Goal: Contribute content: Contribute content

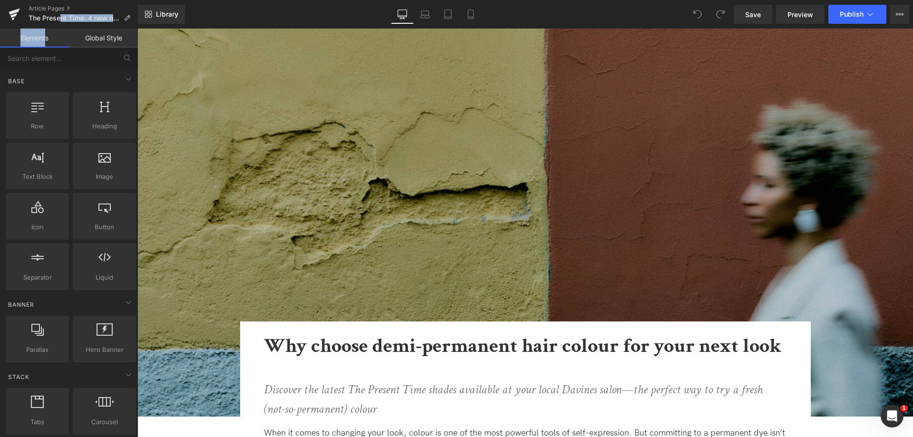
drag, startPoint x: 50, startPoint y: 29, endPoint x: 58, endPoint y: 40, distance: 13.3
click at [59, 31] on link "Elements" at bounding box center [34, 38] width 69 height 19
click at [126, 14] on p "The Present Time: 4 new nuances for a low-effort, ultra-vibrant look" at bounding box center [79, 17] width 109 height 11
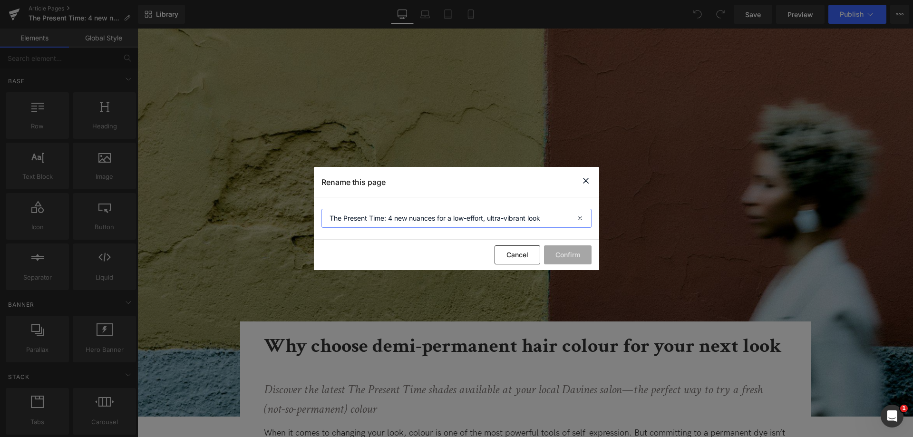
click at [489, 212] on input "The Present Time: 4 new nuances for a low-effort, ultra-vibrant look" at bounding box center [457, 218] width 270 height 19
paste input "Why choose demi-permanent hair colour for your next look"
type input "Why choose demi-permanent hair colour for your next look"
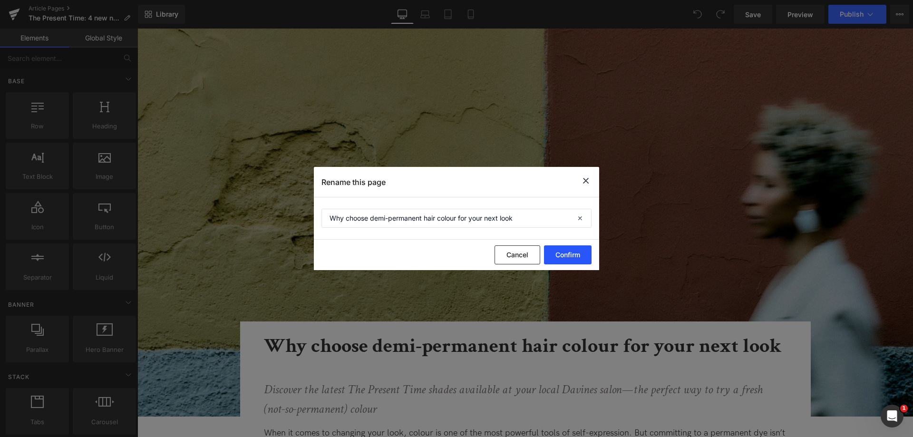
click at [564, 252] on button "Confirm" at bounding box center [568, 254] width 48 height 19
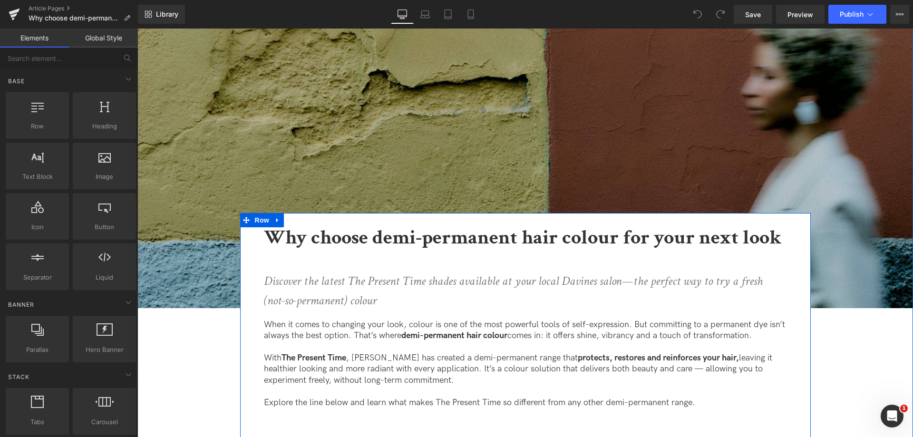
scroll to position [238, 0]
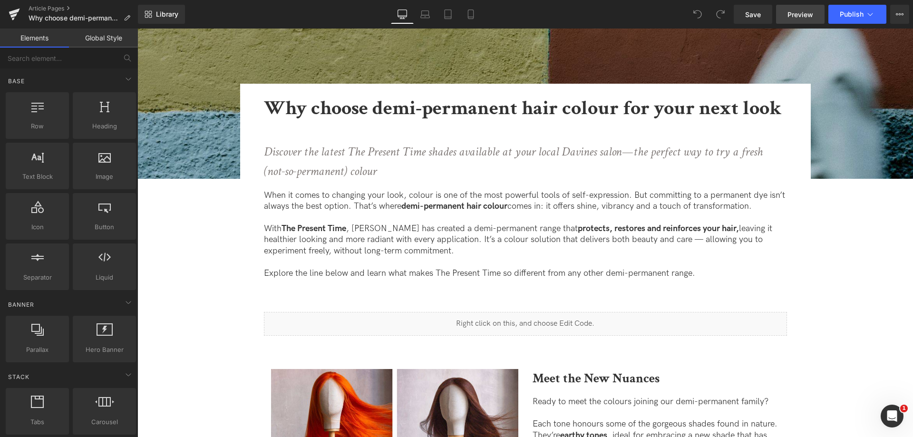
click at [798, 18] on span "Preview" at bounding box center [801, 15] width 26 height 10
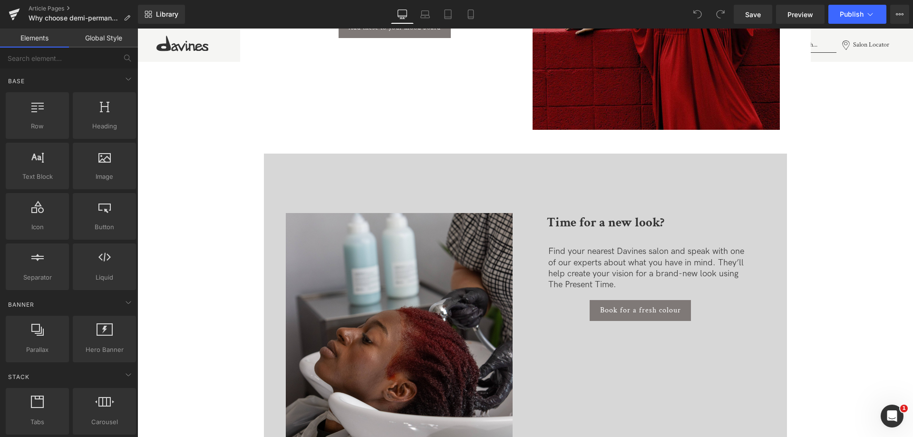
scroll to position [2141, 0]
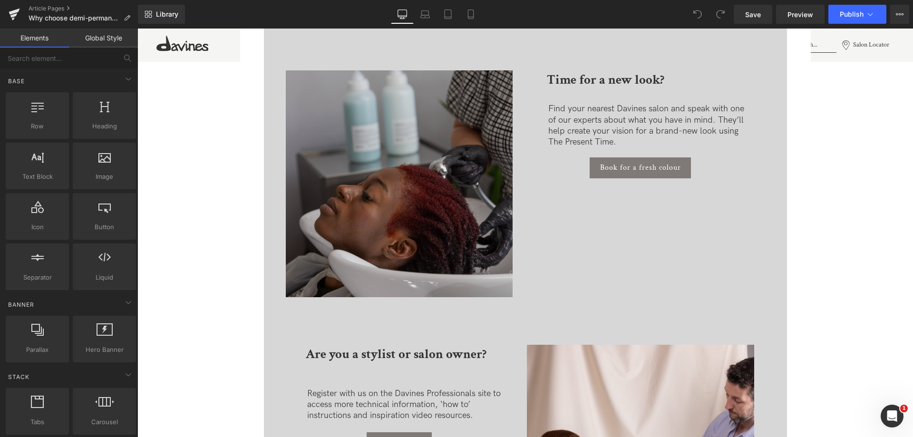
click at [456, 195] on img at bounding box center [399, 183] width 227 height 227
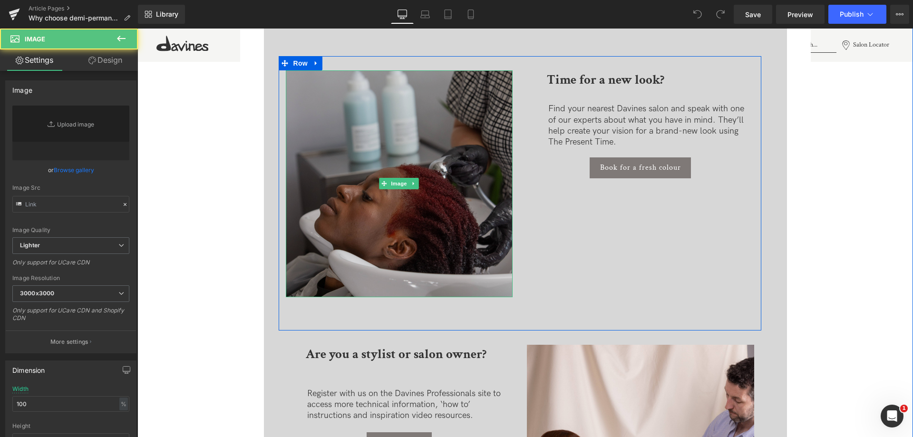
type input "[URL][DOMAIN_NAME]"
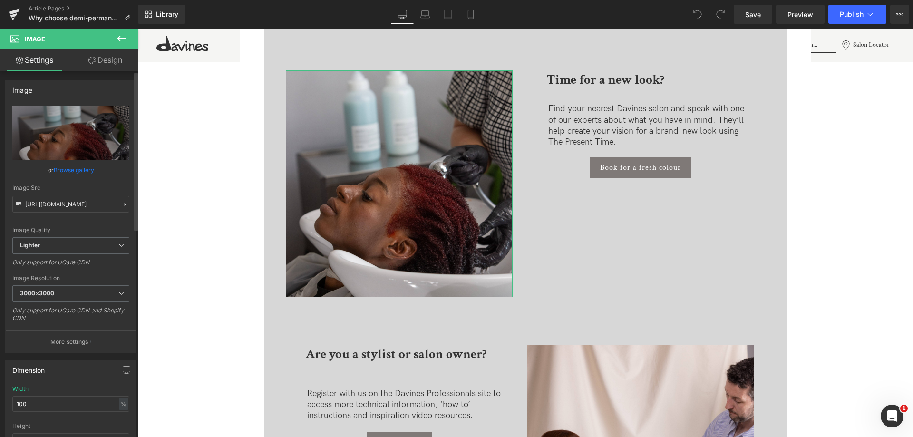
click at [59, 169] on link "Browse gallery" at bounding box center [74, 170] width 40 height 17
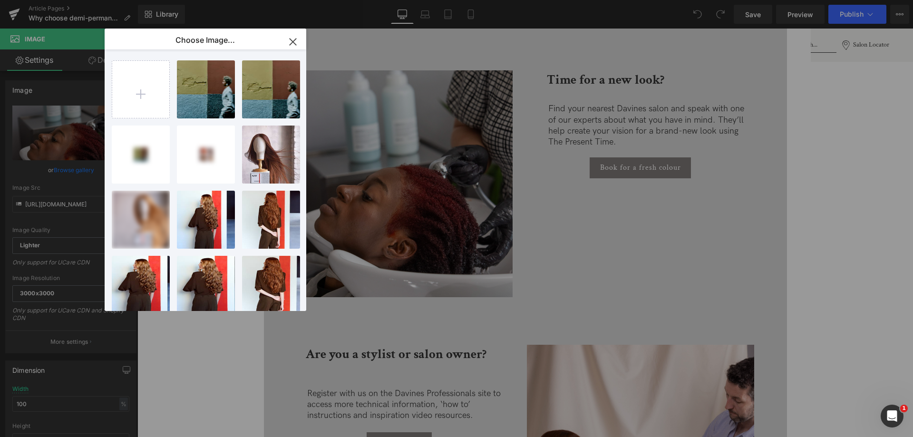
click at [145, 93] on input "file" at bounding box center [140, 89] width 57 height 57
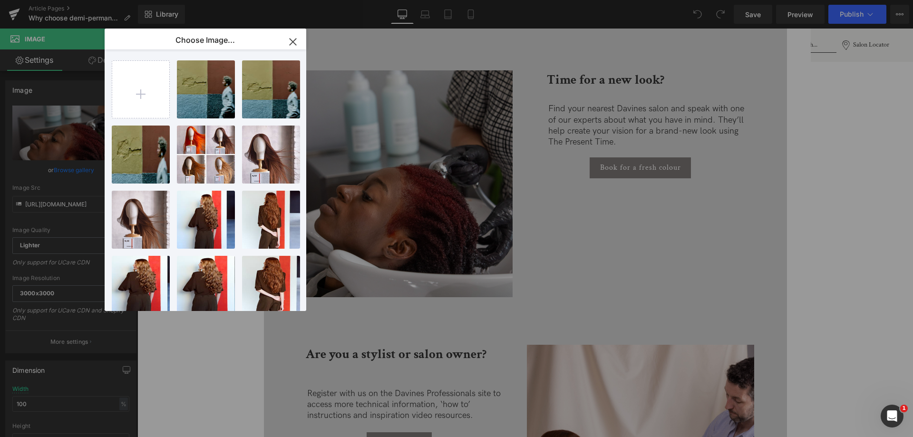
type input "C:\fakepath\_COLOUR (5).jpg"
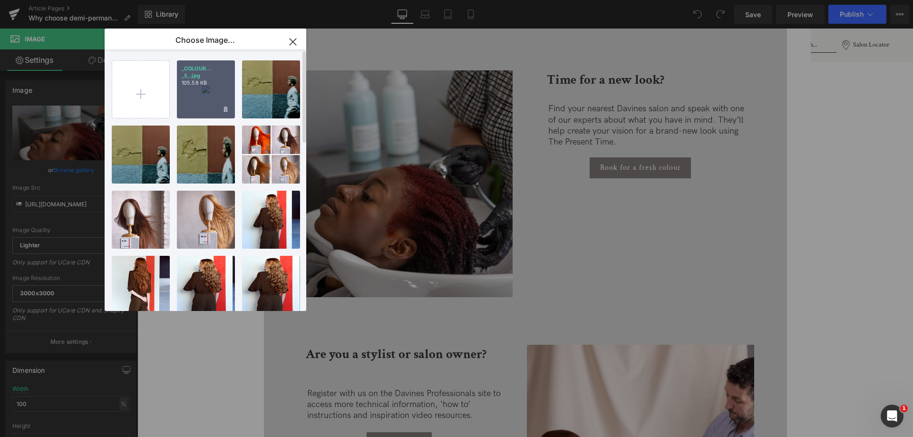
click at [225, 71] on p "_COLOUR... _5_.jpg" at bounding box center [206, 72] width 49 height 14
type input "[URL][DOMAIN_NAME]"
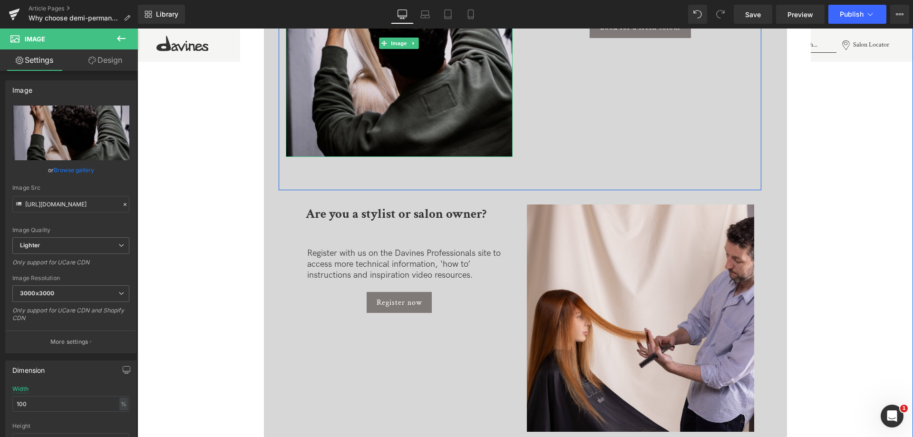
scroll to position [2283, 0]
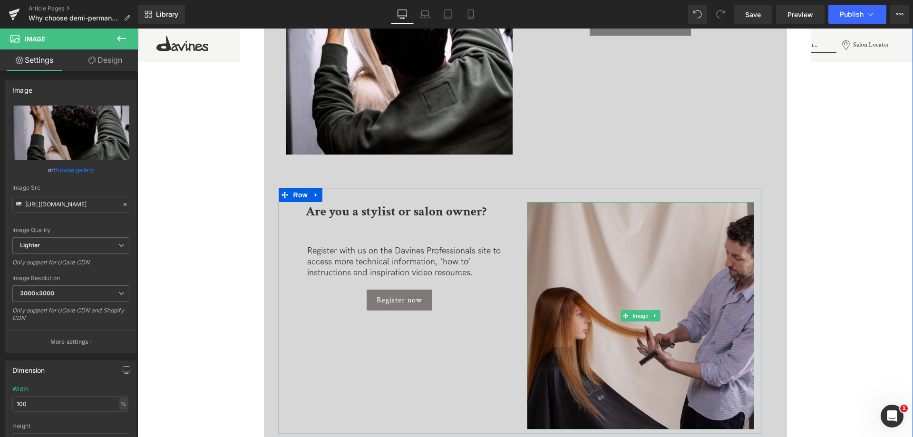
click at [641, 278] on img at bounding box center [640, 315] width 227 height 227
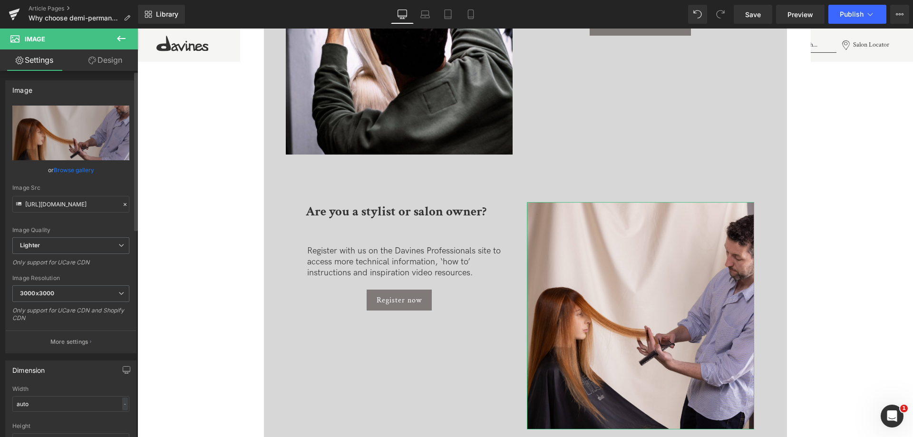
click at [88, 173] on link "Browse gallery" at bounding box center [74, 170] width 40 height 17
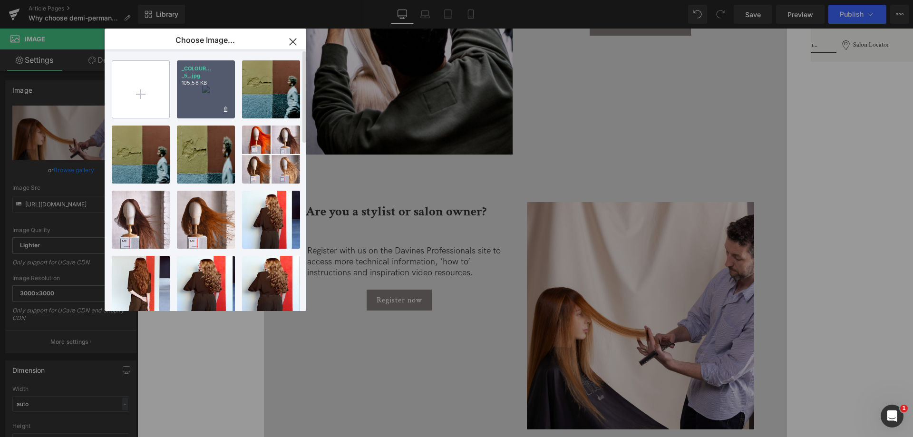
click at [136, 85] on input "file" at bounding box center [140, 89] width 57 height 57
type input "C:\fakepath\_COLOUR (6).jpg"
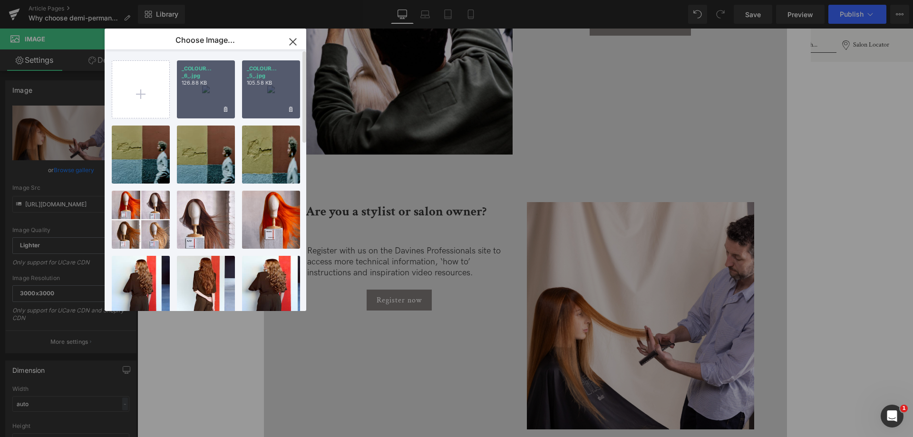
click at [223, 85] on p "126.88 KB" at bounding box center [206, 82] width 49 height 7
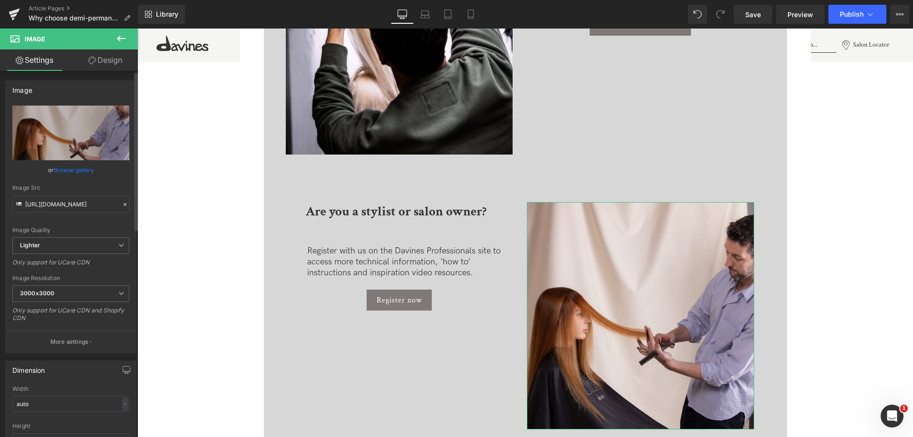
click at [82, 173] on link "Browse gallery" at bounding box center [74, 170] width 40 height 17
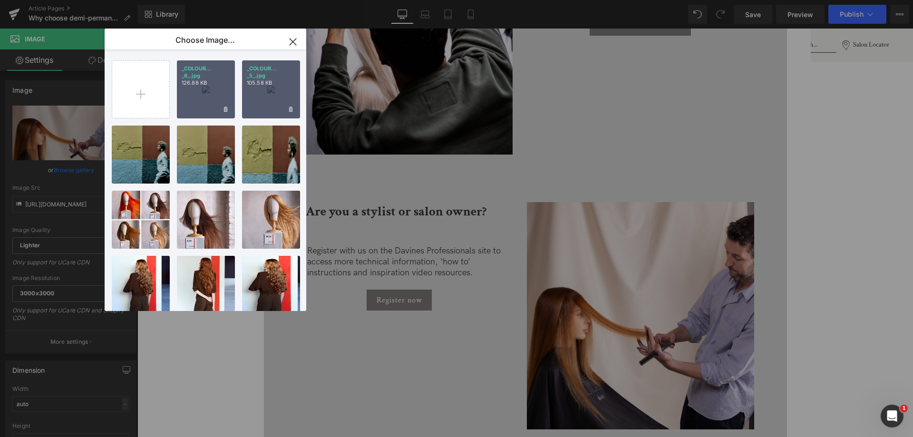
click at [210, 84] on p "126.88 KB" at bounding box center [206, 82] width 49 height 7
type input "[URL][DOMAIN_NAME]"
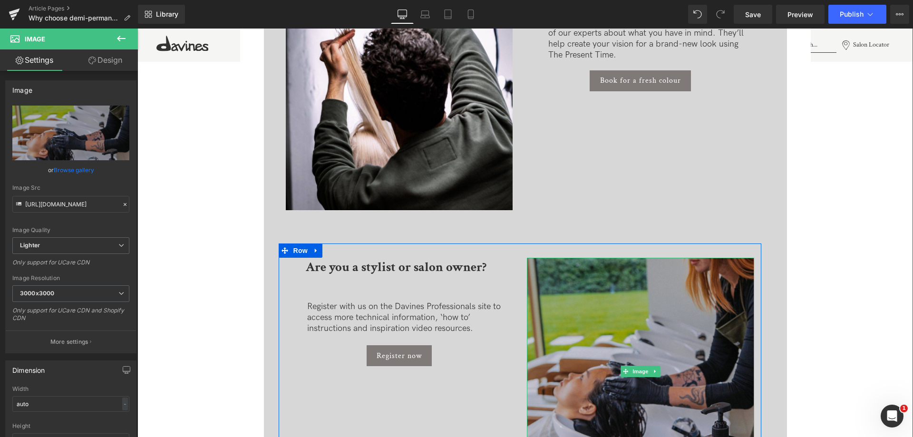
scroll to position [2141, 0]
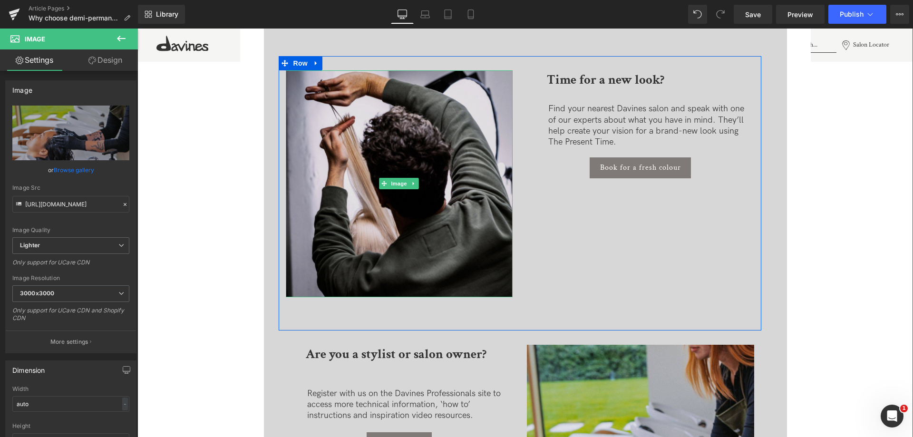
click at [460, 193] on img at bounding box center [399, 183] width 227 height 227
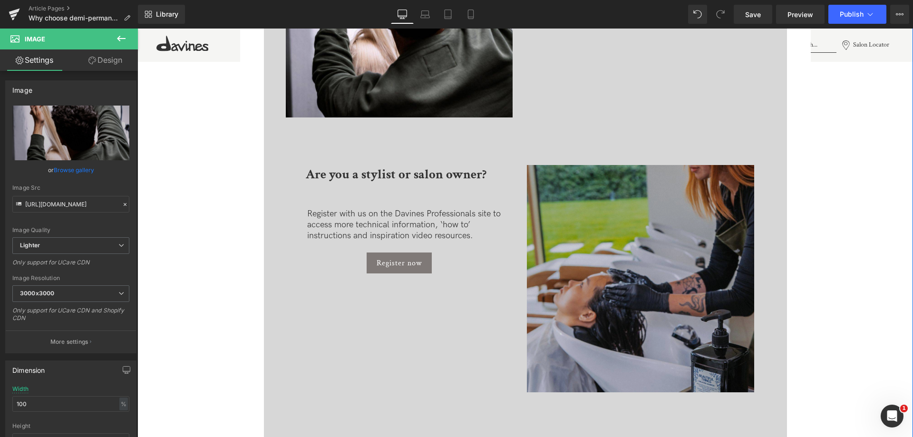
scroll to position [2331, 0]
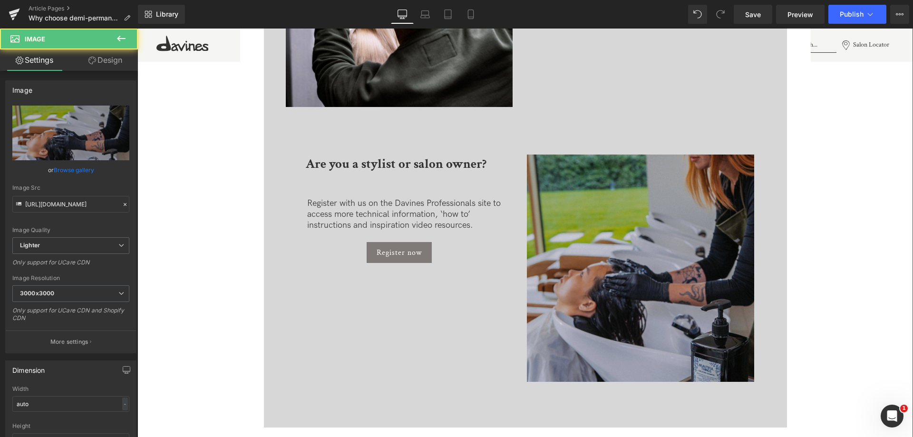
click at [532, 243] on img at bounding box center [640, 268] width 227 height 227
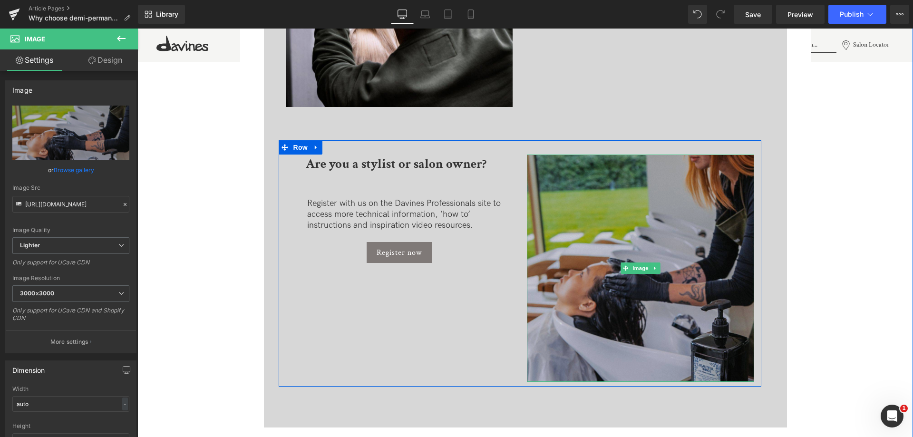
click at [628, 246] on img at bounding box center [640, 268] width 227 height 227
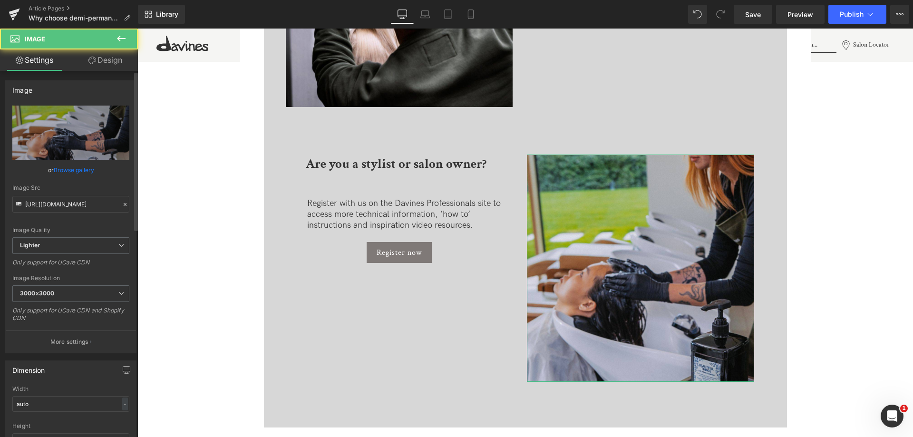
click at [80, 168] on link "Browse gallery" at bounding box center [74, 170] width 40 height 17
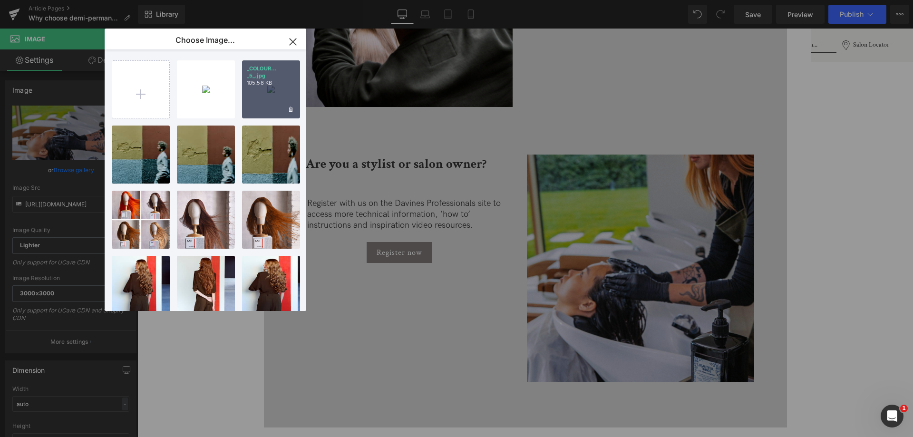
click at [267, 91] on div "_COLOUR... _5_.jpg 105.58 KB" at bounding box center [271, 89] width 58 height 58
type input "[URL][DOMAIN_NAME]"
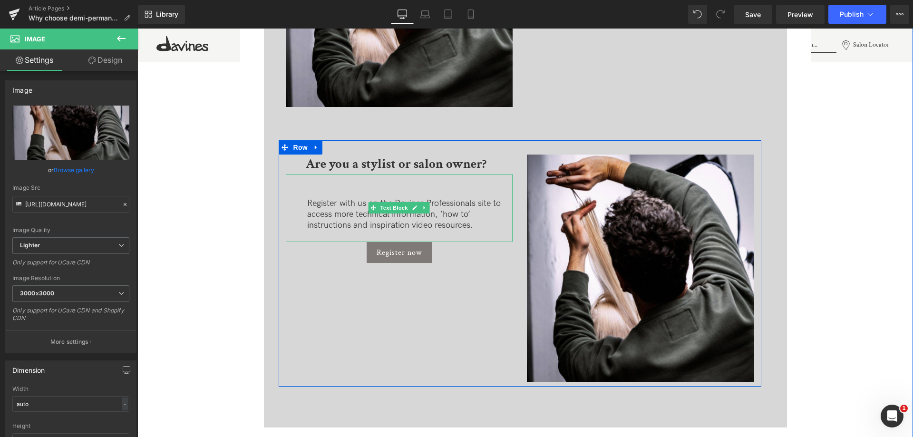
scroll to position [2188, 0]
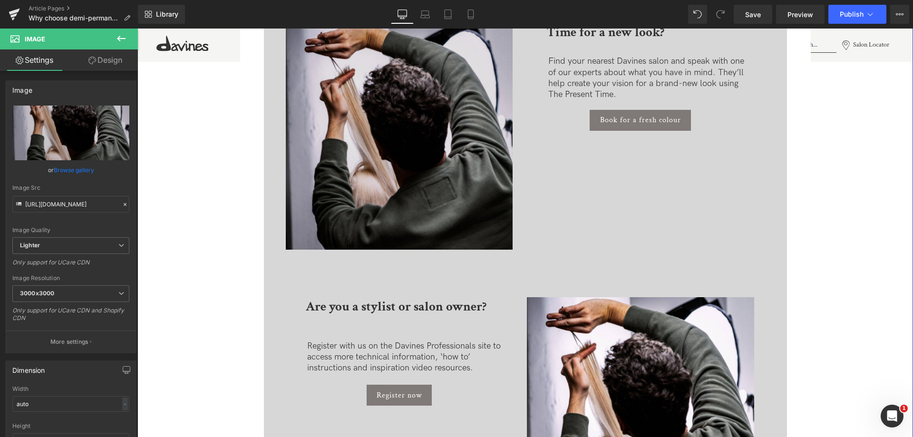
click at [447, 160] on img at bounding box center [399, 136] width 227 height 227
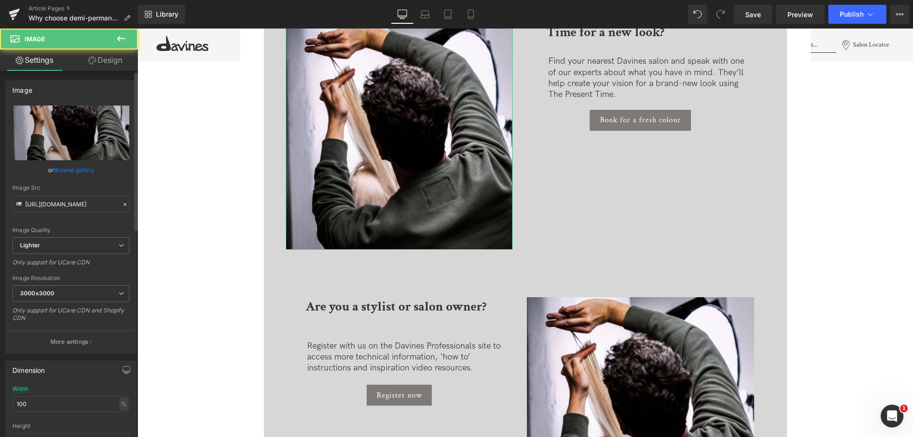
click at [80, 170] on link "Browse gallery" at bounding box center [74, 170] width 40 height 17
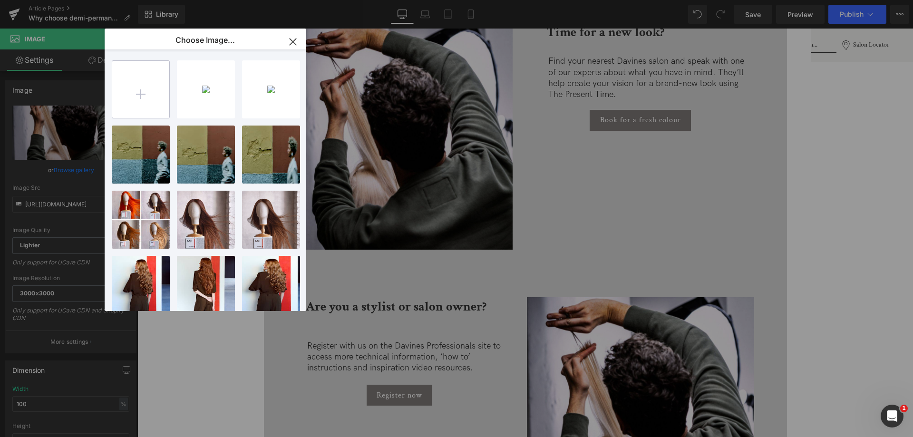
click at [142, 85] on input "file" at bounding box center [140, 89] width 57 height 57
type input "C:\fakepath\_COLOUR (7).jpg"
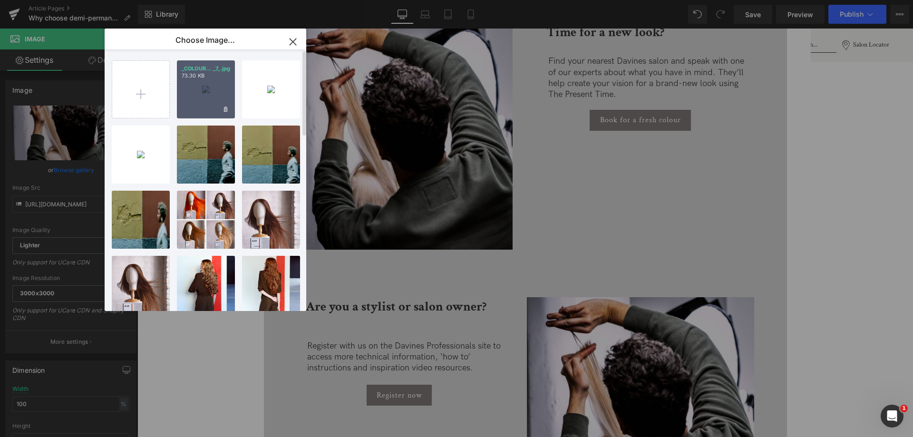
click at [204, 97] on div "_COLOUR... _7_.jpg 73.30 KB" at bounding box center [206, 89] width 58 height 58
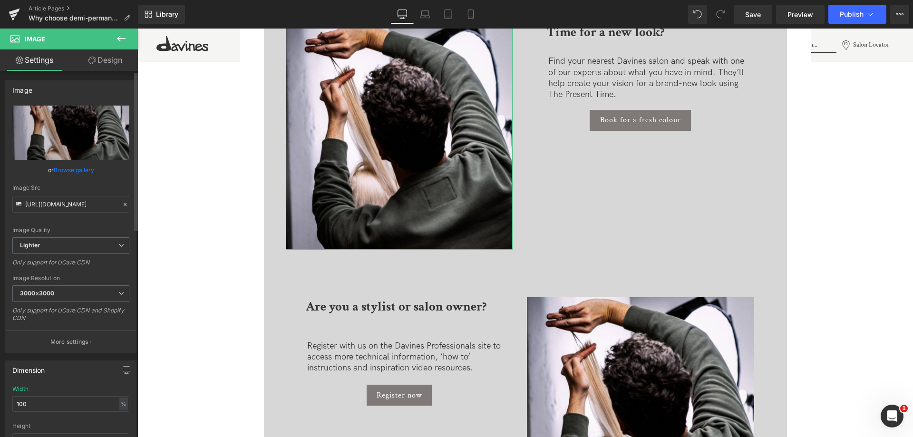
click at [65, 166] on link "Browse gallery" at bounding box center [74, 170] width 40 height 17
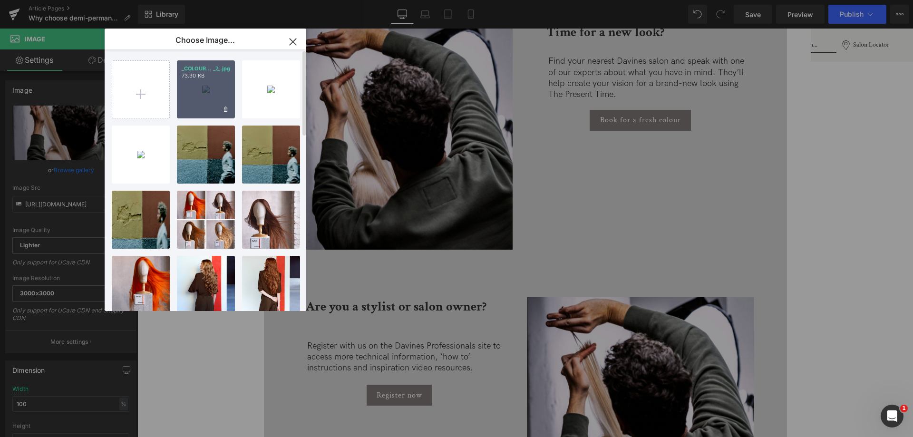
click at [222, 89] on div "_COLOUR... _7_.jpg 73.30 KB" at bounding box center [206, 89] width 58 height 58
type input "[URL][DOMAIN_NAME]"
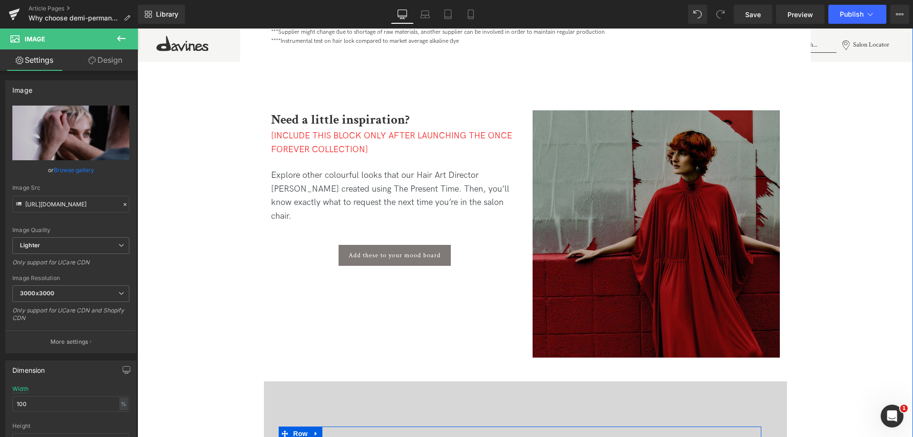
scroll to position [1760, 0]
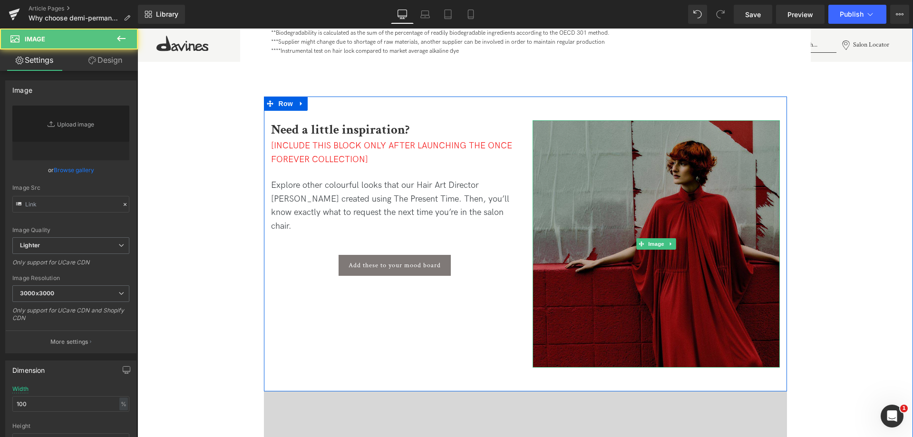
click at [695, 226] on img at bounding box center [656, 243] width 247 height 247
type input "[URL][DOMAIN_NAME]"
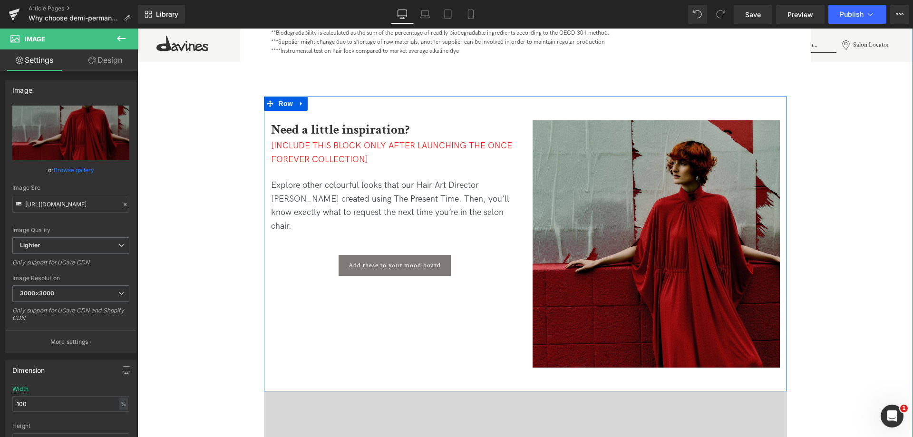
click at [417, 151] on p "[INCLUDE THIS BLOCK ONLY AFTER LAUNCHING THE ONCE FOREVER COLLECTION]" at bounding box center [394, 153] width 247 height 28
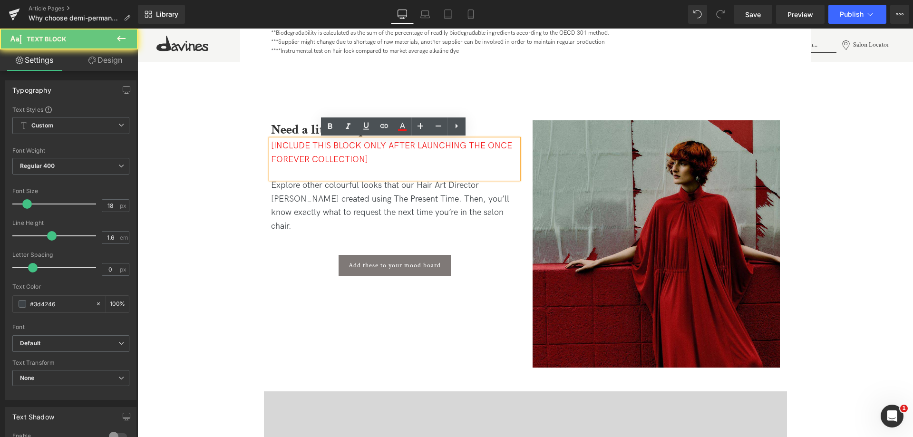
click at [391, 147] on span "[INCLUDE THIS BLOCK ONLY AFTER LAUNCHING THE ONCE FOREVER COLLECTION]" at bounding box center [391, 153] width 241 height 24
click at [388, 146] on span "[INCLUDE THIS BLOCK ONLY AFTER LAUNCHING THE ONCE FOREVER COLLECTION]" at bounding box center [391, 153] width 241 height 24
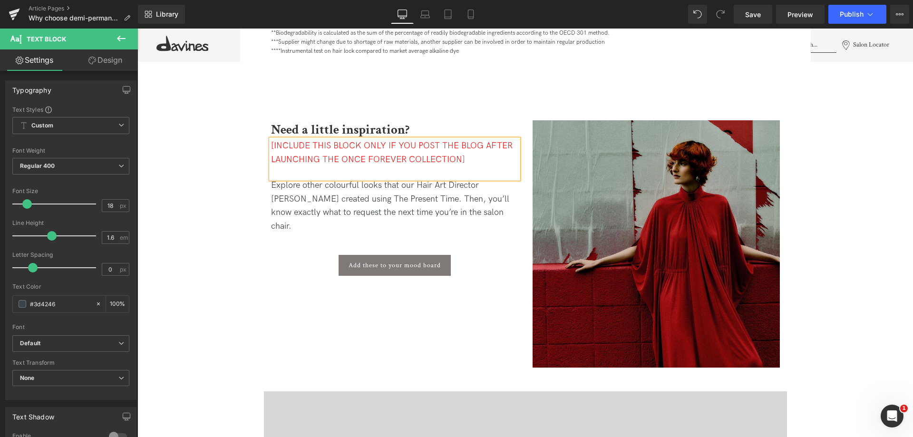
click at [491, 151] on p "[INCLUDE THIS BLOCK ONLY IF YOU POST THE BLOG AFTER LAUNCHING THE ONCE FOREVER …" at bounding box center [394, 153] width 247 height 28
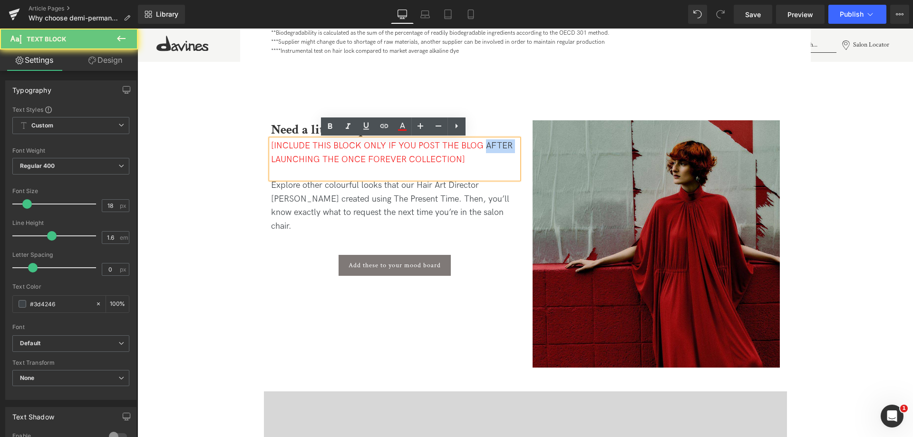
click at [491, 151] on p "[INCLUDE THIS BLOCK ONLY IF YOU POST THE BLOG AFTER LAUNCHING THE ONCE FOREVER …" at bounding box center [394, 153] width 247 height 28
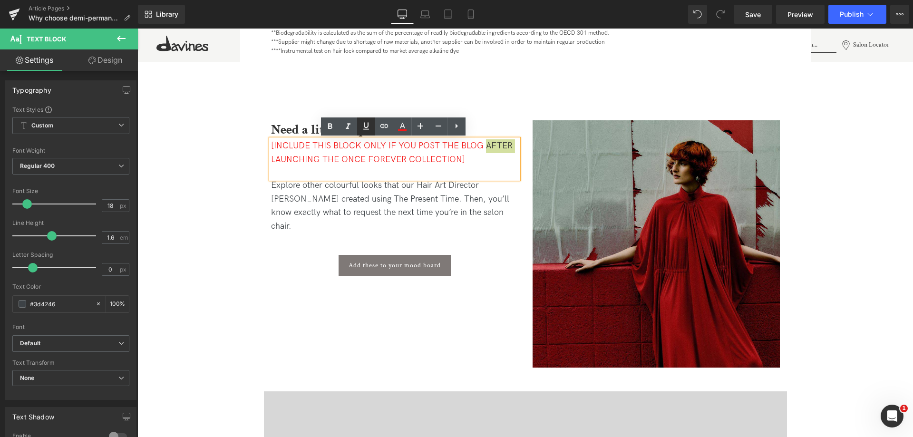
click at [364, 127] on icon at bounding box center [366, 125] width 11 height 11
click at [480, 160] on p "[INCLUDE THIS BLOCK ONLY IF YOU POST THE BLOG AFTER LAUNCHING THE ONCE FOREVER …" at bounding box center [394, 153] width 247 height 28
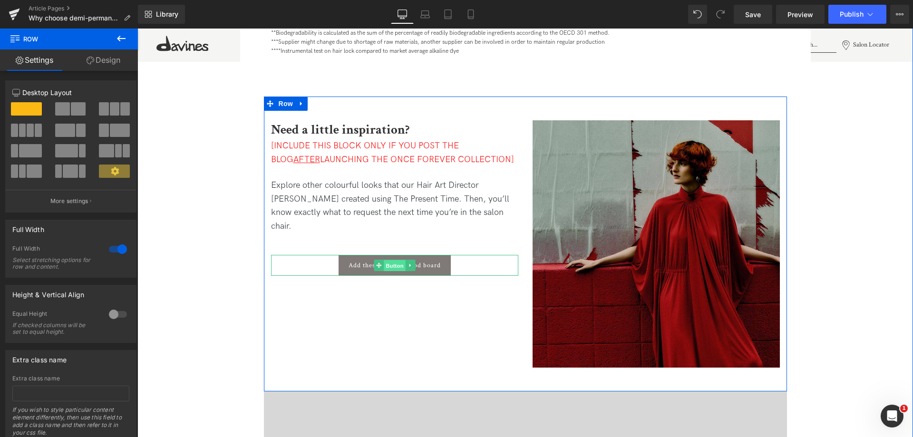
click at [393, 260] on span "Button" at bounding box center [395, 265] width 22 height 11
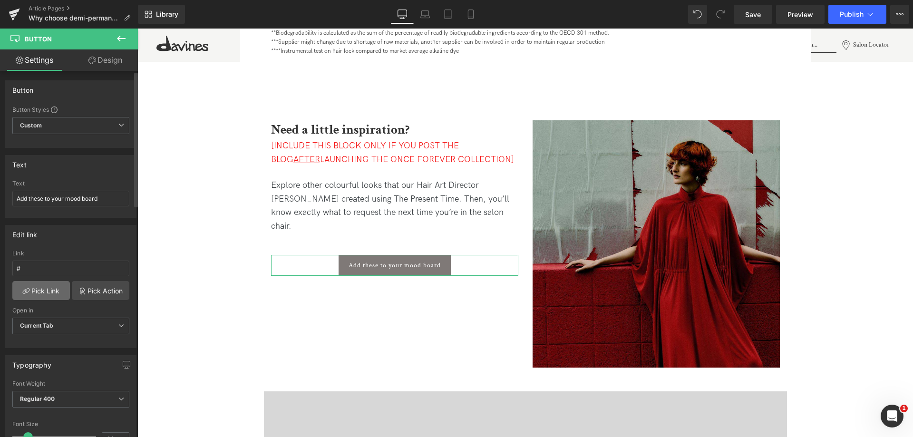
click at [59, 288] on link "Pick Link" at bounding box center [41, 290] width 58 height 19
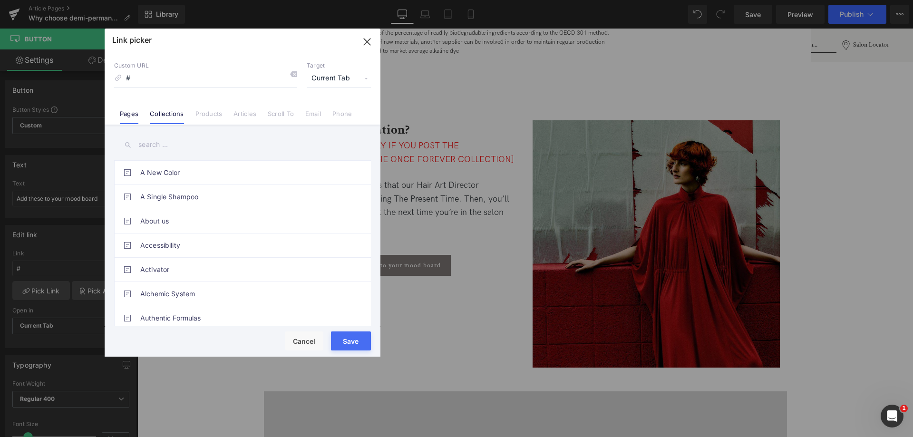
click at [169, 117] on link "Collections" at bounding box center [167, 117] width 34 height 14
click at [117, 119] on div "Custom URL # Target Current Tab Current Tab New Tab Pages Collections Products …" at bounding box center [243, 88] width 276 height 72
click at [128, 117] on link "Pages" at bounding box center [129, 117] width 19 height 14
click at [164, 143] on input "text" at bounding box center [242, 144] width 257 height 21
click at [248, 117] on link "Articles" at bounding box center [245, 117] width 23 height 14
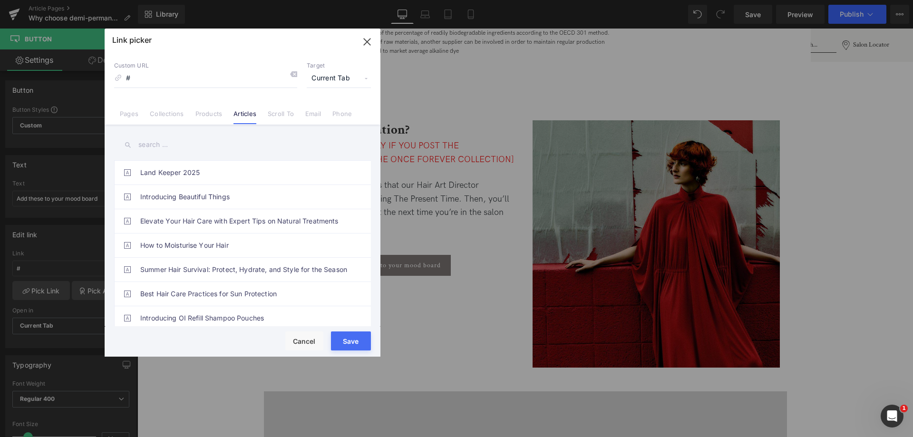
click at [373, 40] on icon "button" at bounding box center [367, 41] width 15 height 15
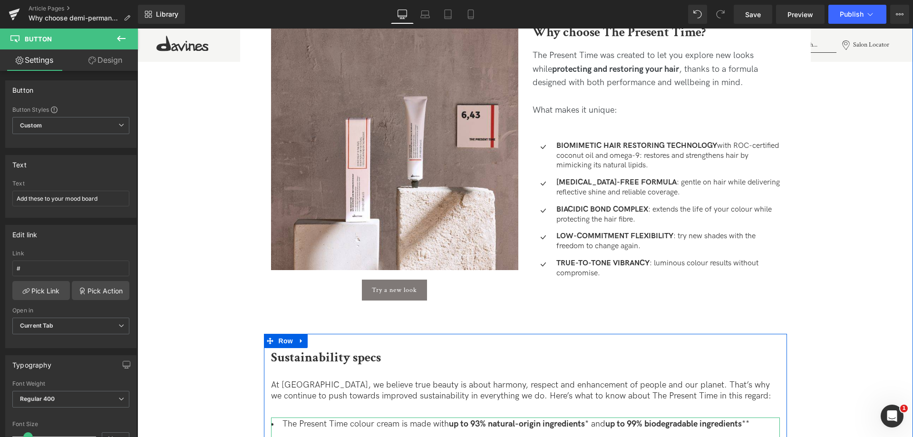
scroll to position [1237, 0]
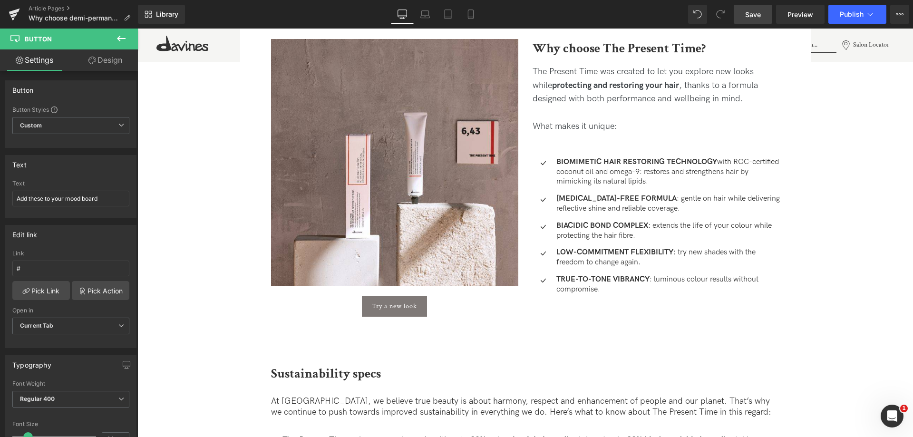
click at [749, 12] on span "Save" at bounding box center [753, 15] width 16 height 10
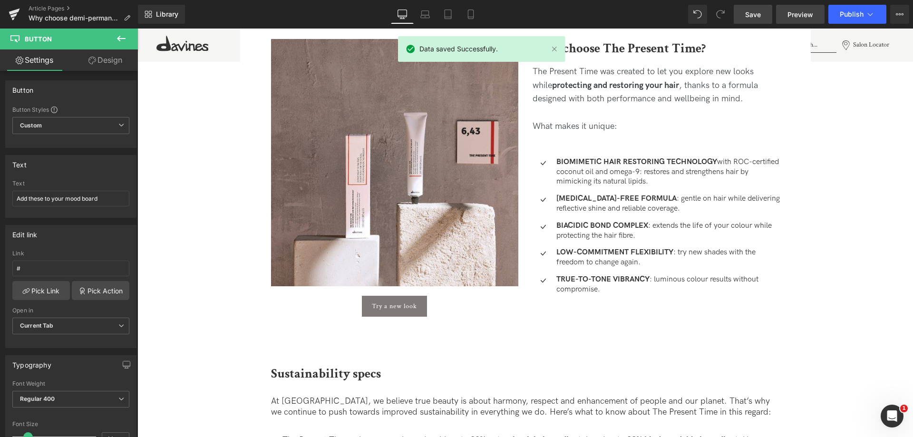
click at [794, 16] on span "Preview" at bounding box center [801, 15] width 26 height 10
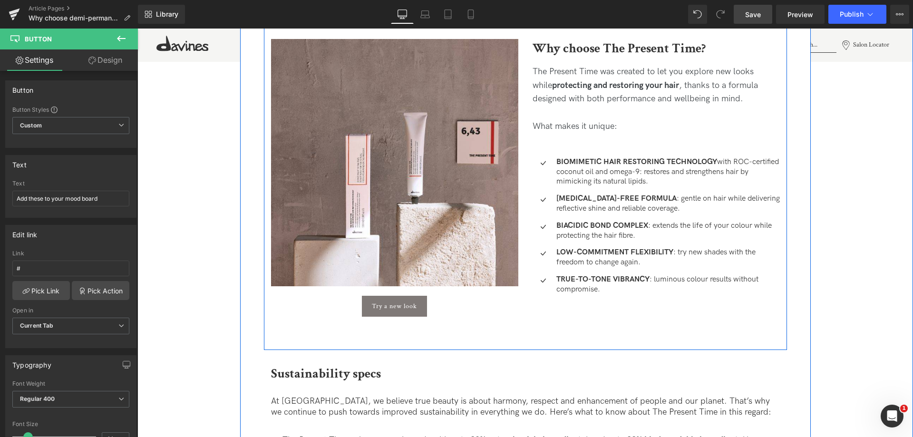
click at [463, 293] on div "Image Try a new look Button" at bounding box center [395, 178] width 262 height 278
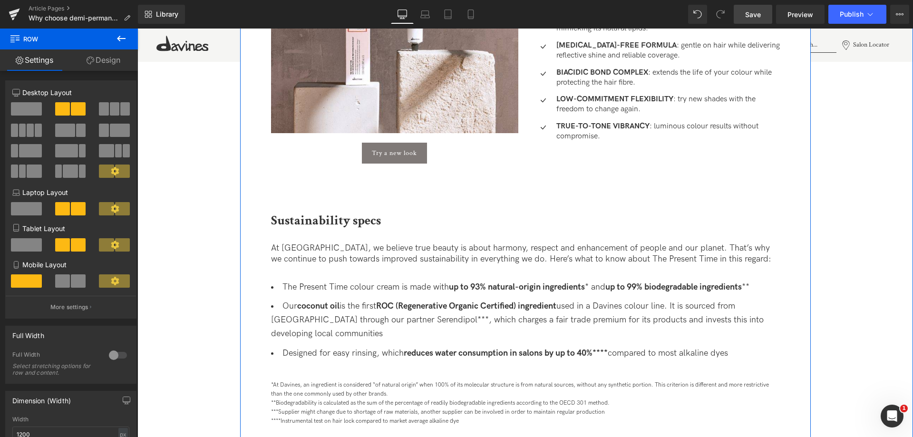
scroll to position [1332, 0]
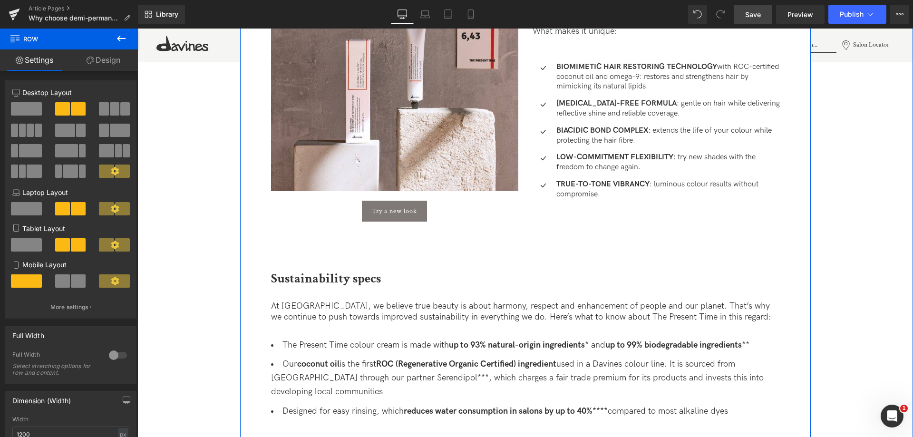
click at [350, 211] on div "Try a new look" at bounding box center [394, 211] width 247 height 21
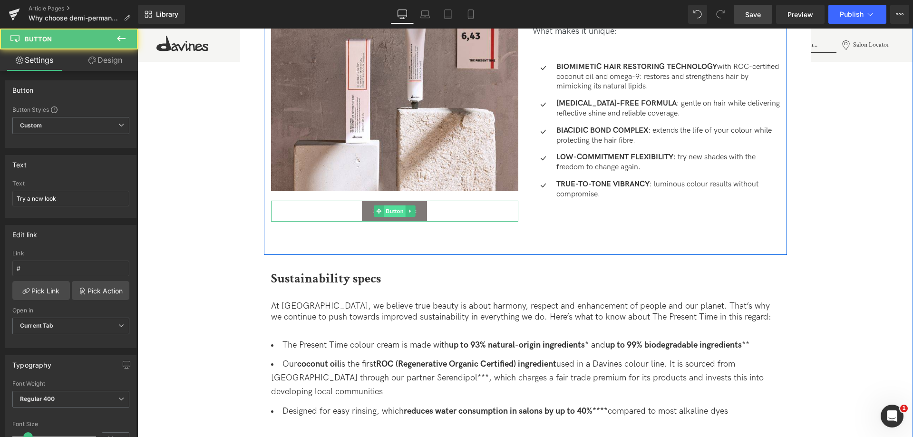
click at [394, 210] on span "Button" at bounding box center [395, 210] width 22 height 11
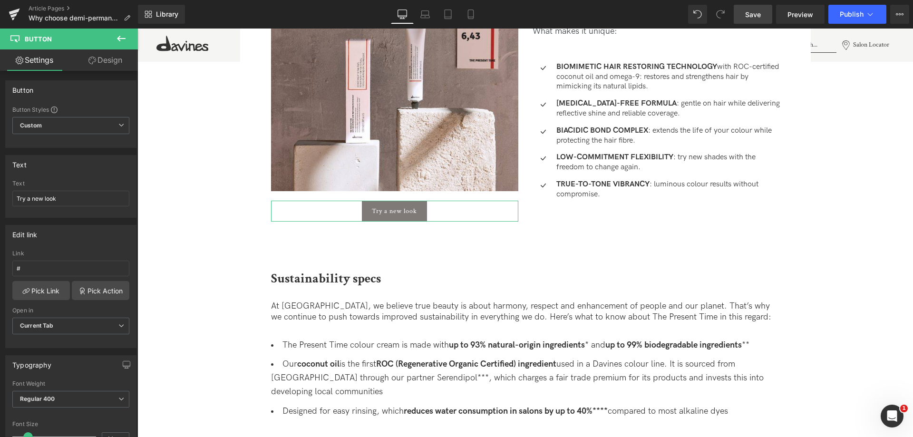
click at [96, 58] on link "Design" at bounding box center [105, 59] width 69 height 21
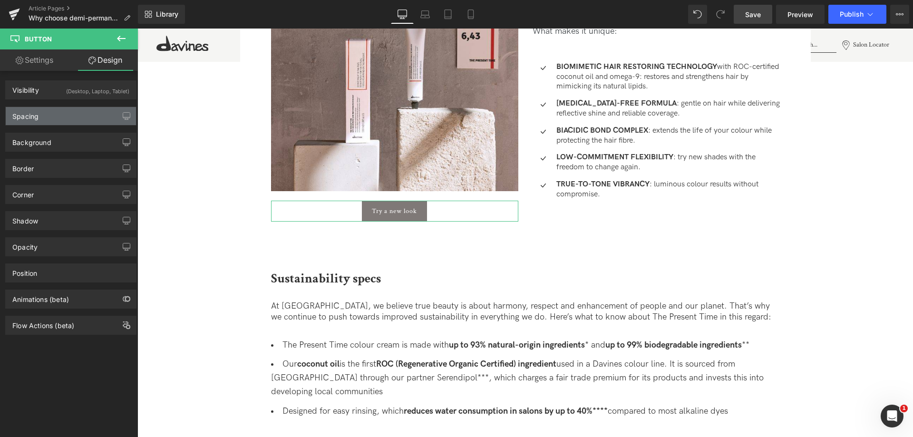
type input "20"
type input "0"
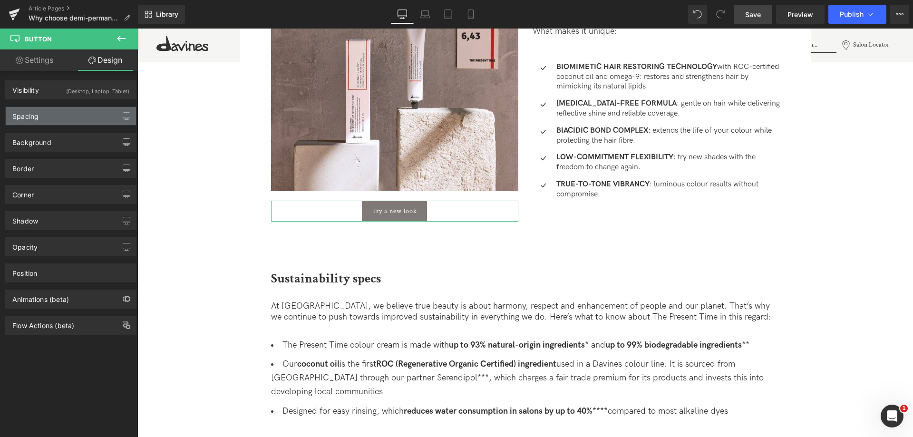
type input "20"
type input "0"
type input "20"
click at [66, 118] on div "Spacing" at bounding box center [71, 116] width 130 height 18
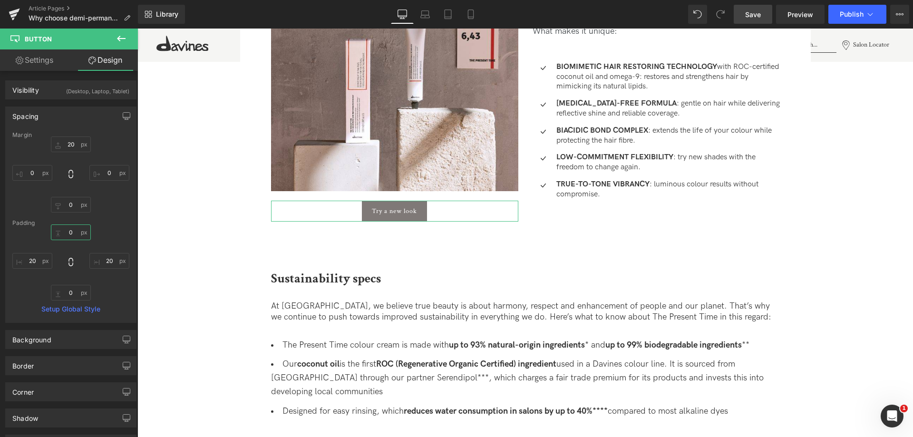
click at [65, 235] on input "0" at bounding box center [71, 233] width 40 height 16
click at [68, 139] on input "20" at bounding box center [71, 145] width 40 height 16
type input "30"
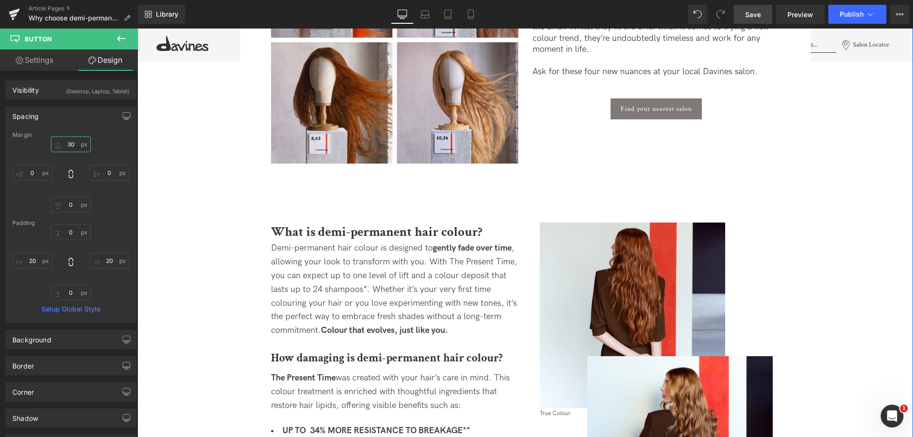
scroll to position [666, 0]
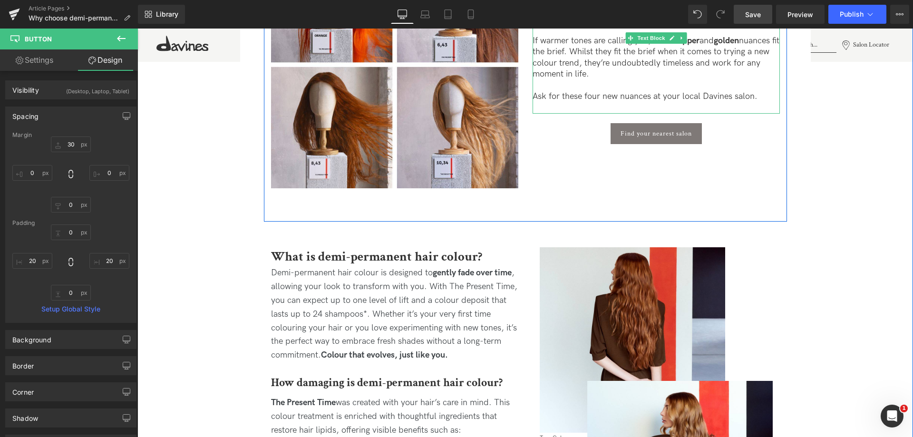
click at [634, 110] on div "Ready to meet the colours joining our demi-permanent family? Each tone honours …" at bounding box center [656, 37] width 247 height 154
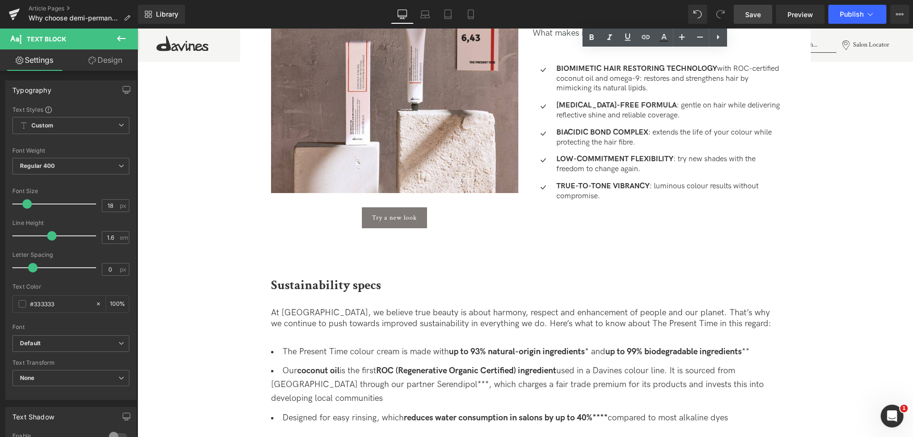
scroll to position [1332, 0]
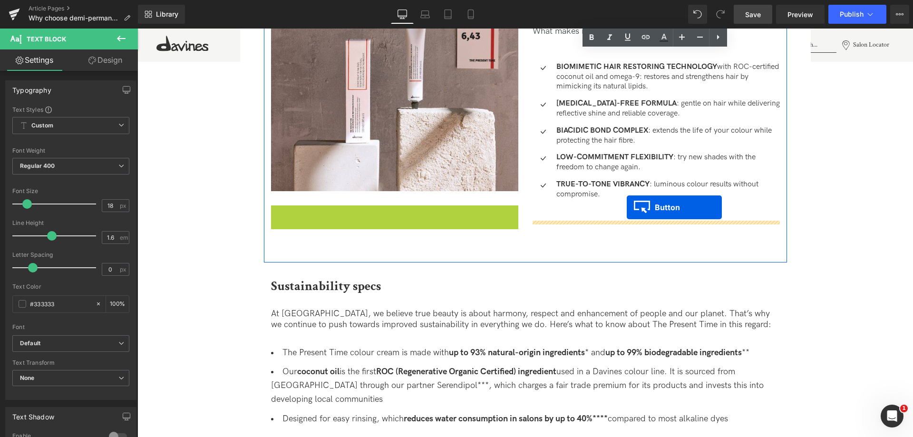
drag, startPoint x: 379, startPoint y: 219, endPoint x: 626, endPoint y: 205, distance: 247.3
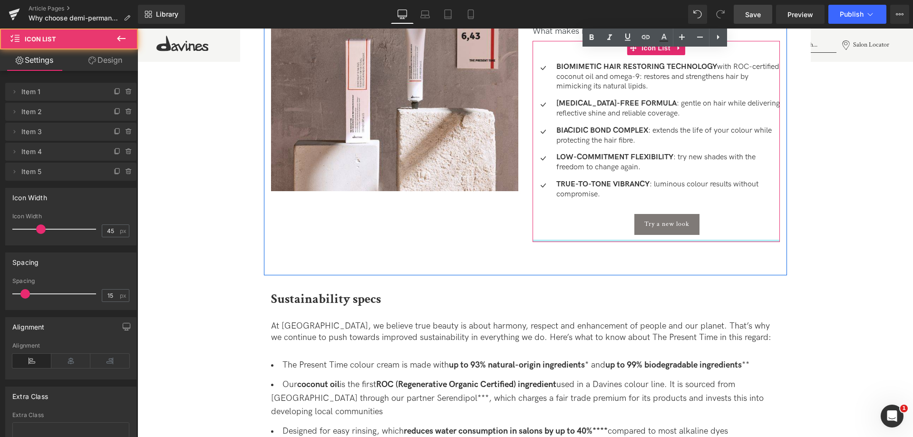
drag, startPoint x: 690, startPoint y: 250, endPoint x: 689, endPoint y: 235, distance: 14.8
click at [689, 235] on div "Icon BIOMIMETIC HAIR RESTORING TECHNOLOGY with ROC-certified coconut oil and om…" at bounding box center [656, 141] width 247 height 201
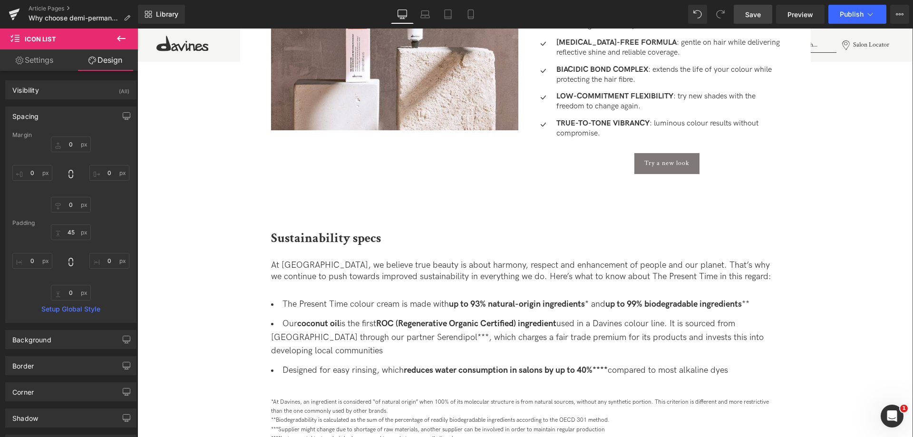
scroll to position [1522, 0]
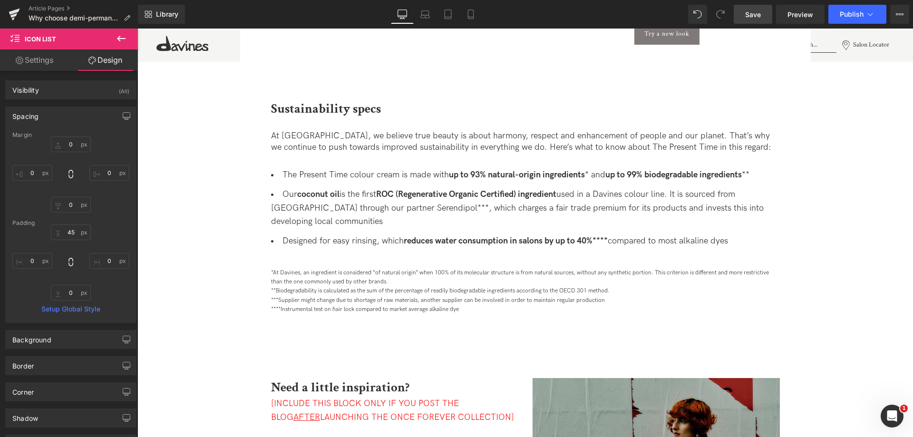
click at [110, 37] on button at bounding box center [121, 39] width 33 height 21
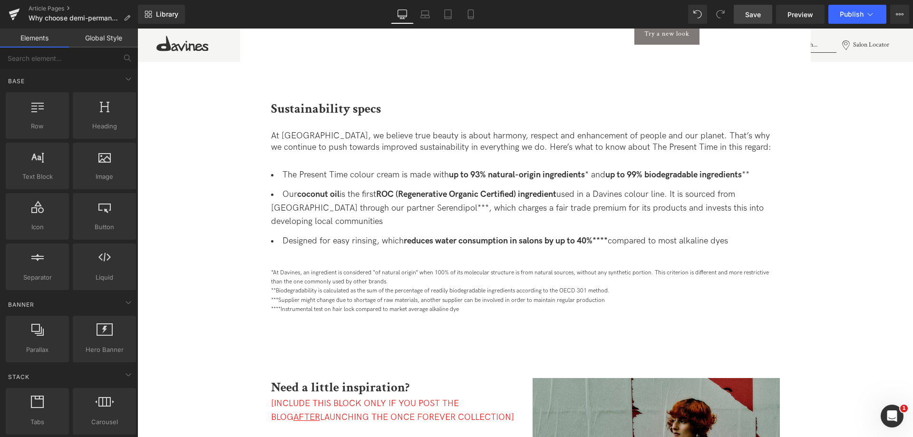
scroll to position [190, 0]
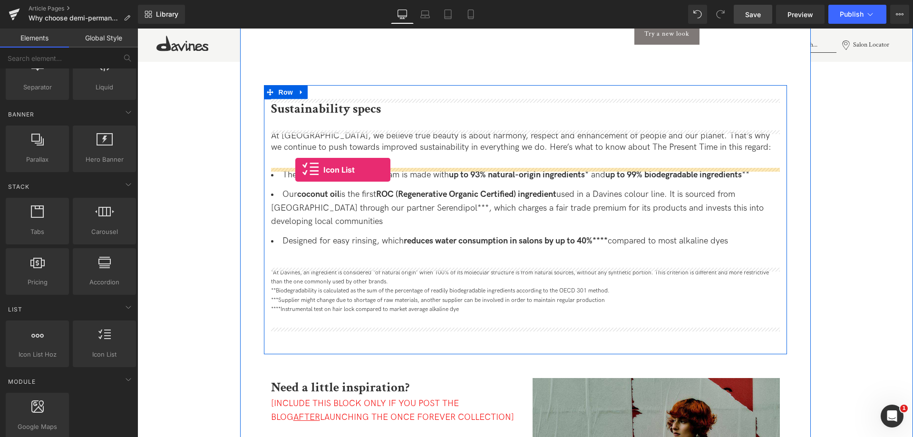
drag, startPoint x: 254, startPoint y: 381, endPoint x: 295, endPoint y: 170, distance: 214.8
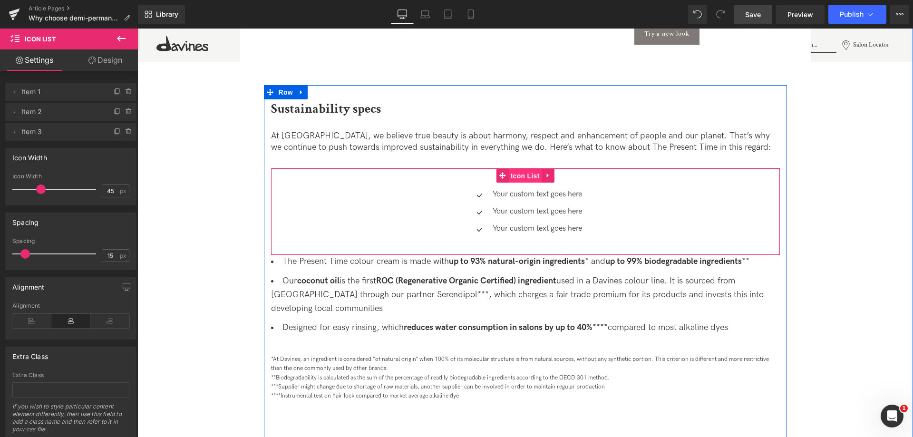
click at [537, 171] on span "Icon List" at bounding box center [524, 176] width 33 height 14
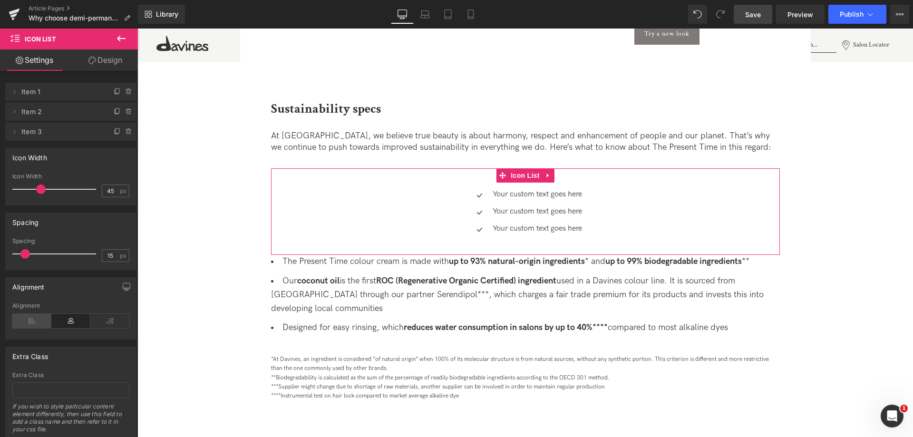
click at [23, 323] on icon at bounding box center [31, 321] width 39 height 14
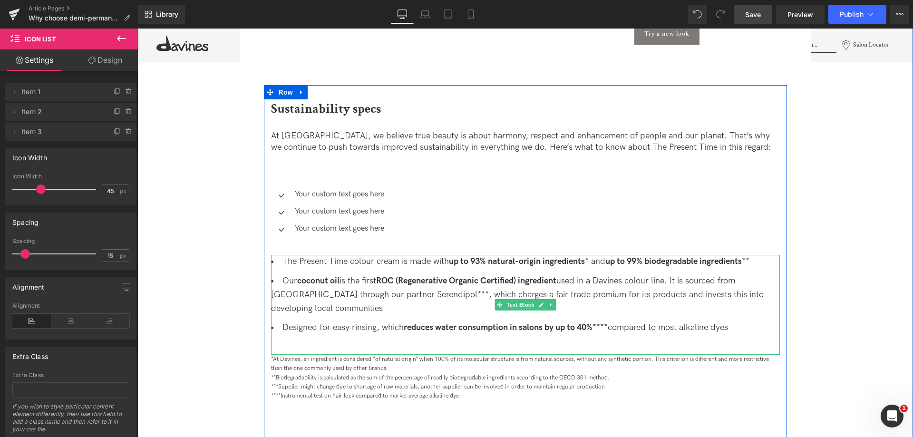
click at [438, 258] on li "The Present Time colour cream is made with up to 93% natural-origin ingredients…" at bounding box center [525, 262] width 509 height 14
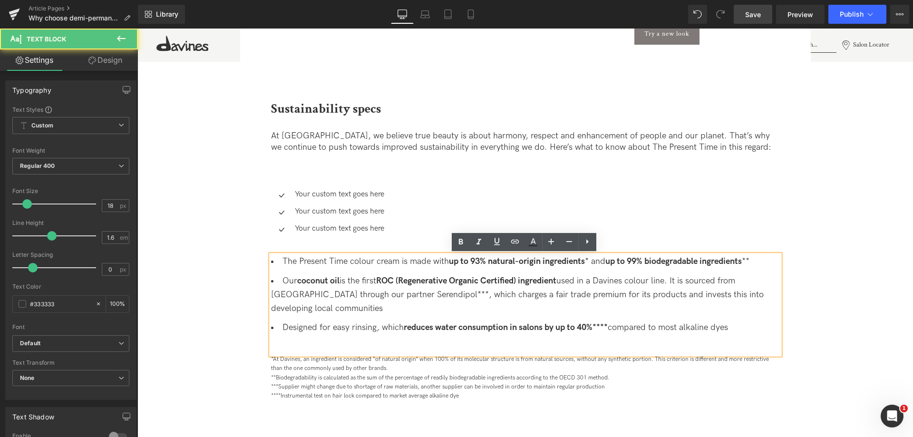
click at [438, 258] on li "The Present Time colour cream is made with up to 93% natural-origin ingredients…" at bounding box center [525, 262] width 509 height 14
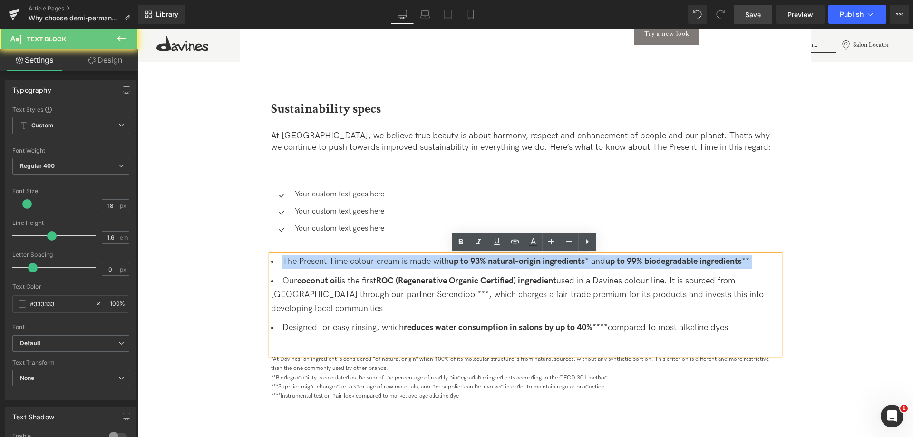
click at [438, 258] on li "The Present Time colour cream is made with up to 93% natural-origin ingredients…" at bounding box center [525, 262] width 509 height 14
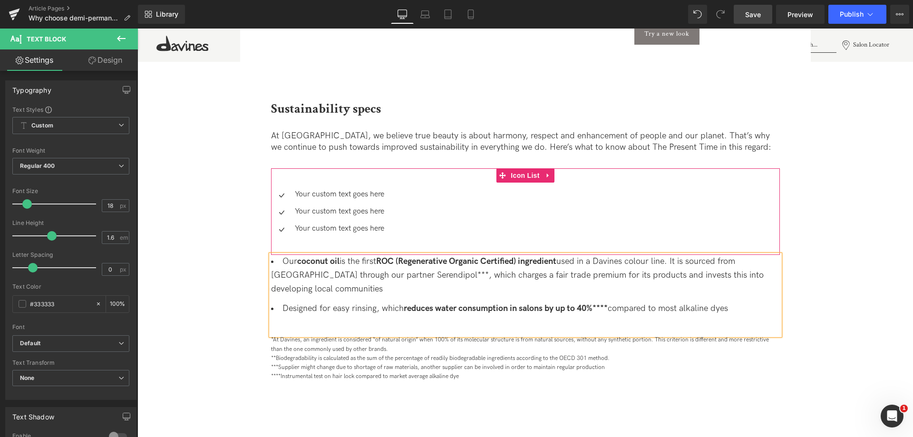
click at [359, 196] on link at bounding box center [364, 194] width 10 height 11
click at [359, 196] on icon at bounding box center [359, 194] width 5 height 5
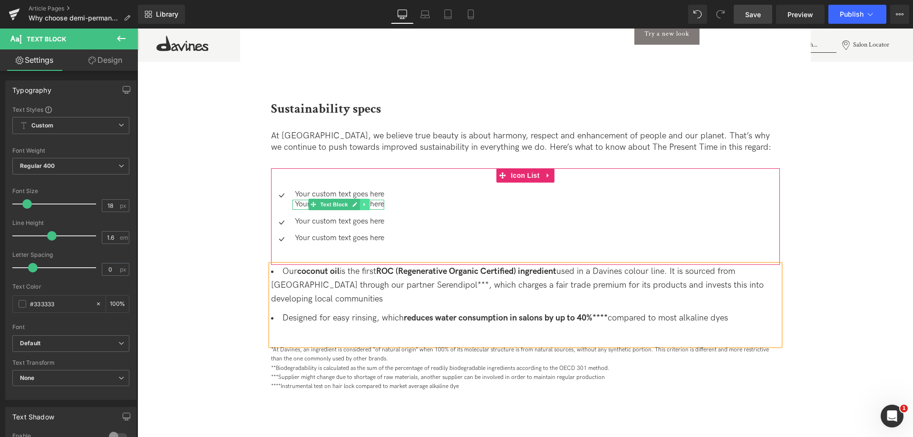
click at [366, 205] on icon at bounding box center [364, 205] width 5 height 6
click at [367, 205] on icon at bounding box center [369, 204] width 5 height 5
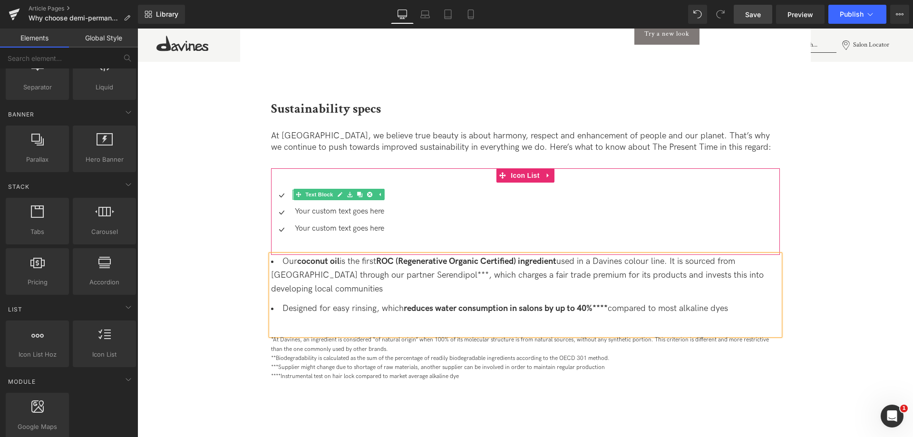
click at [293, 194] on div at bounding box center [294, 195] width 2 height 10
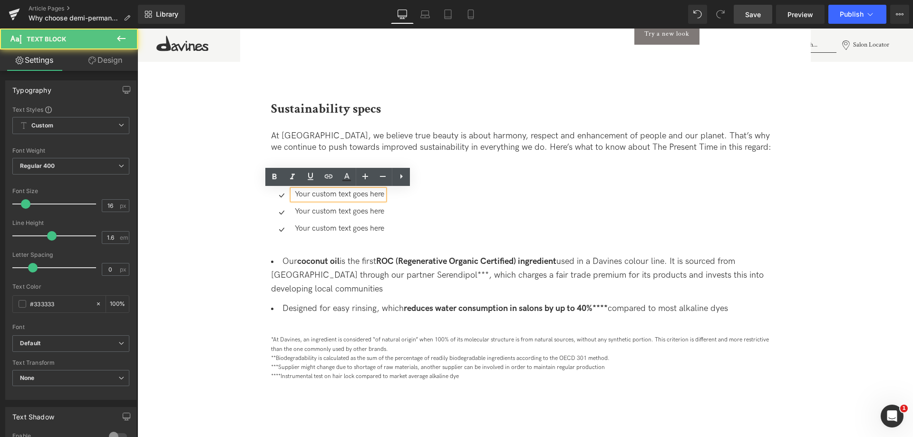
click at [315, 192] on p "Your custom text goes here" at bounding box center [339, 195] width 89 height 10
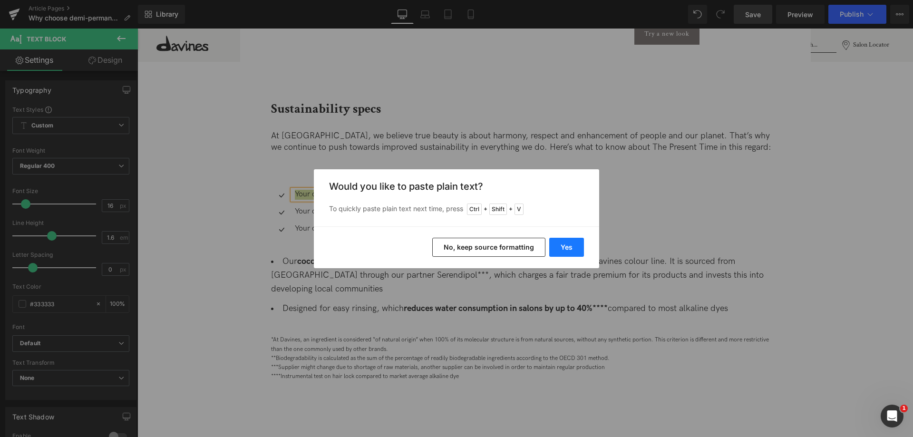
click at [557, 252] on button "Yes" at bounding box center [566, 247] width 35 height 19
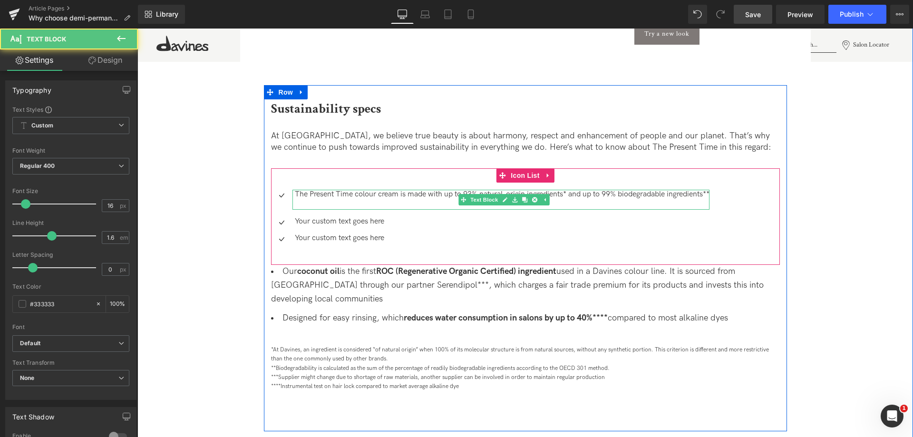
click at [466, 193] on p "The Present Time colour cream is made with up to 93% natural-origin ingredients…" at bounding box center [502, 195] width 415 height 10
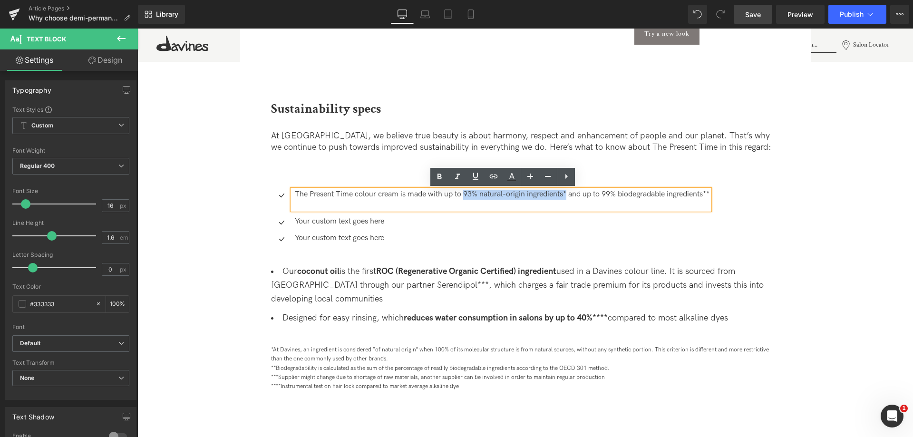
drag, startPoint x: 463, startPoint y: 193, endPoint x: 569, endPoint y: 192, distance: 105.6
click at [569, 192] on p "The Present Time colour cream is made with up to 93% natural-origin ingredients…" at bounding box center [502, 195] width 415 height 10
click at [442, 176] on icon at bounding box center [439, 176] width 11 height 11
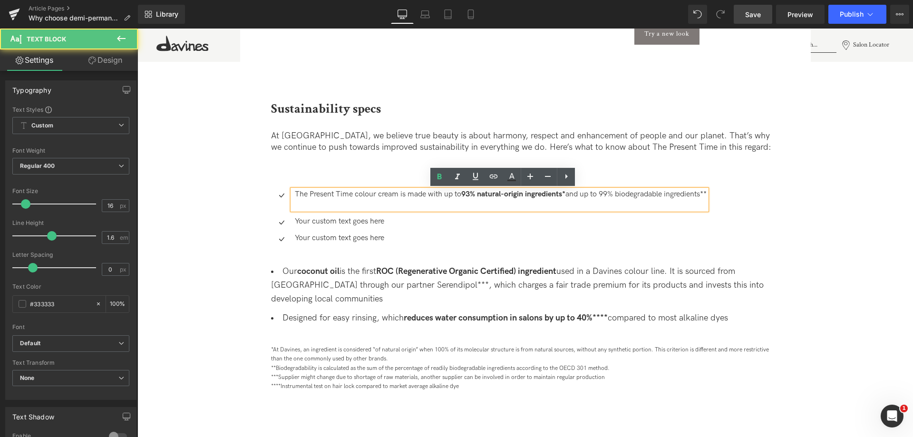
click at [591, 194] on p "The Present Time colour cream is made with up to 93% natural-origin ingredients…" at bounding box center [501, 195] width 412 height 10
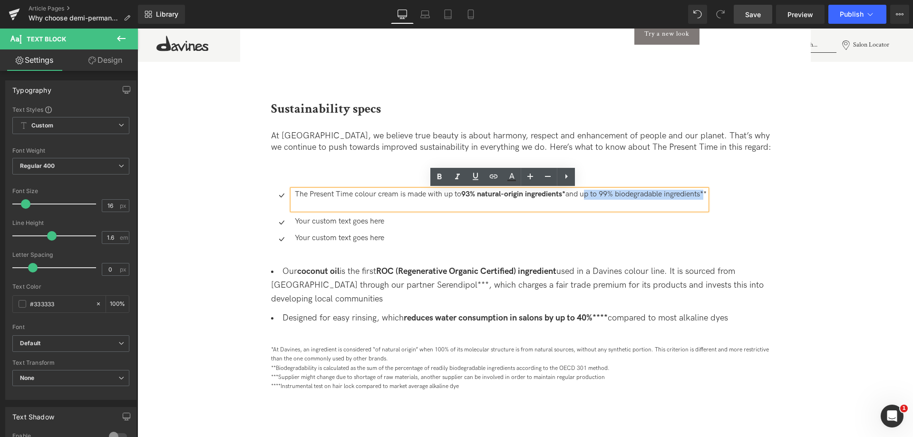
drag, startPoint x: 586, startPoint y: 195, endPoint x: 710, endPoint y: 193, distance: 123.7
click at [707, 193] on p "The Present Time colour cream is made with up to 93% natural-origin ingredients…" at bounding box center [501, 195] width 412 height 10
click at [436, 177] on icon at bounding box center [439, 176] width 11 height 11
click at [323, 278] on li "Our coconut oil is the first ROC (Regenerative Organic Certified) ingredient us…" at bounding box center [525, 285] width 509 height 41
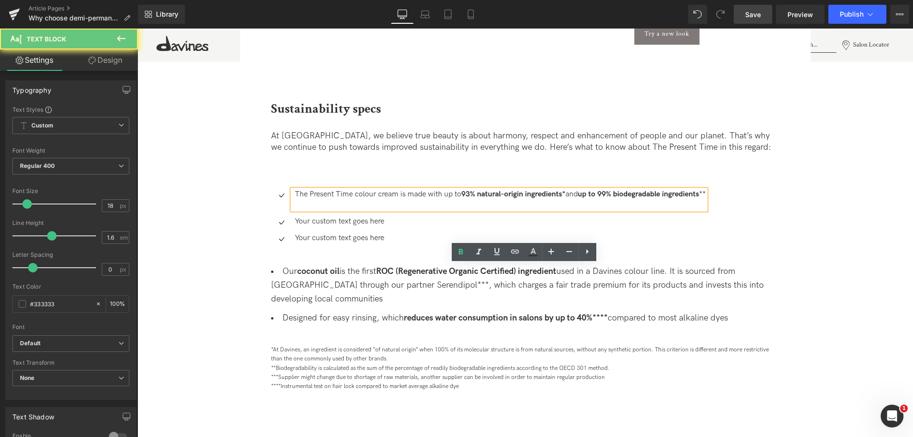
click at [323, 278] on li "Our coconut oil is the first ROC (Regenerative Organic Certified) ingredient us…" at bounding box center [525, 285] width 509 height 41
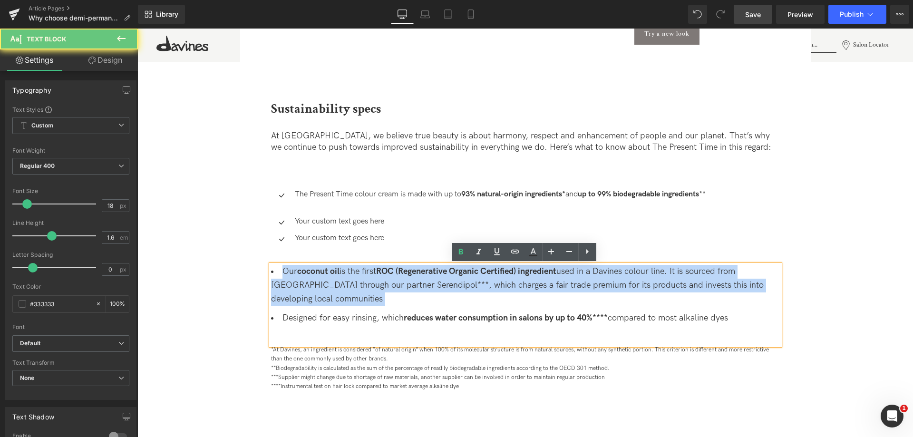
click at [323, 278] on li "Our coconut oil is the first ROC (Regenerative Organic Certified) ingredient us…" at bounding box center [525, 285] width 509 height 41
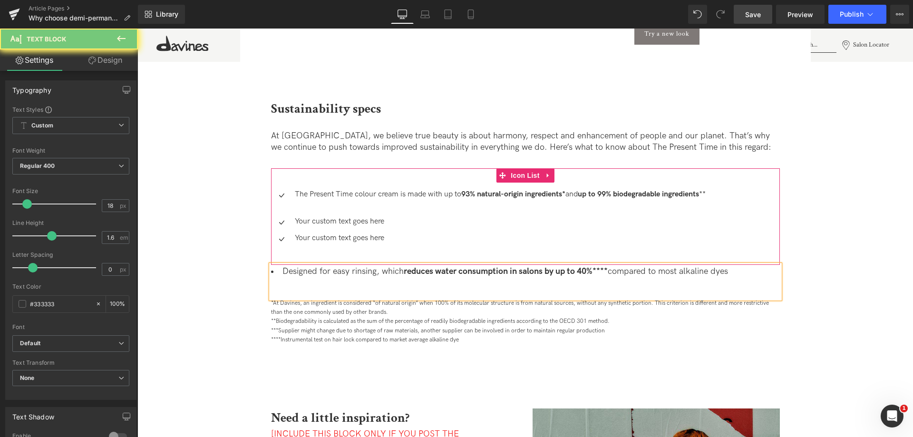
click at [323, 221] on p "Your custom text goes here" at bounding box center [500, 222] width 411 height 10
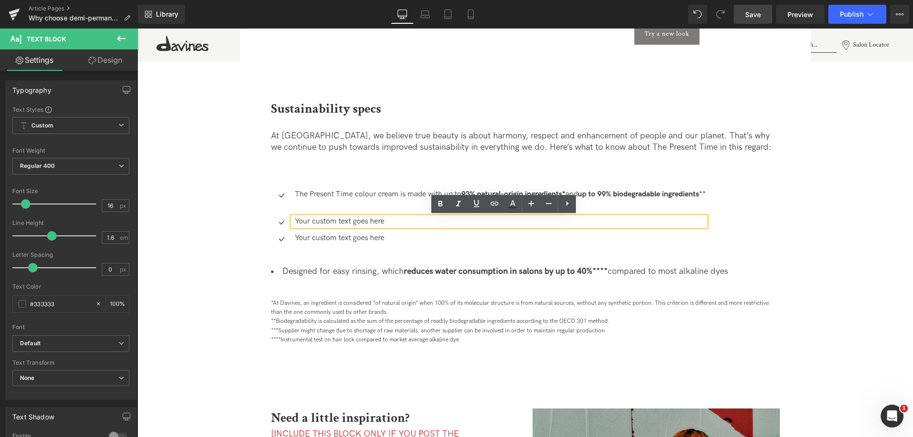
click at [323, 221] on p "Your custom text goes here" at bounding box center [500, 222] width 411 height 10
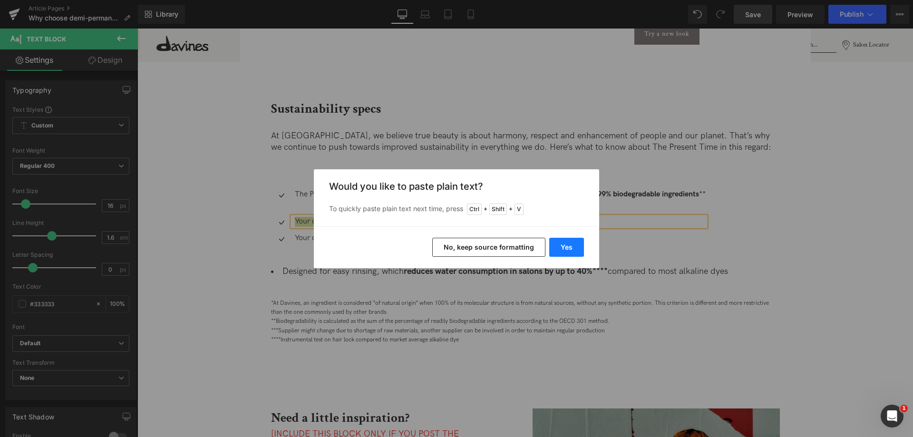
click at [572, 247] on button "Yes" at bounding box center [566, 247] width 35 height 19
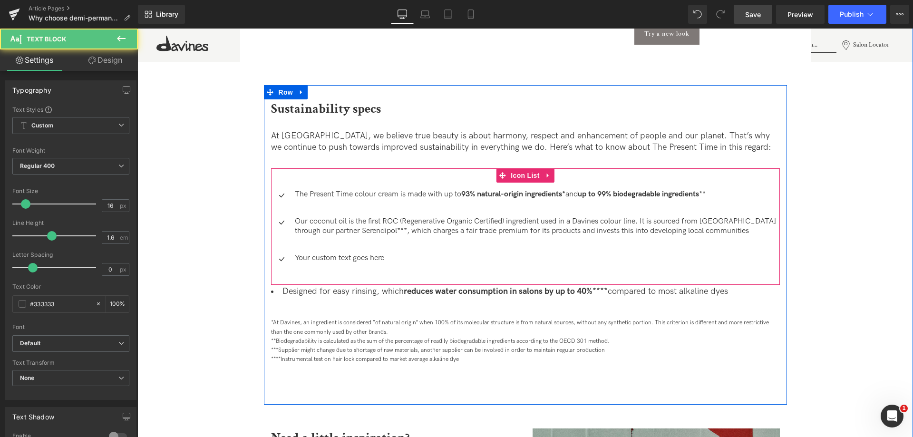
click at [308, 221] on p "Our coconut oil is the first ROC (Regenerative Organic Certified) ingredient us…" at bounding box center [537, 227] width 485 height 20
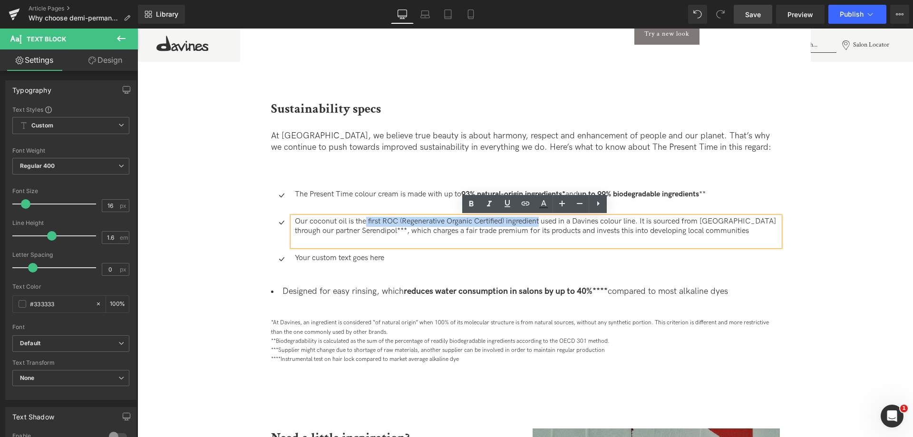
drag, startPoint x: 366, startPoint y: 222, endPoint x: 541, endPoint y: 225, distance: 175.1
click at [541, 225] on p "Our coconut oil is the first ROC (Regenerative Organic Certified) ingredient us…" at bounding box center [537, 227] width 485 height 20
click at [473, 205] on icon at bounding box center [471, 204] width 4 height 6
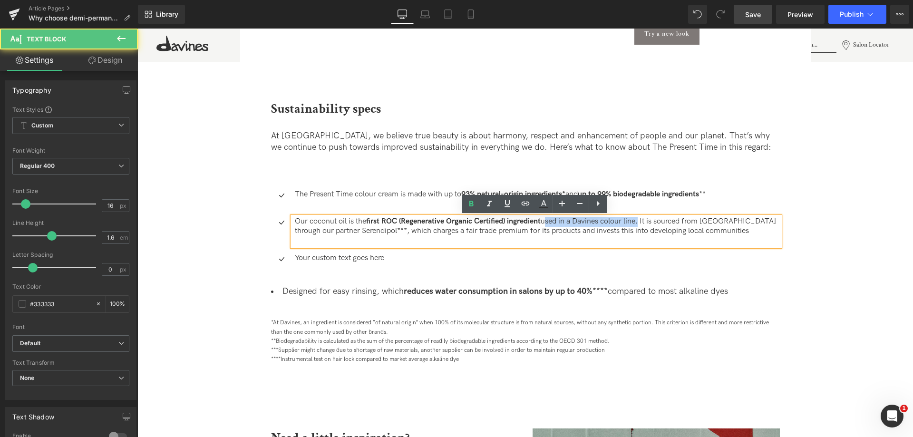
drag, startPoint x: 642, startPoint y: 217, endPoint x: 546, endPoint y: 223, distance: 96.8
click at [546, 223] on p "Our coconut oil is the first ROC (Regenerative Organic Certified) ingredient us…" at bounding box center [537, 227] width 485 height 20
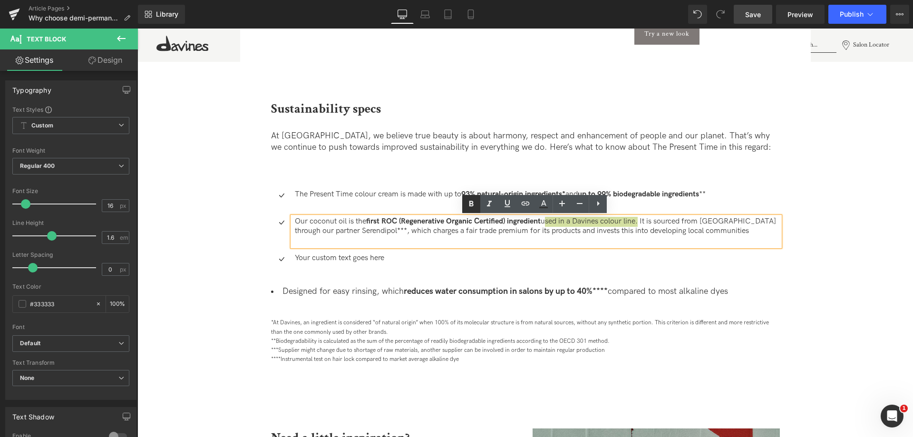
click at [472, 202] on icon at bounding box center [471, 203] width 11 height 11
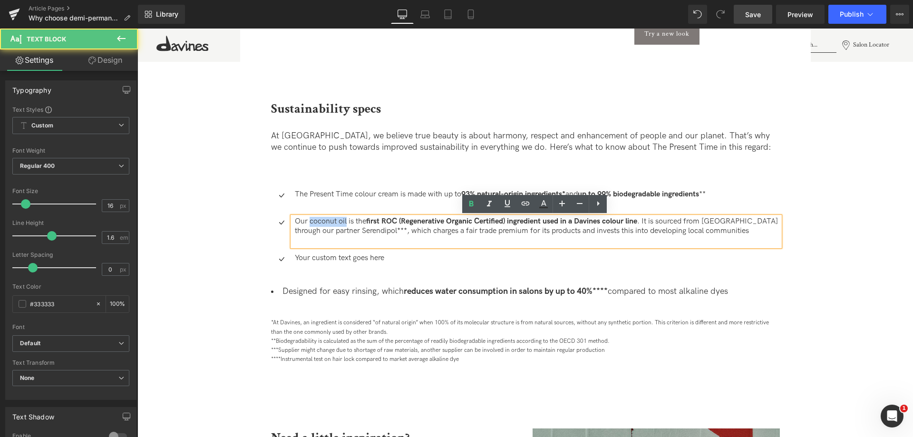
drag, startPoint x: 307, startPoint y: 223, endPoint x: 344, endPoint y: 217, distance: 37.6
click at [344, 217] on p "Our coconut oil is the first ROC (Regenerative Organic Certified) ingredient us…" at bounding box center [537, 227] width 485 height 20
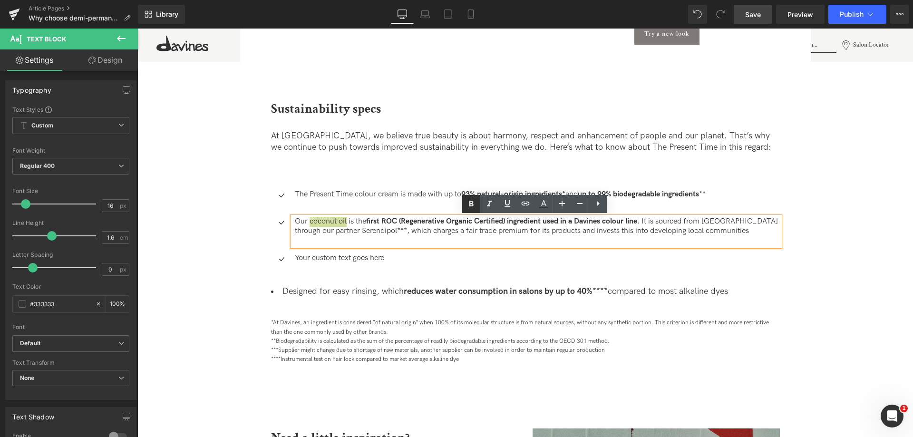
click at [476, 198] on icon at bounding box center [471, 203] width 11 height 11
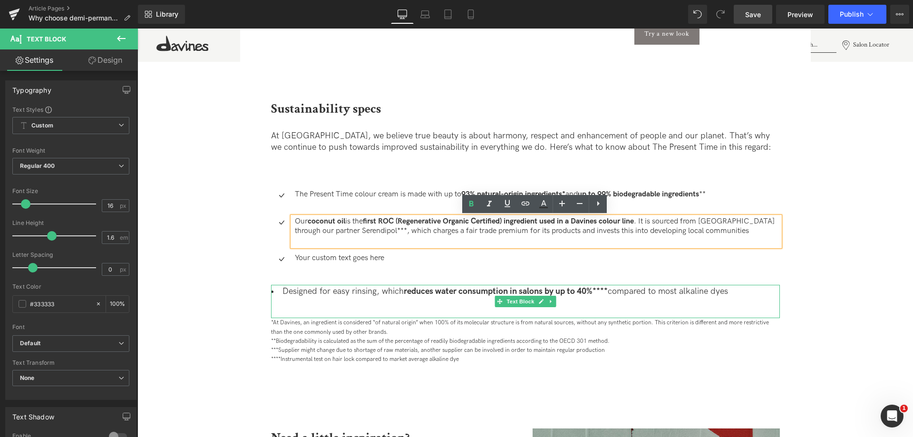
click at [371, 294] on span "Designed for easy rinsing, which" at bounding box center [343, 291] width 121 height 10
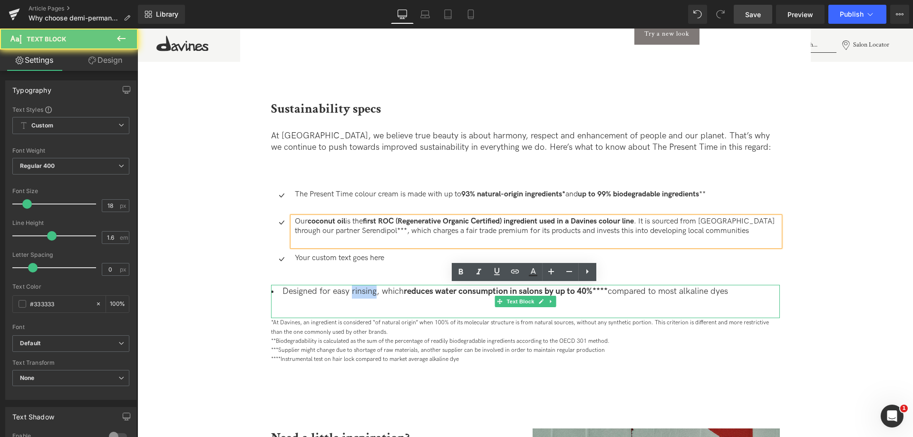
click at [371, 294] on span "Designed for easy rinsing, which" at bounding box center [343, 291] width 121 height 10
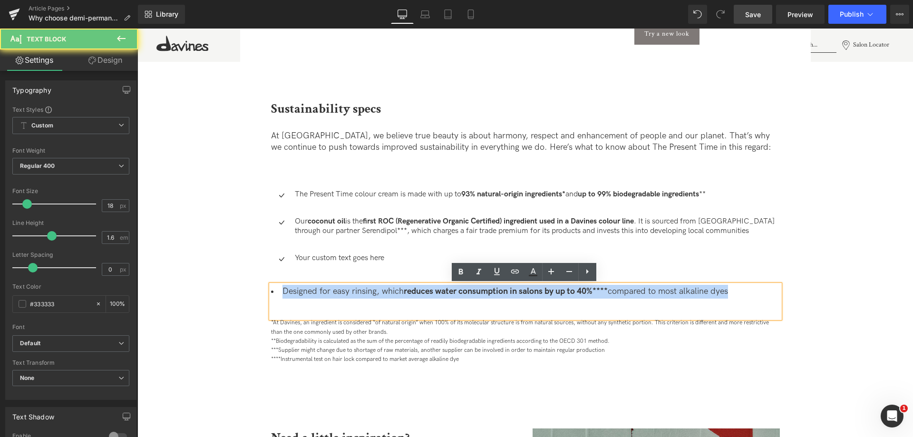
click at [371, 294] on span "Designed for easy rinsing, which" at bounding box center [343, 291] width 121 height 10
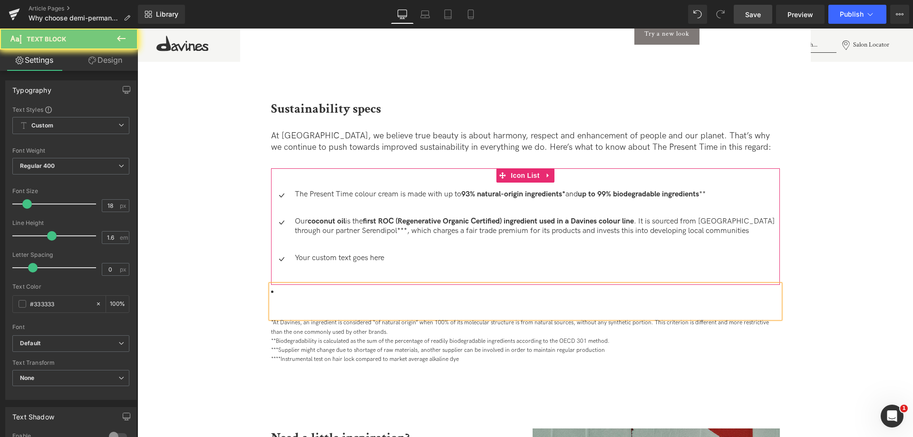
click at [352, 253] on ul "Icon The Present Time colour cream is made with up to 93% natural-origin ingred…" at bounding box center [525, 230] width 509 height 81
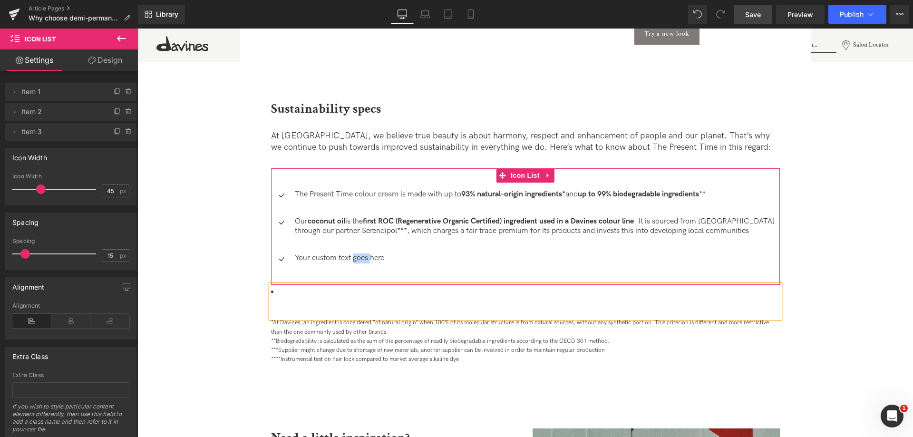
click at [352, 253] on ul "Icon The Present Time colour cream is made with up to 93% natural-origin ingred…" at bounding box center [525, 230] width 509 height 81
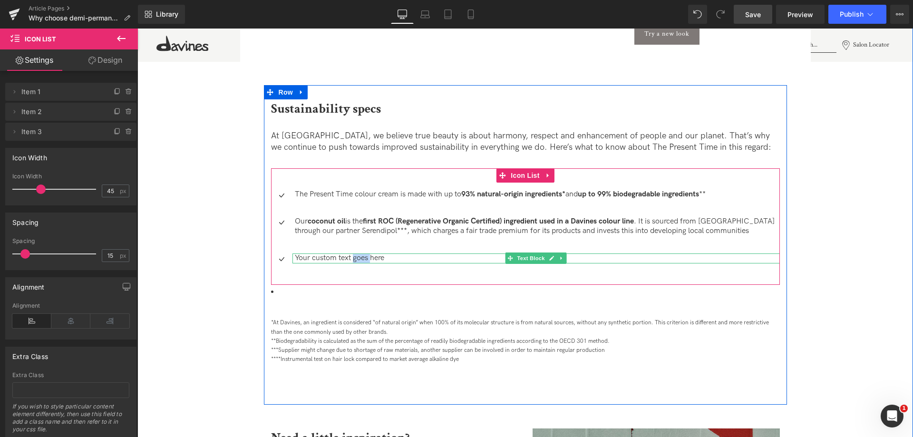
click at [343, 259] on p "Your custom text goes here" at bounding box center [537, 259] width 485 height 10
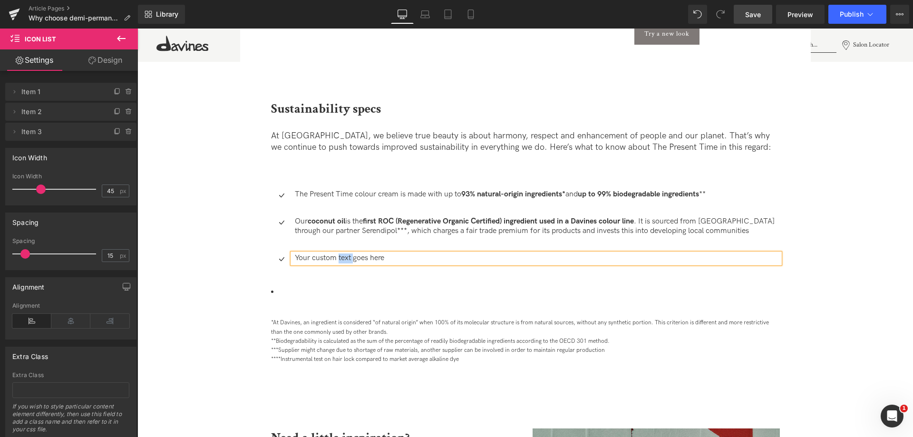
click at [343, 259] on p "Your custom text goes here" at bounding box center [537, 259] width 485 height 10
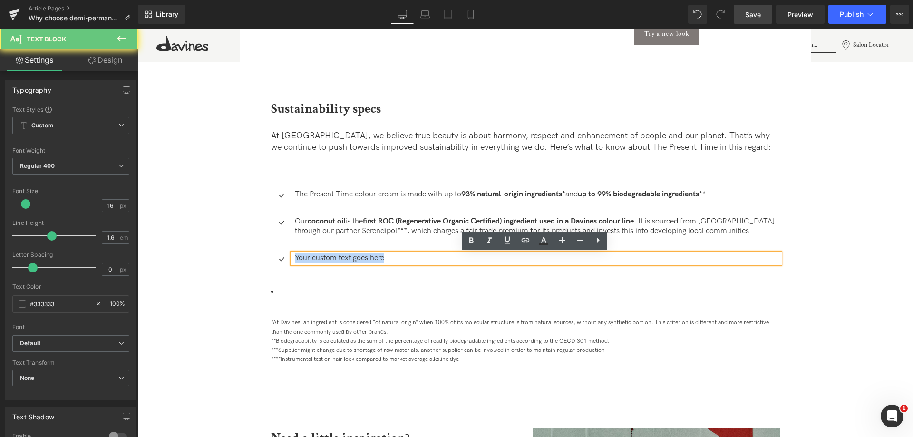
click at [343, 259] on p "Your custom text goes here" at bounding box center [537, 259] width 485 height 10
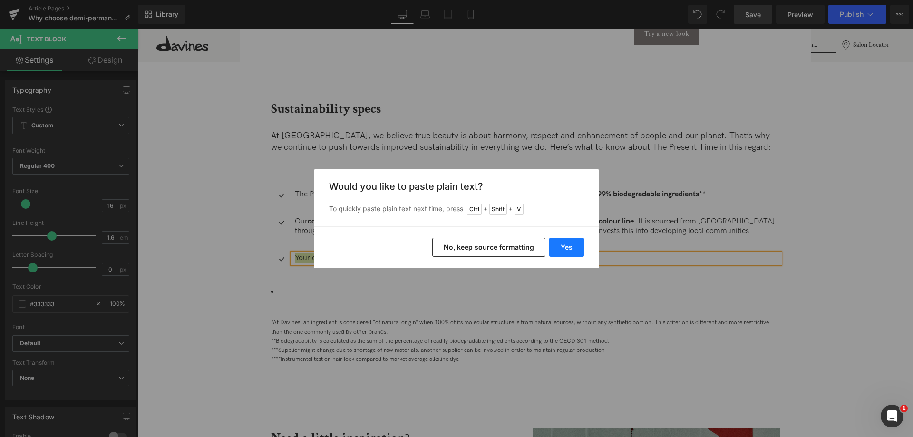
click at [560, 244] on button "Yes" at bounding box center [566, 247] width 35 height 19
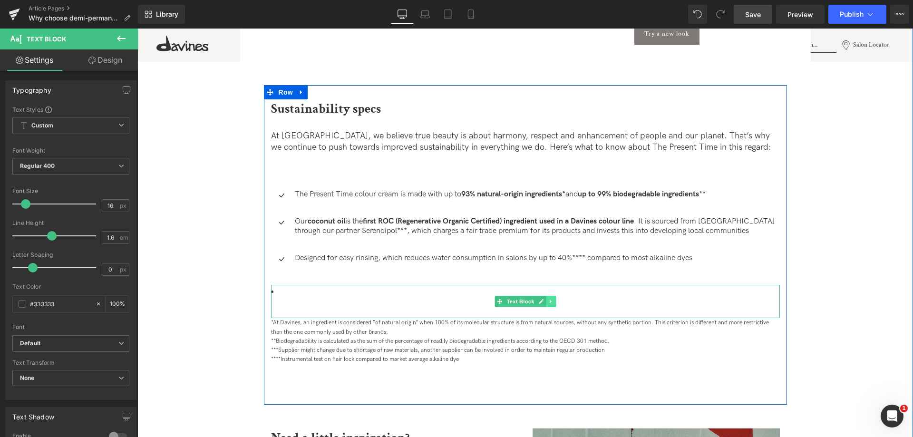
click at [551, 305] on link at bounding box center [551, 301] width 10 height 11
click at [552, 304] on link at bounding box center [556, 301] width 10 height 11
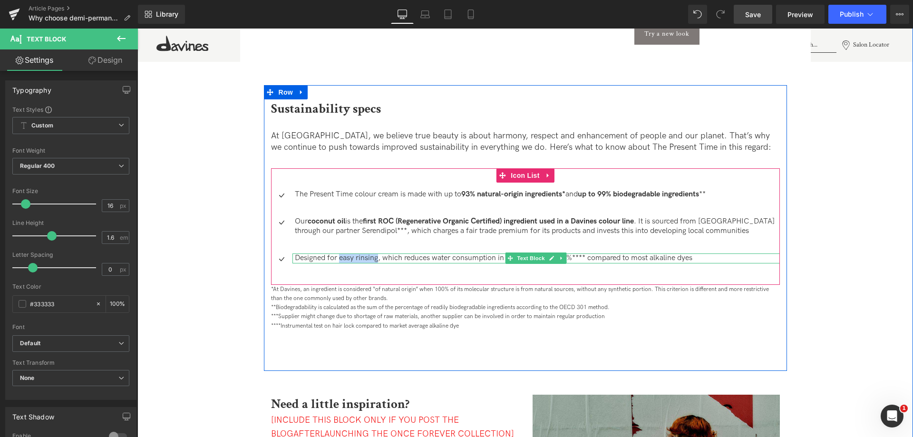
drag, startPoint x: 339, startPoint y: 259, endPoint x: 376, endPoint y: 258, distance: 37.1
click at [376, 258] on p "Designed for easy rinsing, which reduces water consumption in salons by up to 4…" at bounding box center [537, 259] width 485 height 10
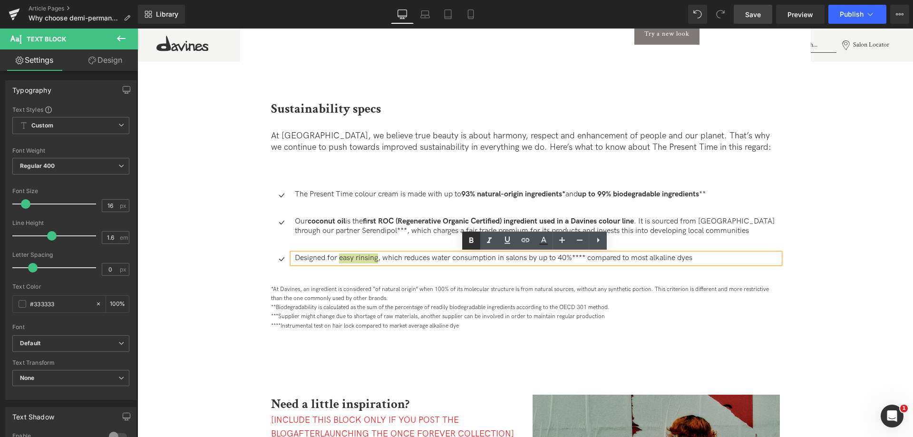
click at [475, 236] on icon at bounding box center [471, 240] width 11 height 11
drag, startPoint x: 404, startPoint y: 261, endPoint x: 572, endPoint y: 261, distance: 167.9
click at [572, 261] on p "Designed for easy rinsing , which reduces water consumption in salons by up to …" at bounding box center [537, 259] width 485 height 10
click at [468, 242] on icon at bounding box center [471, 240] width 11 height 11
click at [795, 246] on div "Why choose demi-permanent hair colour for your next look Heading Discover the l…" at bounding box center [525, 181] width 542 height 2744
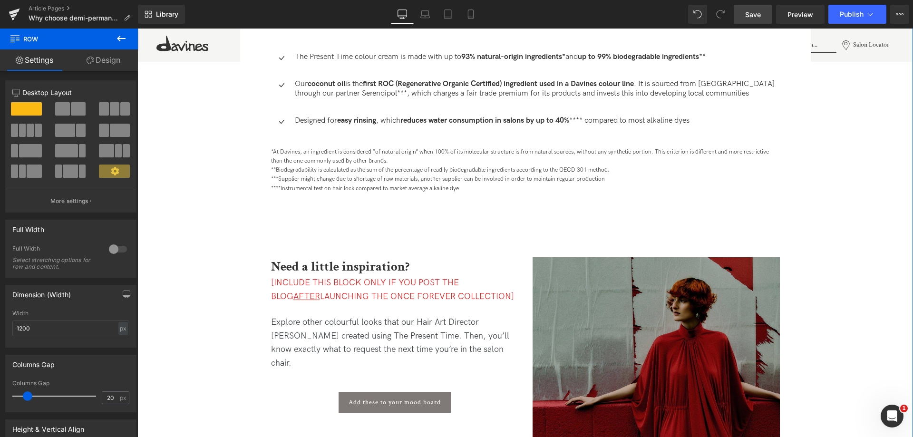
scroll to position [1665, 0]
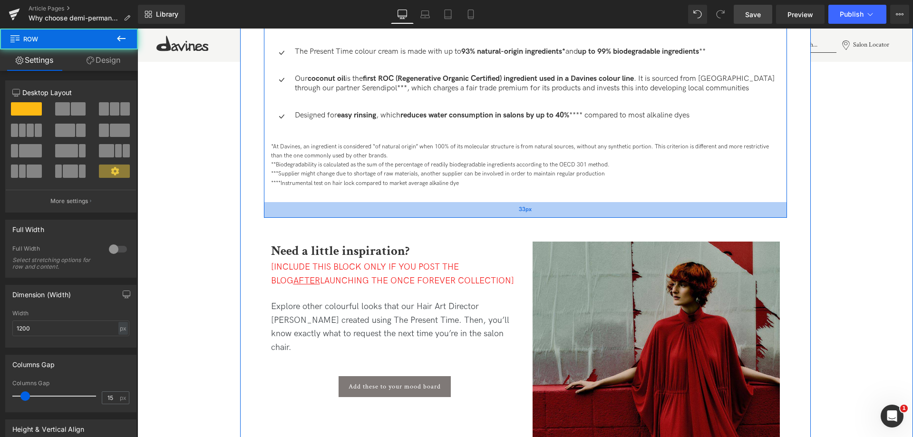
drag, startPoint x: 543, startPoint y: 226, endPoint x: 543, endPoint y: 215, distance: 10.5
click at [543, 215] on div "33px" at bounding box center [525, 210] width 523 height 16
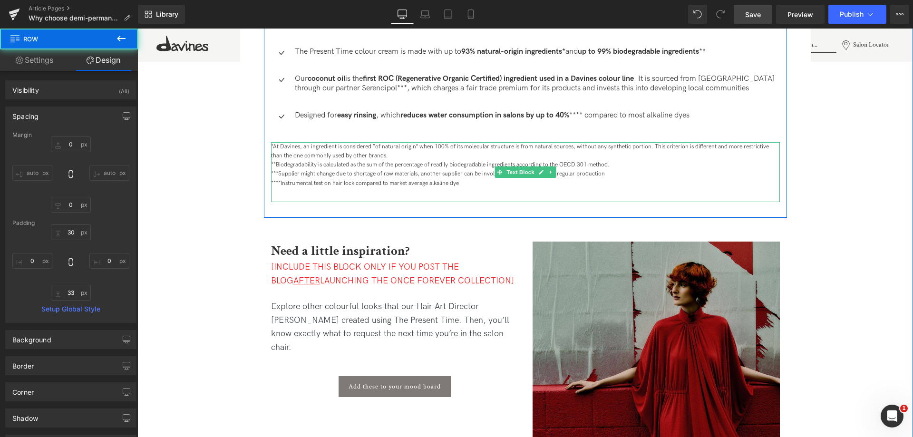
click at [532, 192] on div "*At Davines, an ingredient is considered “of natural origin” when 100% of its m…" at bounding box center [525, 172] width 509 height 60
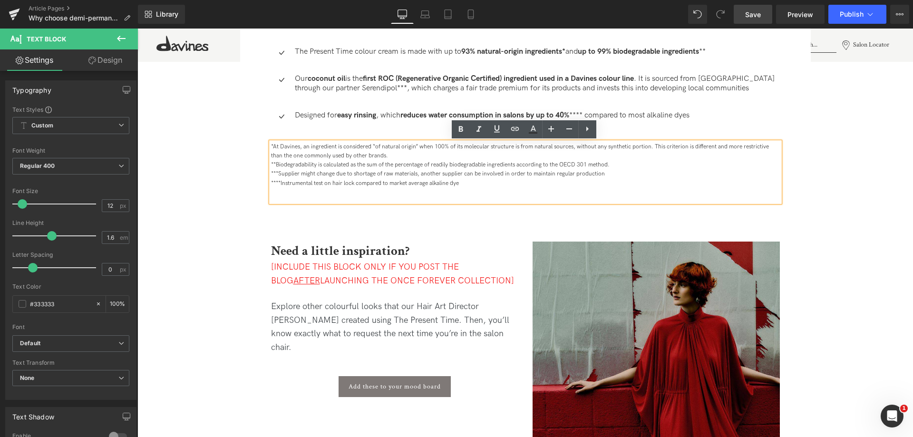
click at [510, 200] on div "*At Davines, an ingredient is considered “of natural origin” when 100% of its m…" at bounding box center [525, 172] width 509 height 60
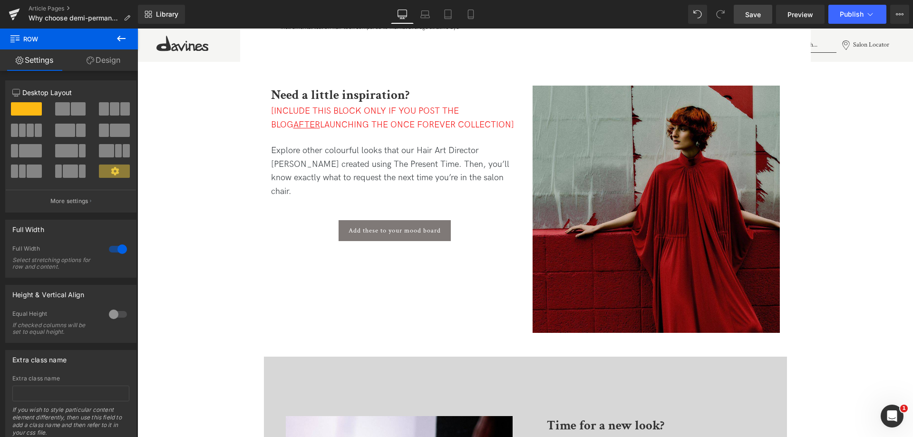
scroll to position [1950, 0]
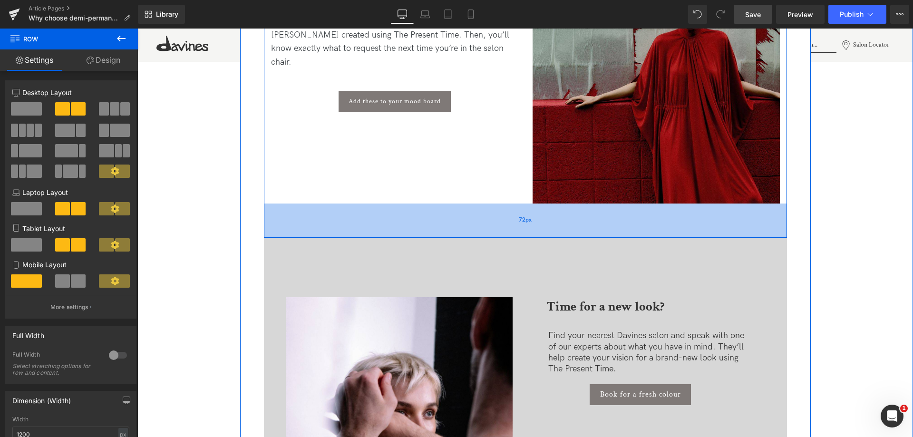
drag, startPoint x: 499, startPoint y: 224, endPoint x: 503, endPoint y: 235, distance: 11.1
click at [503, 235] on div "72px" at bounding box center [525, 221] width 523 height 34
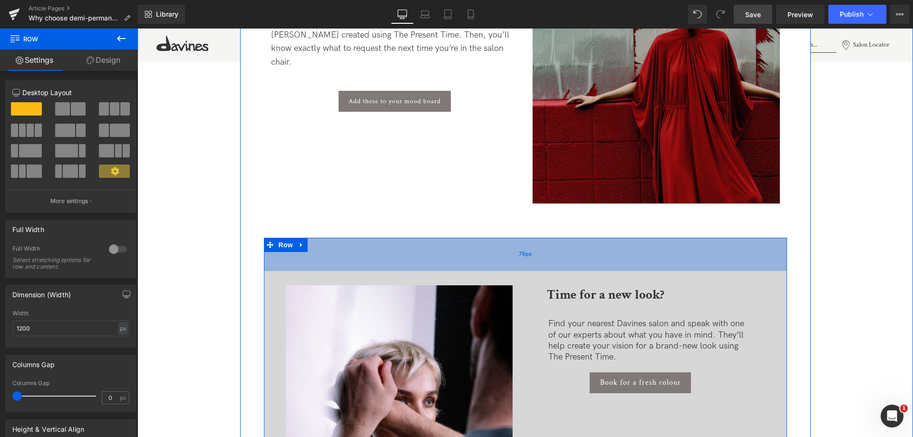
drag, startPoint x: 505, startPoint y: 280, endPoint x: 502, endPoint y: 268, distance: 12.3
click at [502, 268] on div "70px" at bounding box center [525, 254] width 523 height 33
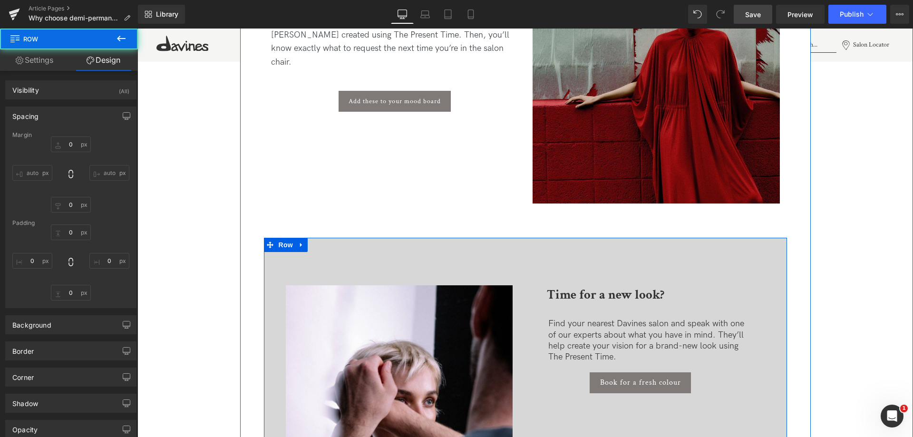
type input "0"
type input "70"
type input "54"
type input "86"
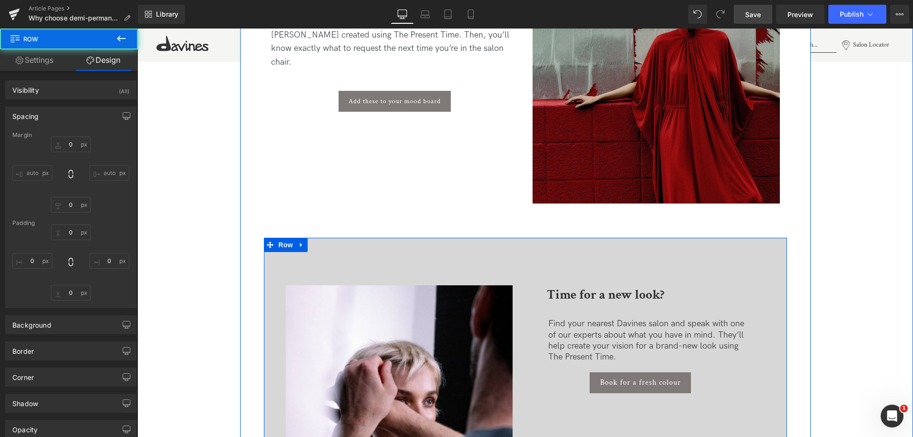
type input "31"
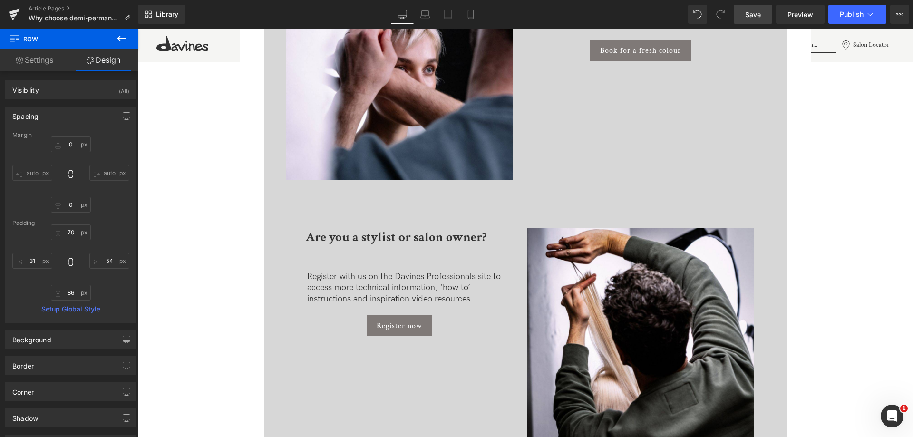
scroll to position [2474, 0]
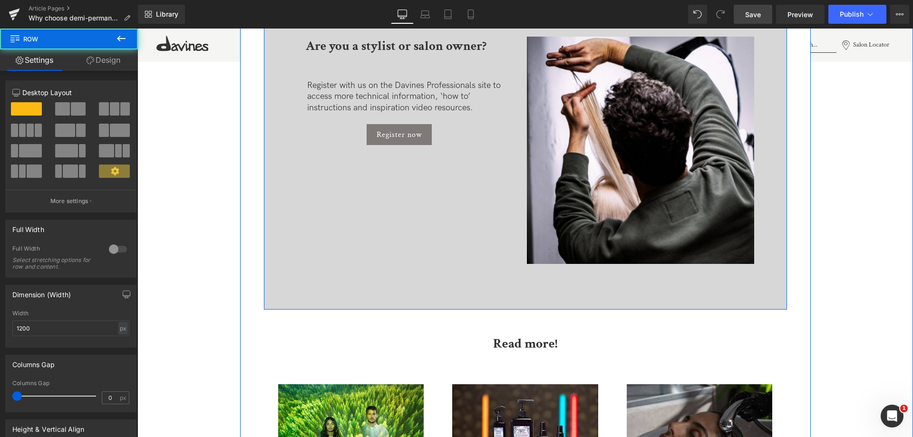
click at [540, 299] on div "Image Time for a new look? Heading Find your nearest Davines salon and speak wi…" at bounding box center [525, 12] width 523 height 595
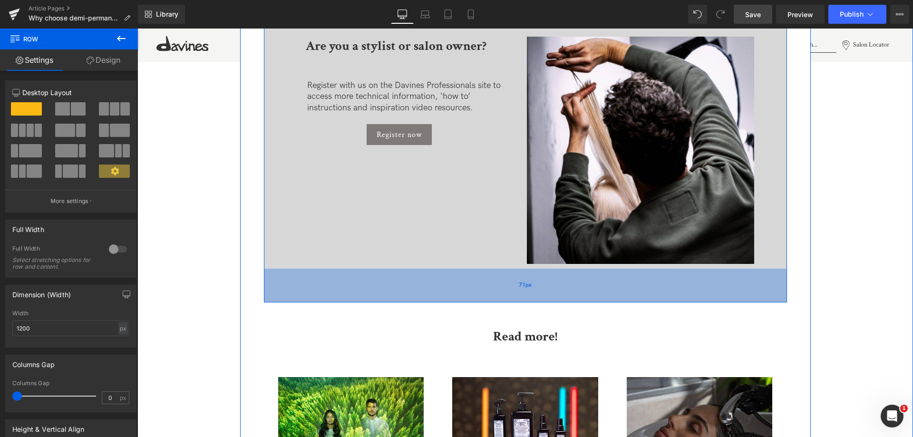
drag, startPoint x: 543, startPoint y: 307, endPoint x: 542, endPoint y: 300, distance: 7.2
click at [542, 300] on div "71px" at bounding box center [525, 286] width 523 height 34
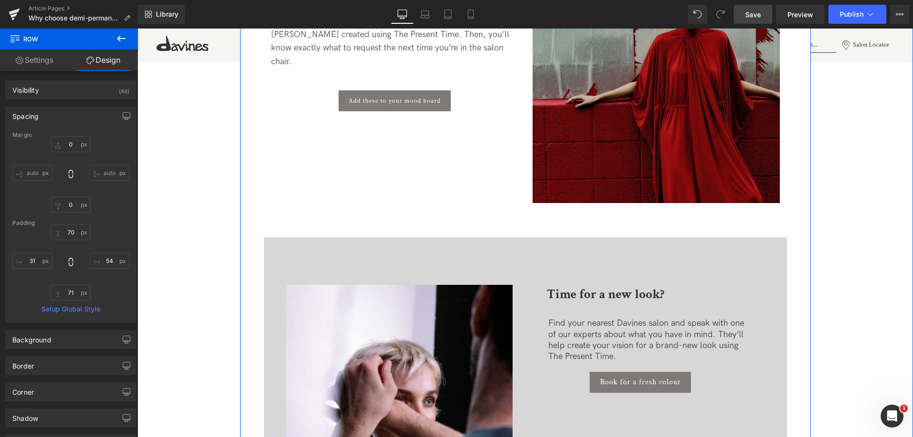
scroll to position [1950, 0]
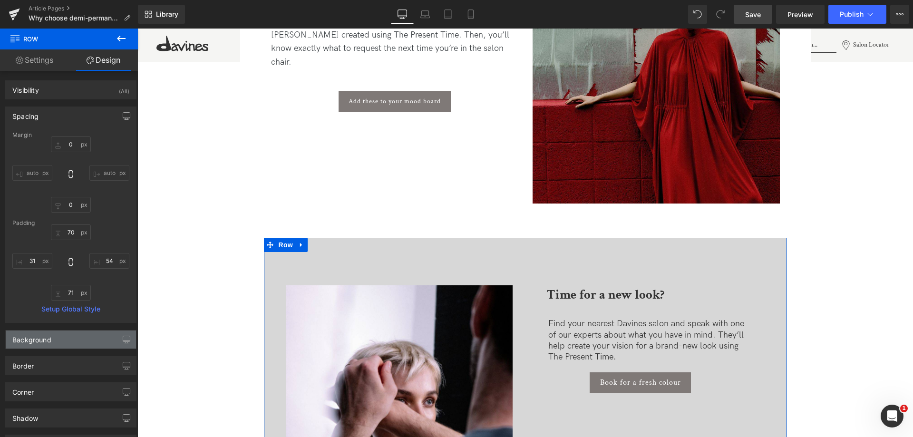
click at [76, 335] on div "Background" at bounding box center [71, 340] width 130 height 18
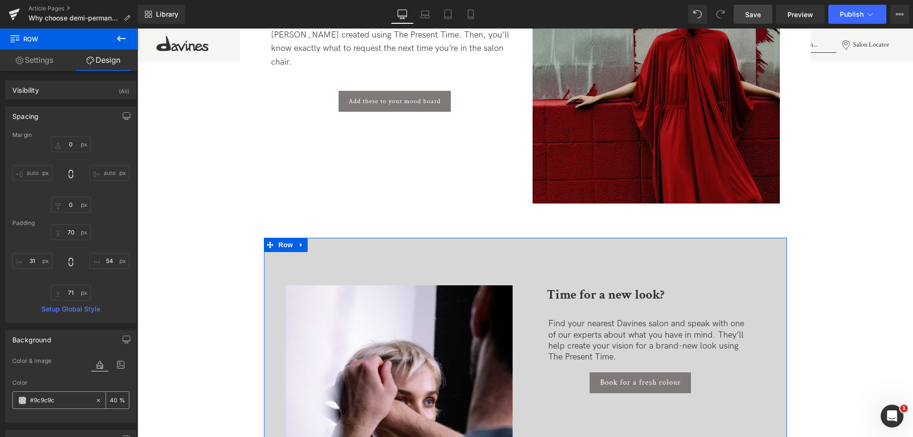
click at [48, 401] on input "#9c9c9c" at bounding box center [60, 400] width 61 height 10
click at [32, 400] on input "#9c9c9c" at bounding box center [60, 400] width 61 height 10
drag, startPoint x: 36, startPoint y: 401, endPoint x: 101, endPoint y: 405, distance: 65.3
click at [101, 405] on div "#9c9c9c 40 %" at bounding box center [70, 400] width 117 height 18
type input "#9"
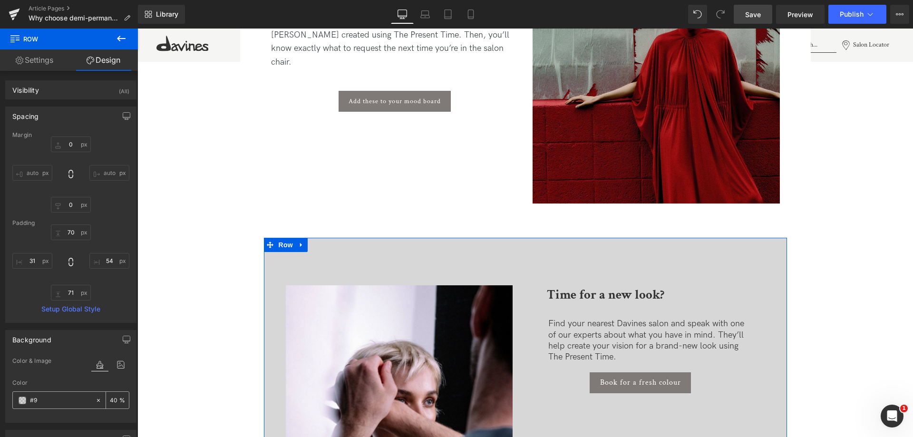
type input "0"
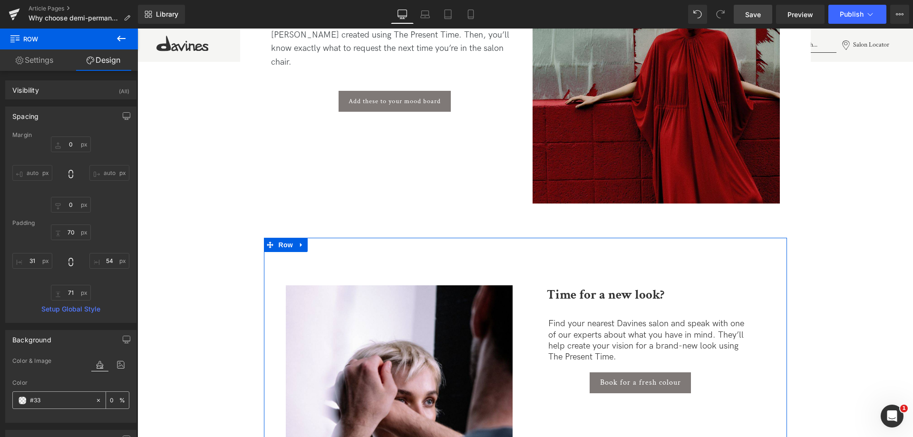
type input "#333"
type input "100"
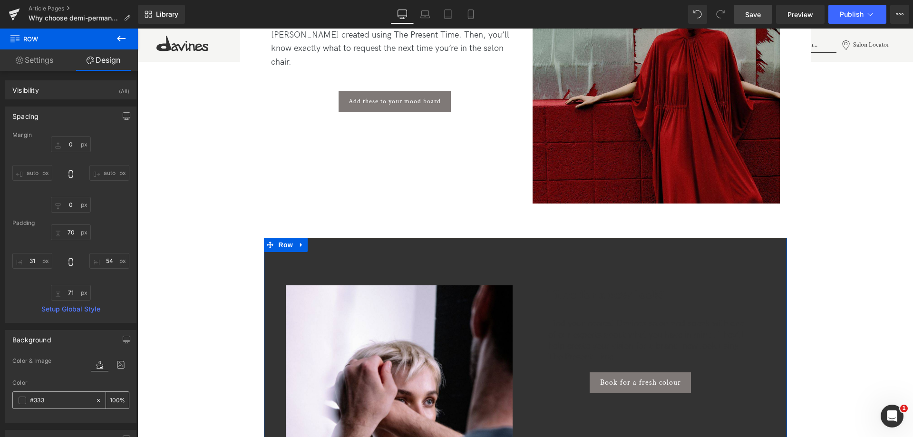
type input "#3333"
type input "20"
type input "#33333"
type input "0"
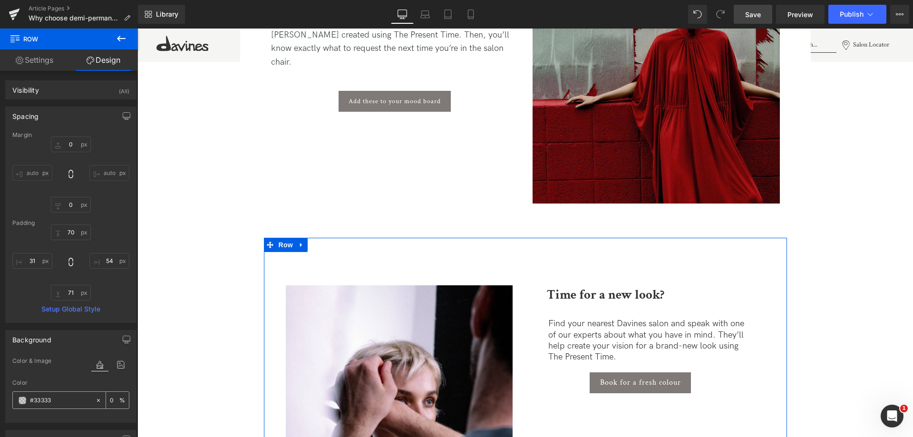
type input "#333333"
type input "100"
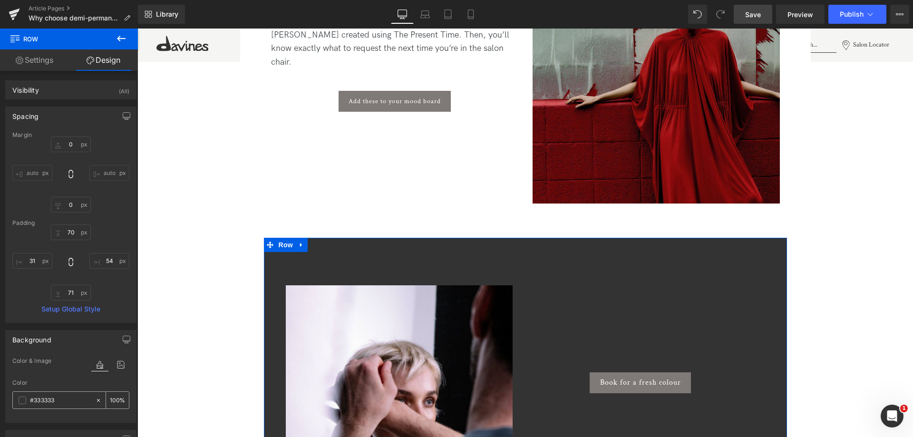
click at [49, 404] on input "#333333" at bounding box center [60, 400] width 61 height 10
type input "#"
type input "0"
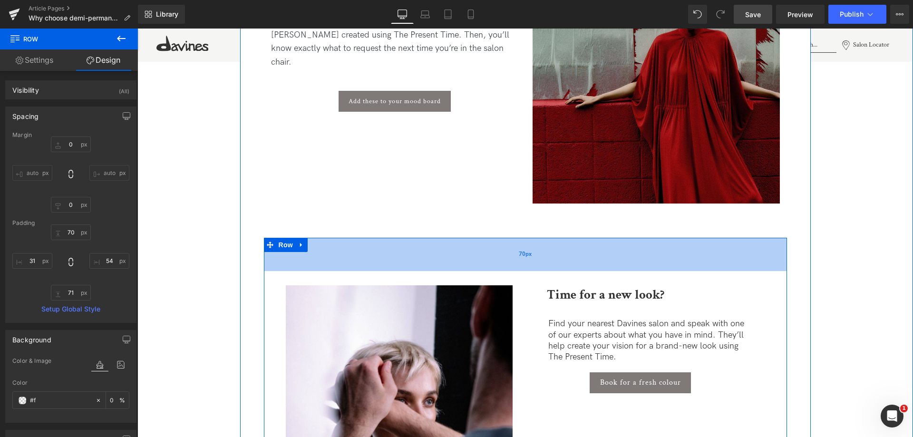
click at [489, 260] on div "70px" at bounding box center [525, 254] width 523 height 33
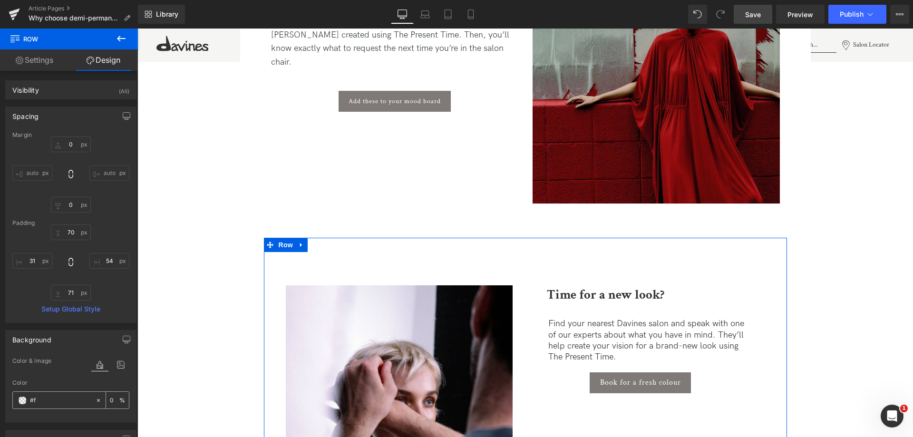
click at [43, 404] on input "#f" at bounding box center [60, 400] width 61 height 10
type input "#f5f"
type input "100"
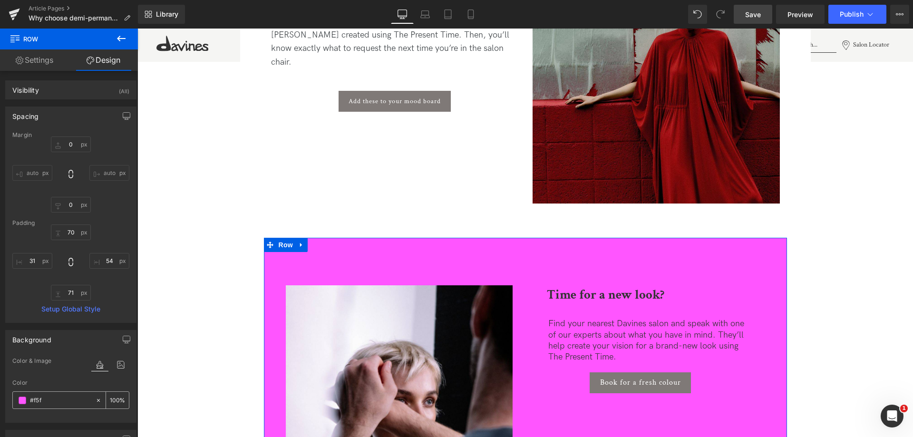
type input "#f5f5"
type input "33"
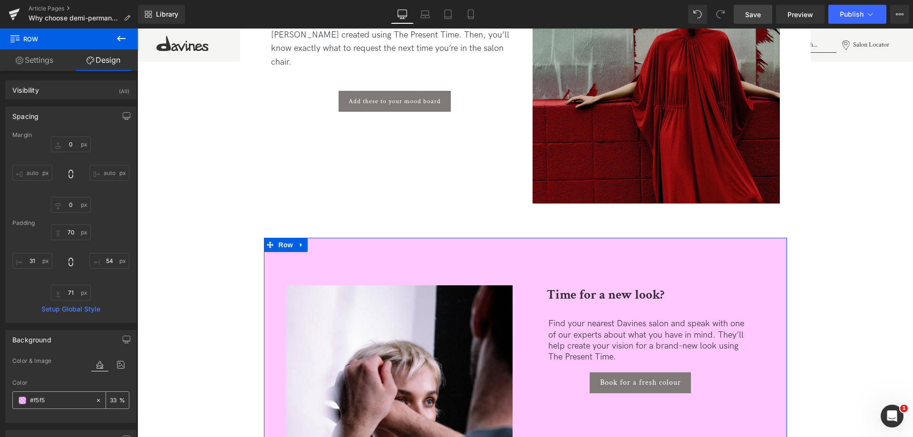
type input "#f5f5f"
type input "0"
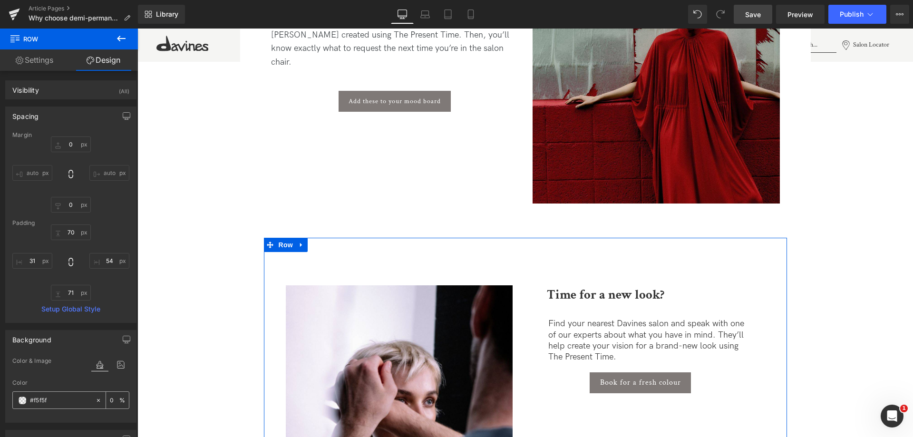
type input "#f5f5f3"
type input "100"
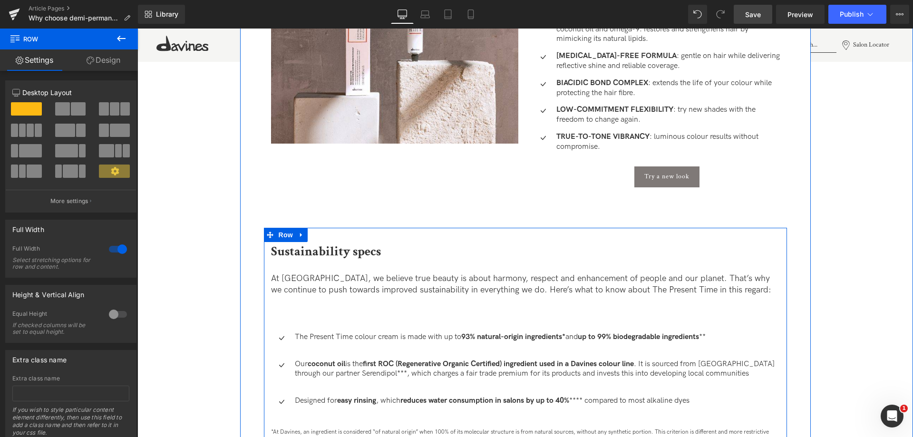
scroll to position [1237, 0]
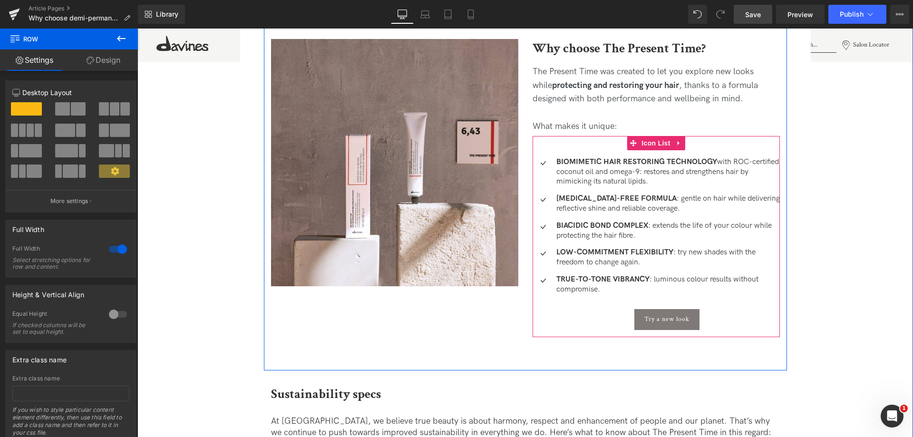
click at [617, 179] on p "BIOMIMETIC HAIR RESTORING TECHNOLOGY with ROC-certified coconut oil and omega-9…" at bounding box center [669, 171] width 224 height 29
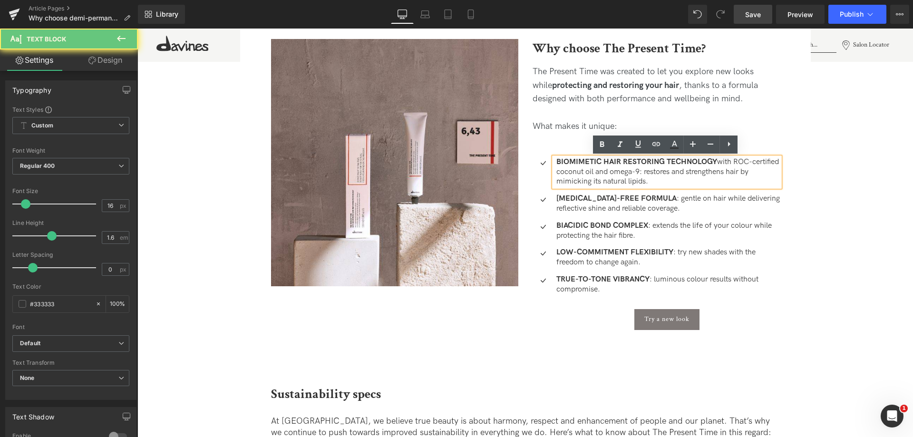
click at [617, 179] on p "BIOMIMETIC HAIR RESTORING TECHNOLOGY with ROC-certified coconut oil and omega-9…" at bounding box center [669, 171] width 224 height 29
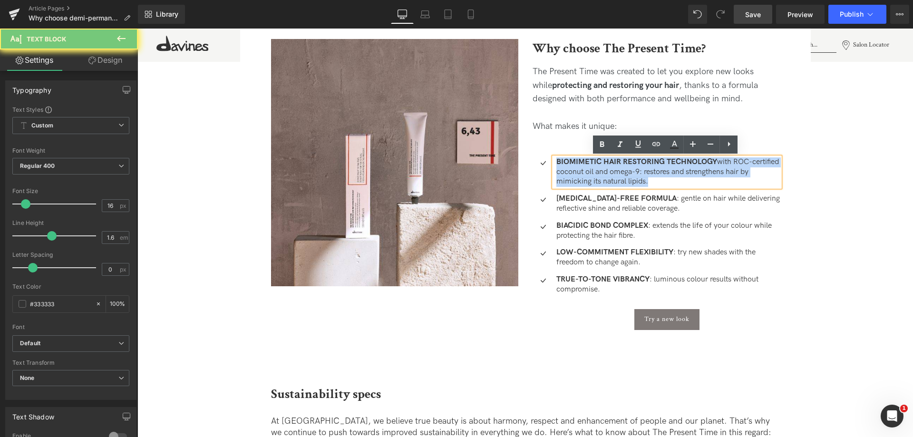
click at [617, 179] on p "BIOMIMETIC HAIR RESTORING TECHNOLOGY with ROC-certified coconut oil and omega-9…" at bounding box center [669, 171] width 224 height 29
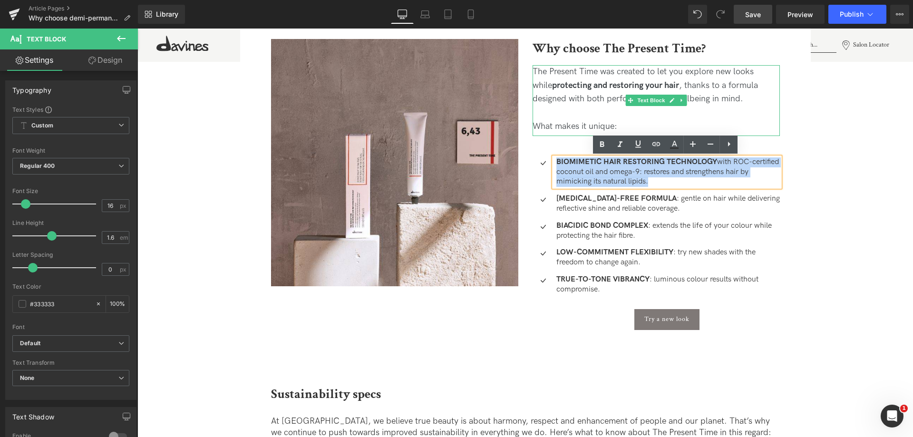
click at [630, 129] on div "What makes it unique:" at bounding box center [656, 127] width 247 height 14
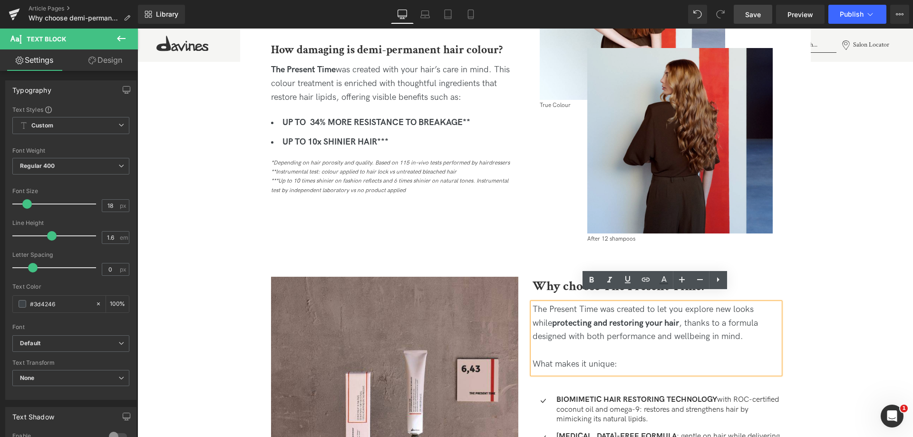
scroll to position [1189, 0]
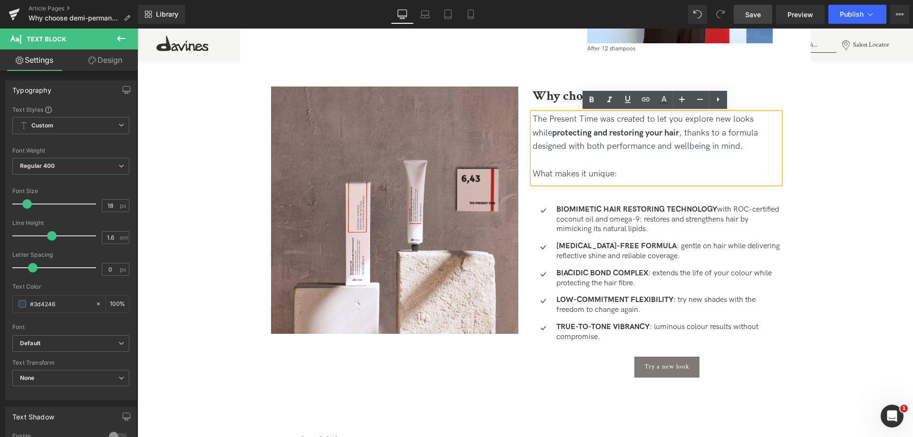
click at [627, 174] on div "What makes it unique:" at bounding box center [656, 174] width 247 height 14
click at [822, 166] on div "Image Image Why choose demi-permanent hair colour for your next look Heading Di…" at bounding box center [525, 352] width 776 height 3027
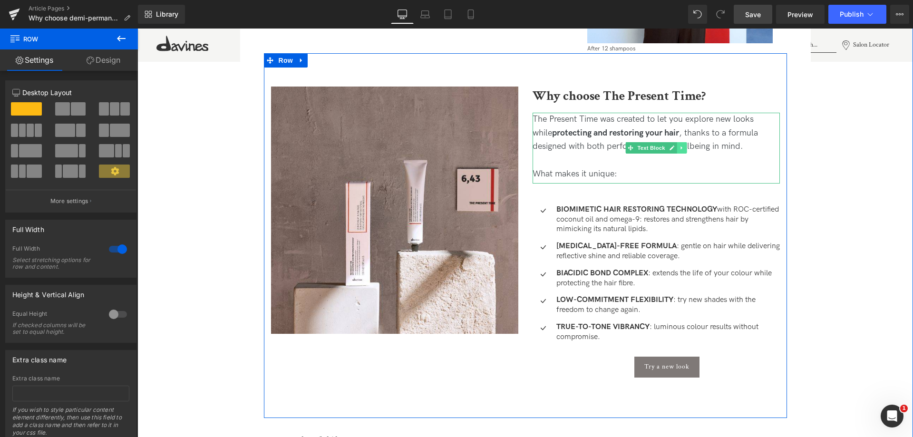
click at [681, 152] on link at bounding box center [682, 147] width 10 height 11
click at [675, 149] on icon at bounding box center [676, 148] width 5 height 6
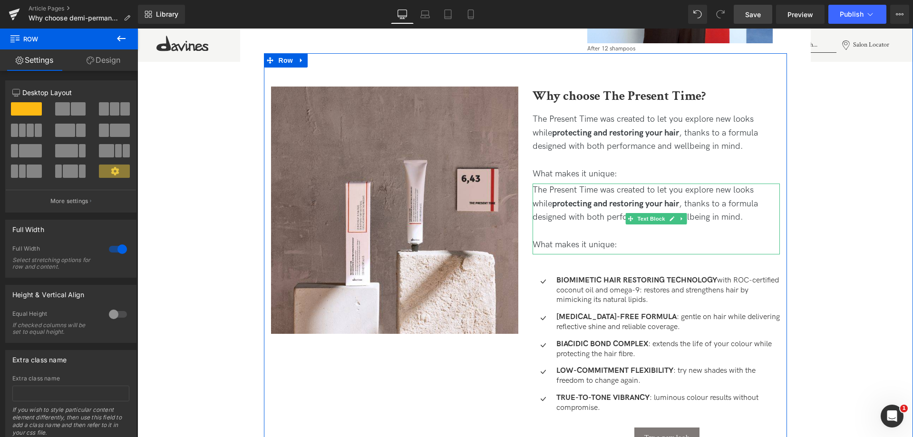
click at [680, 225] on div "The Present Time was created to let you explore new looks while protecting and …" at bounding box center [656, 204] width 247 height 41
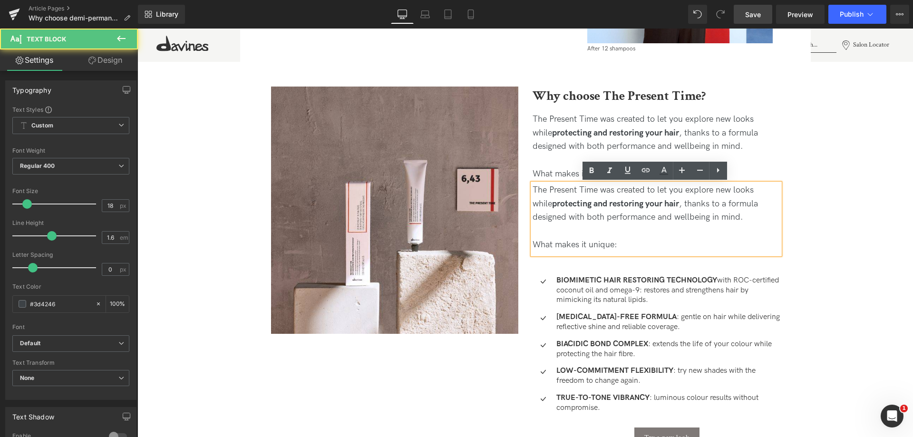
click at [680, 223] on div "The Present Time was created to let you explore new looks while protecting and …" at bounding box center [656, 204] width 247 height 41
click at [821, 224] on div "Image Image Why choose demi-permanent hair colour for your next look Heading Di…" at bounding box center [525, 388] width 776 height 3098
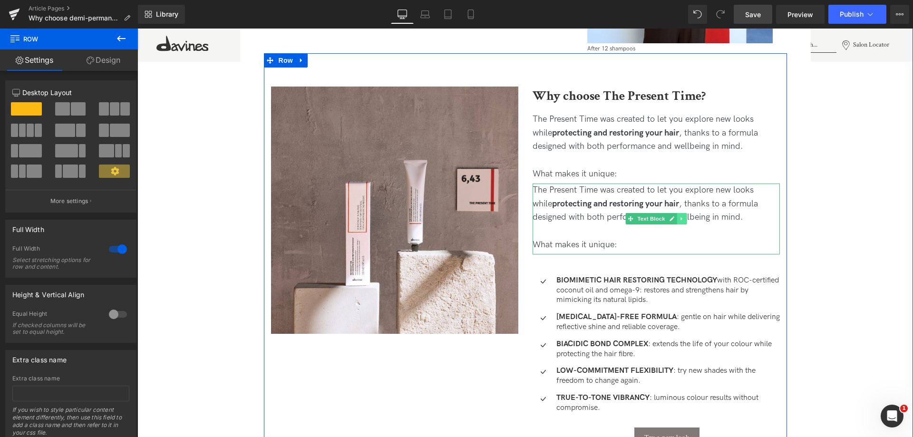
click at [684, 218] on link at bounding box center [682, 218] width 10 height 11
click at [684, 216] on icon at bounding box center [686, 218] width 5 height 5
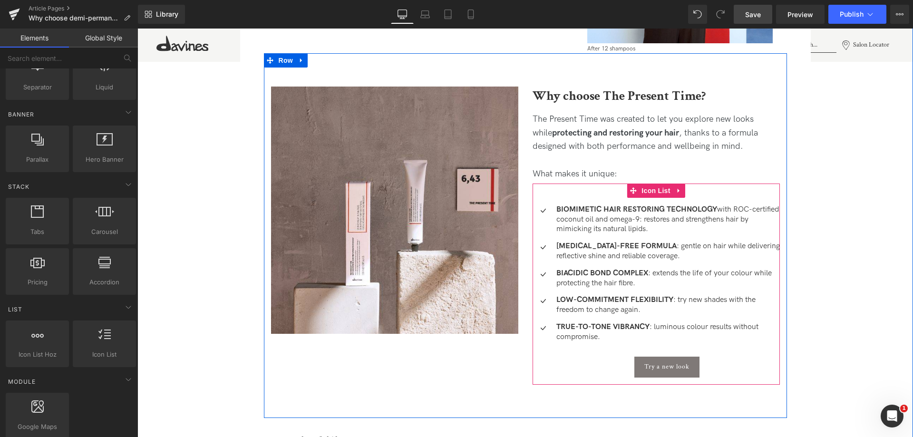
click at [685, 193] on div "Icon BIOMIMETIC HAIR RESTORING TECHNOLOGY with ROC-certified coconut oil and om…" at bounding box center [656, 284] width 247 height 201
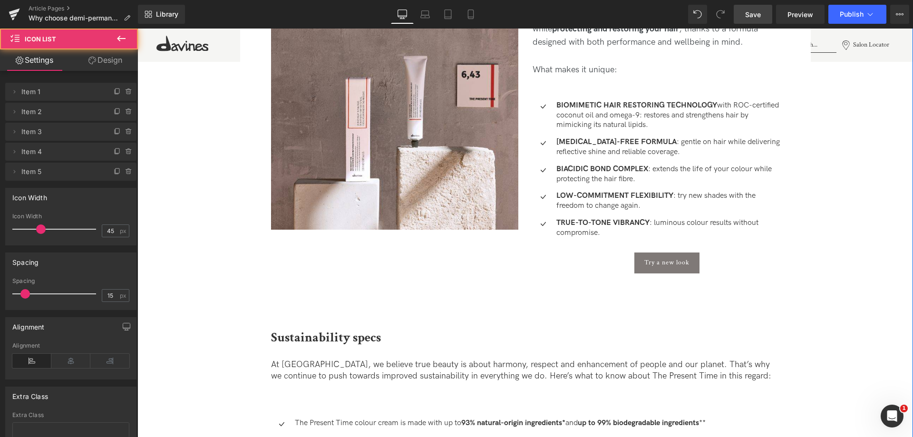
scroll to position [1379, 0]
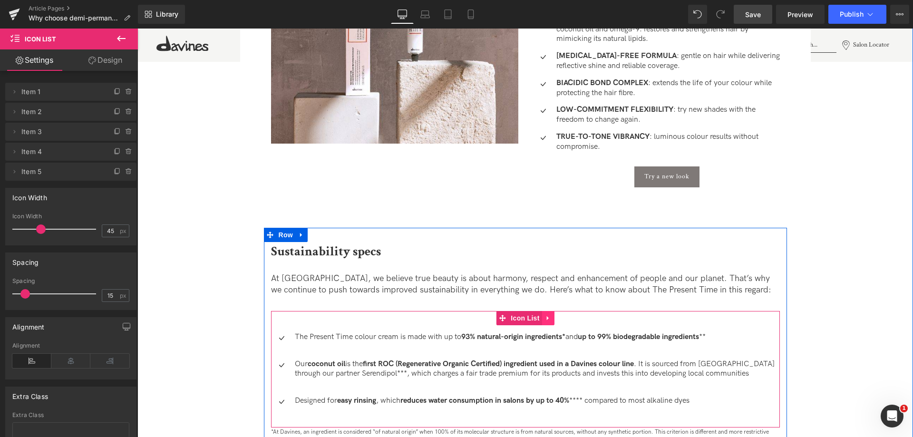
click at [545, 318] on icon at bounding box center [548, 317] width 7 height 7
click at [543, 316] on icon at bounding box center [542, 317] width 7 height 7
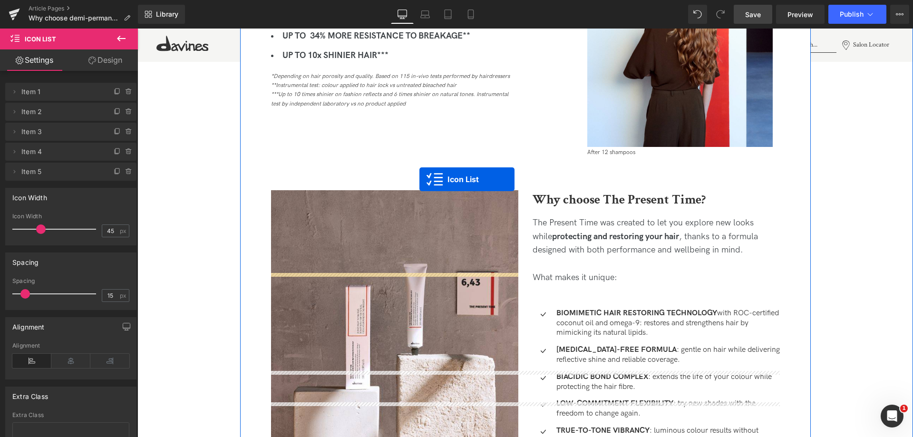
scroll to position [1027, 0]
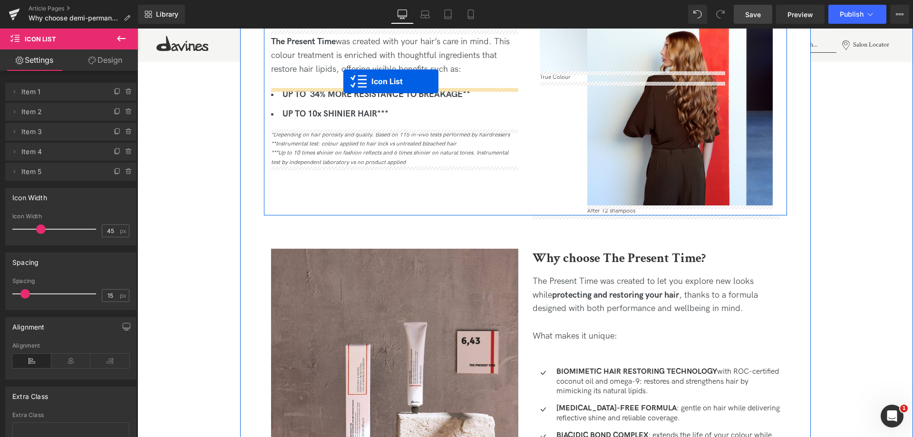
drag, startPoint x: 498, startPoint y: 72, endPoint x: 343, endPoint y: 81, distance: 154.4
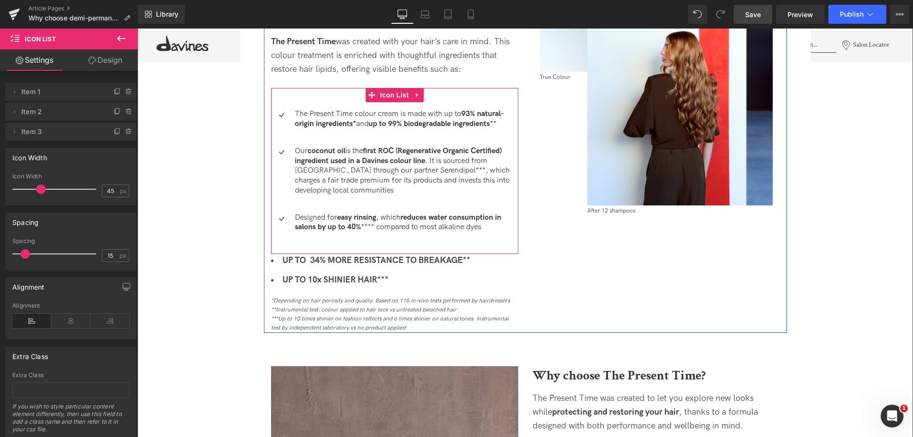
drag, startPoint x: 334, startPoint y: 249, endPoint x: 328, endPoint y: 258, distance: 10.6
click at [331, 254] on div "What is demi-permanent hair colour? Heading Demi-permanent hair colour is desig…" at bounding box center [395, 109] width 262 height 447
click at [328, 258] on strong "UP TO 34% MORE RESISTANCE TO BREAKAGE**" at bounding box center [377, 260] width 188 height 10
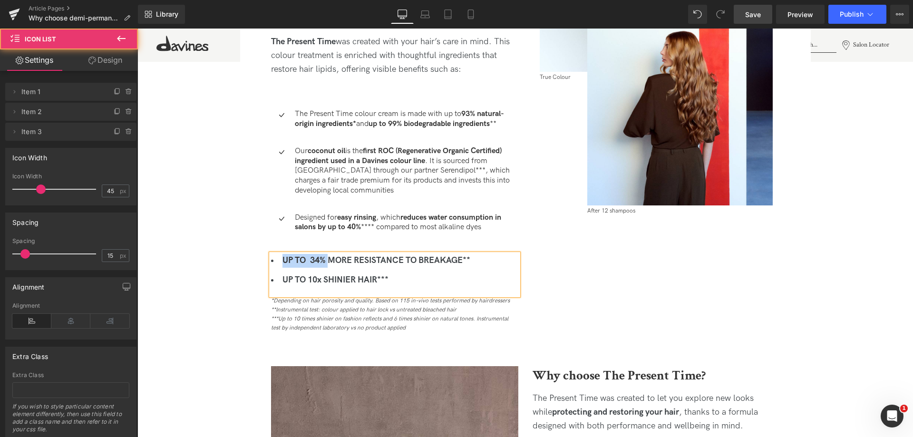
click at [328, 258] on strong "UP TO 34% MORE RESISTANCE TO BREAKAGE**" at bounding box center [377, 260] width 188 height 10
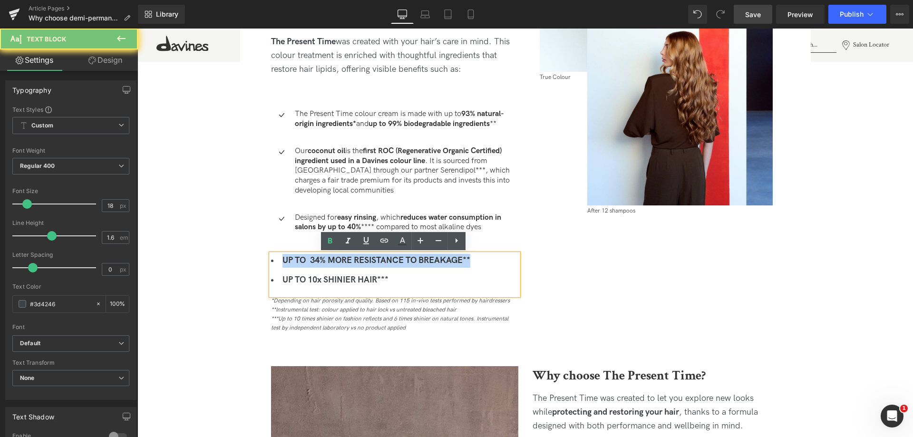
click at [328, 258] on strong "UP TO 34% MORE RESISTANCE TO BREAKAGE**" at bounding box center [377, 260] width 188 height 10
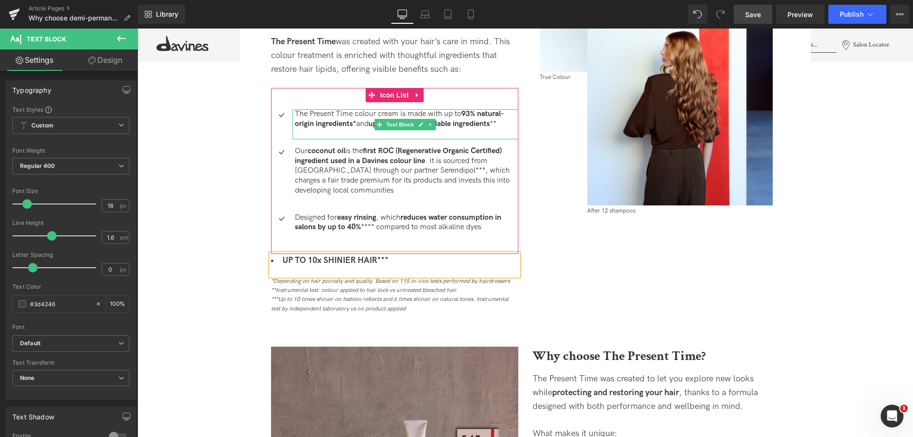
click at [321, 117] on p "The Present Time colour cream is made with up to 93% natural-origin ingredients…" at bounding box center [407, 119] width 224 height 20
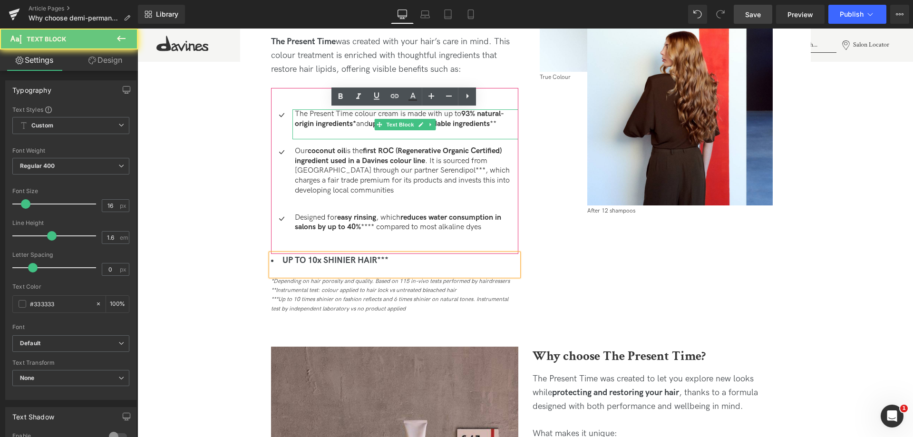
click at [321, 117] on p "The Present Time colour cream is made with up to 93% natural-origin ingredients…" at bounding box center [407, 119] width 224 height 20
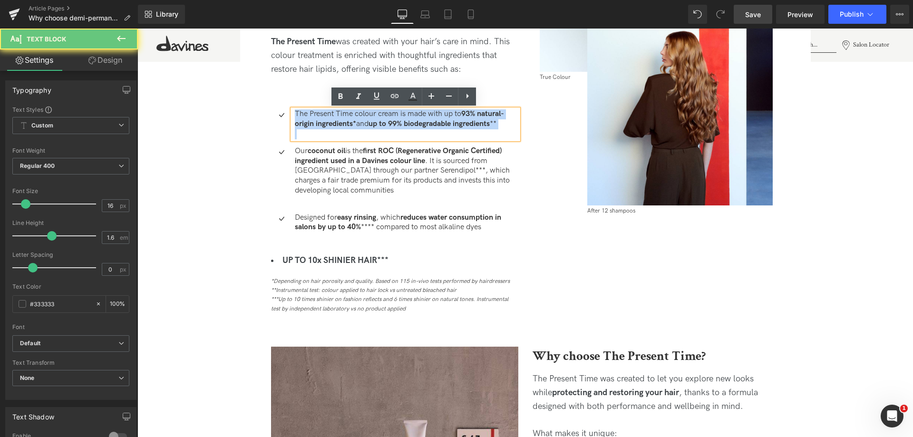
click at [321, 117] on p "The Present Time colour cream is made with up to 93% natural-origin ingredients…" at bounding box center [407, 119] width 224 height 20
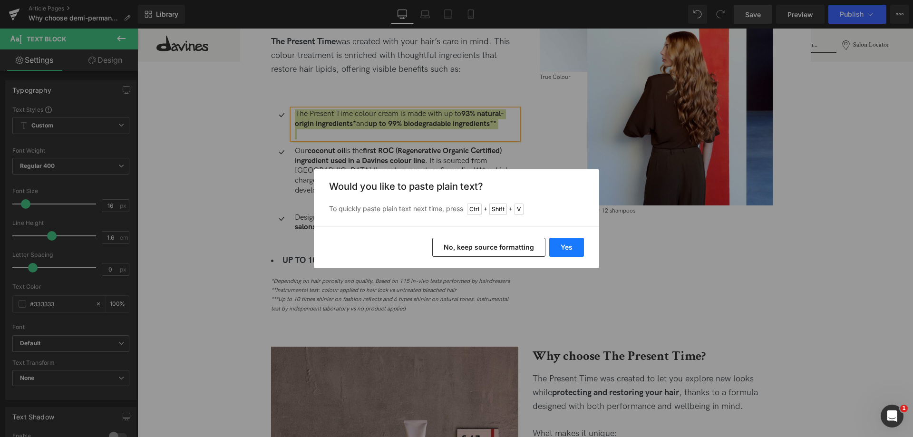
click at [554, 248] on button "Yes" at bounding box center [566, 247] width 35 height 19
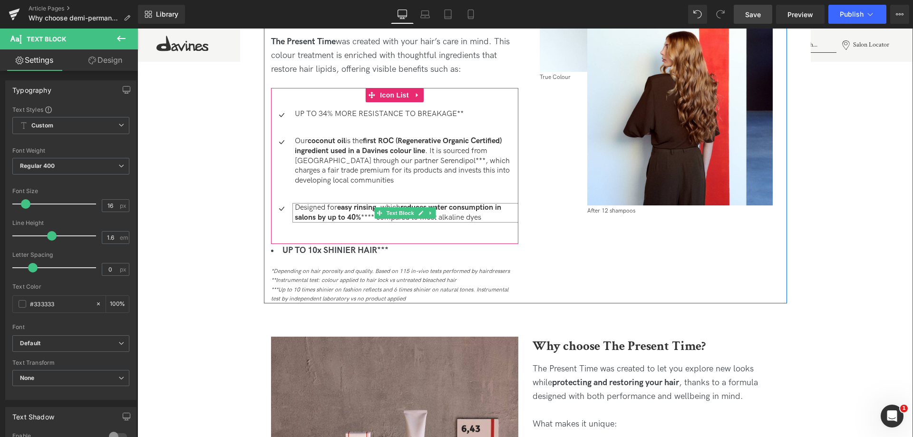
click at [320, 214] on strong "reduces water consumption in salons by up to 40%" at bounding box center [398, 212] width 206 height 19
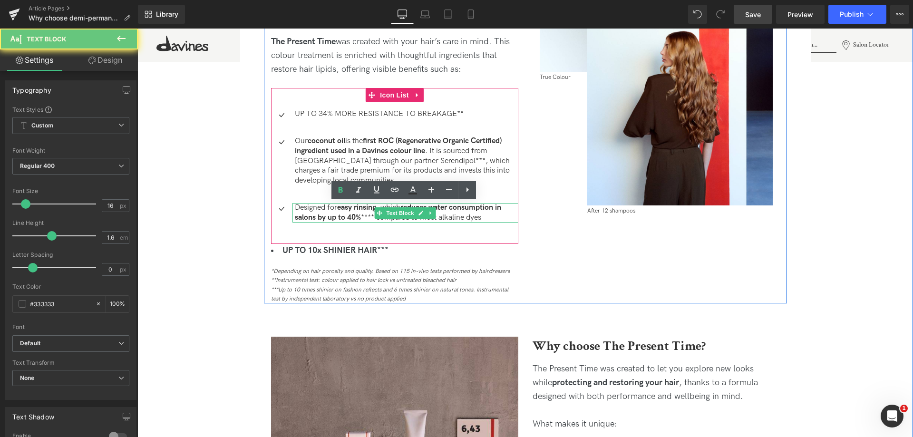
click at [320, 214] on strong "reduces water consumption in salons by up to 40%" at bounding box center [398, 212] width 206 height 19
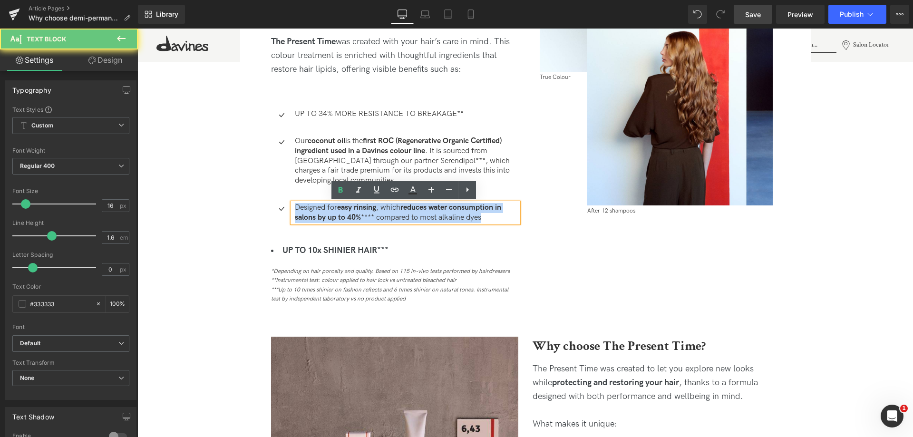
click at [320, 214] on strong "reduces water consumption in salons by up to 40%" at bounding box center [398, 212] width 206 height 19
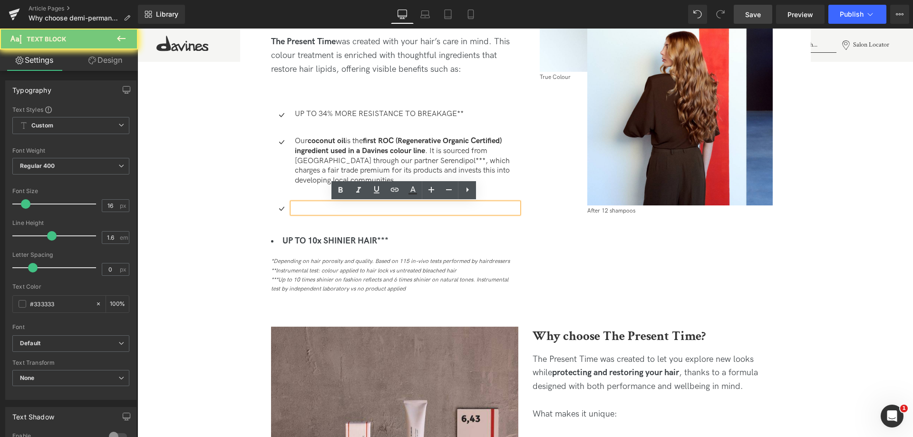
click at [312, 154] on strong "first ROC (Regenerative Organic Certified) ingredient" at bounding box center [398, 146] width 207 height 19
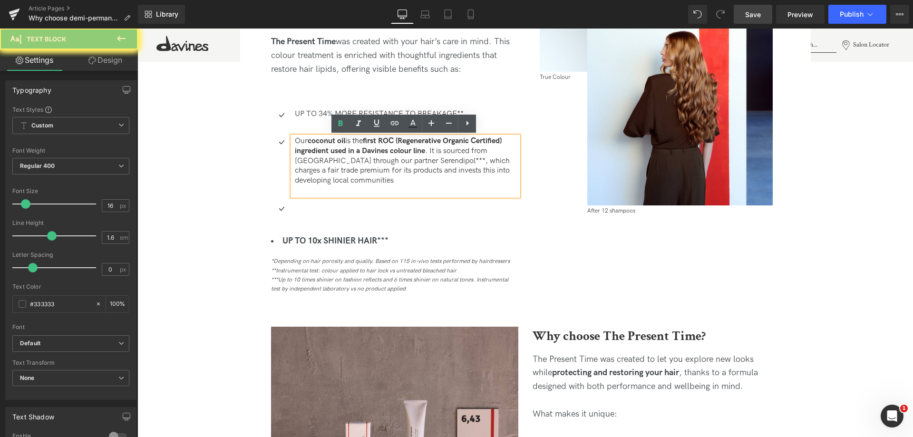
click at [312, 154] on strong "first ROC (Regenerative Organic Certified) ingredient" at bounding box center [398, 146] width 207 height 19
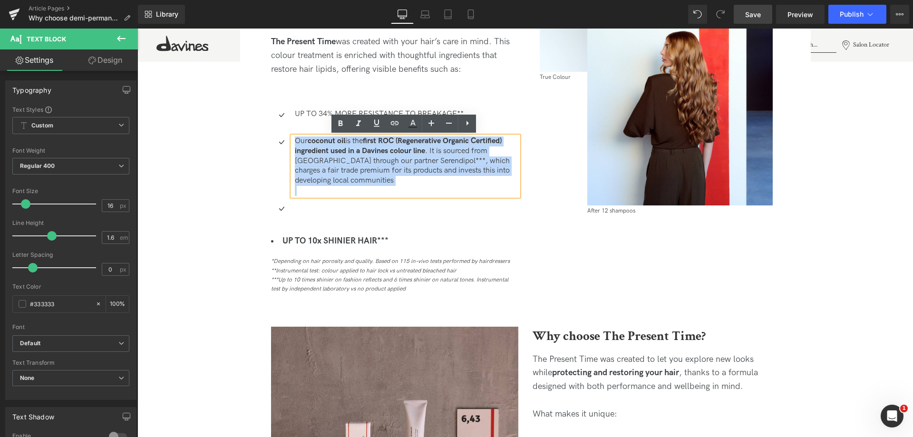
click at [312, 154] on strong "first ROC (Regenerative Organic Certified) ingredient" at bounding box center [398, 146] width 207 height 19
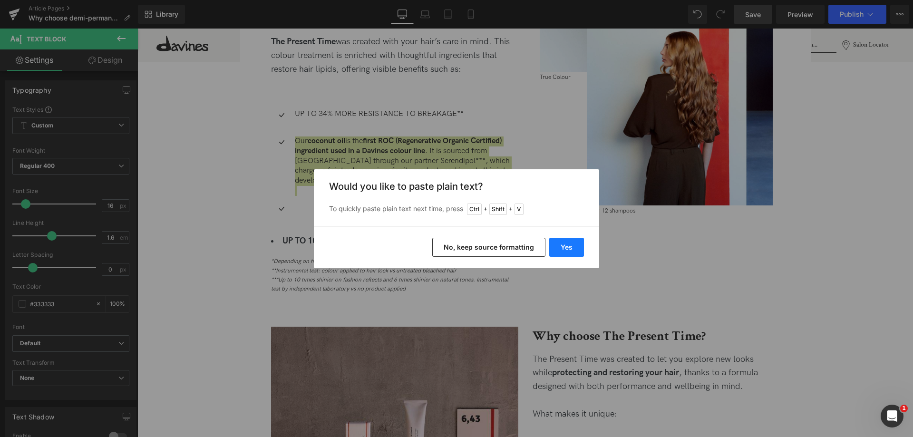
click at [567, 252] on button "Yes" at bounding box center [566, 247] width 35 height 19
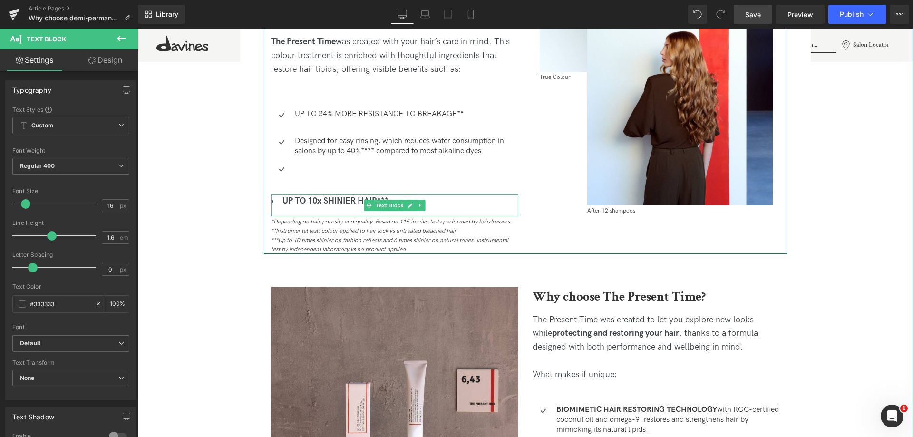
click at [364, 202] on span at bounding box center [369, 205] width 10 height 11
click at [352, 201] on strong "UP TO 10x SHINIER HAIR***" at bounding box center [336, 201] width 106 height 10
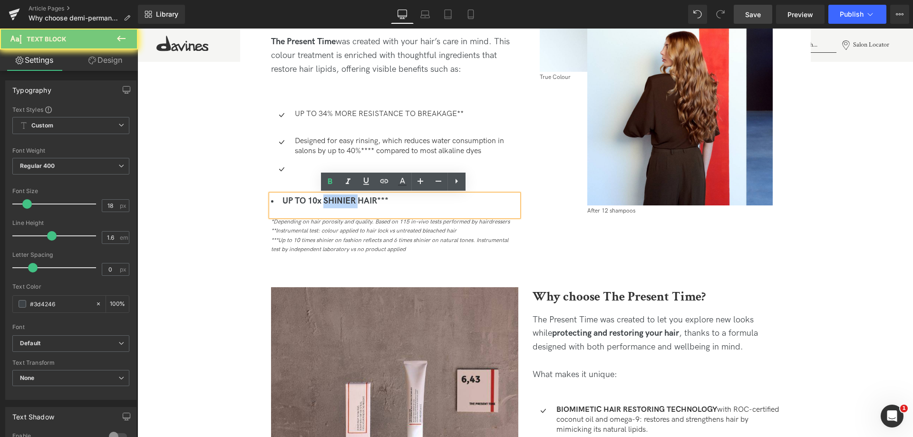
click at [352, 201] on strong "UP TO 10x SHINIER HAIR***" at bounding box center [336, 201] width 106 height 10
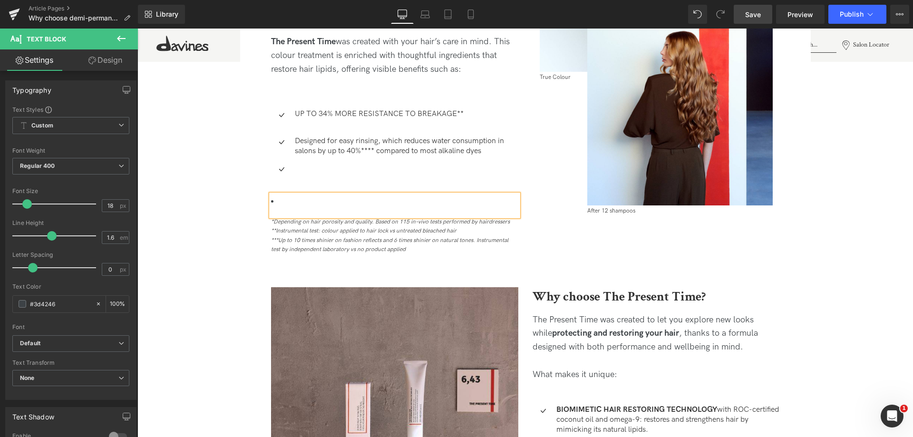
click at [342, 145] on p "Designed for easy rinsing, which reduces water consumption in salons by up to 4…" at bounding box center [407, 147] width 224 height 20
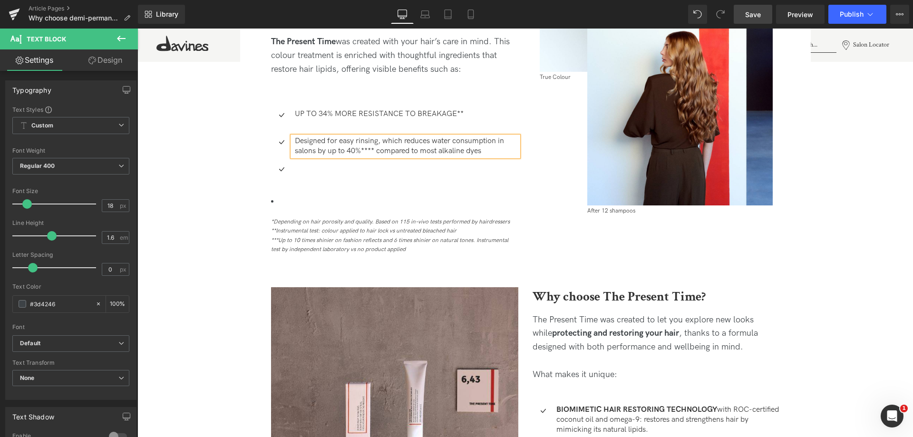
click at [342, 145] on p "Designed for easy rinsing, which reduces water consumption in salons by up to 4…" at bounding box center [407, 147] width 224 height 20
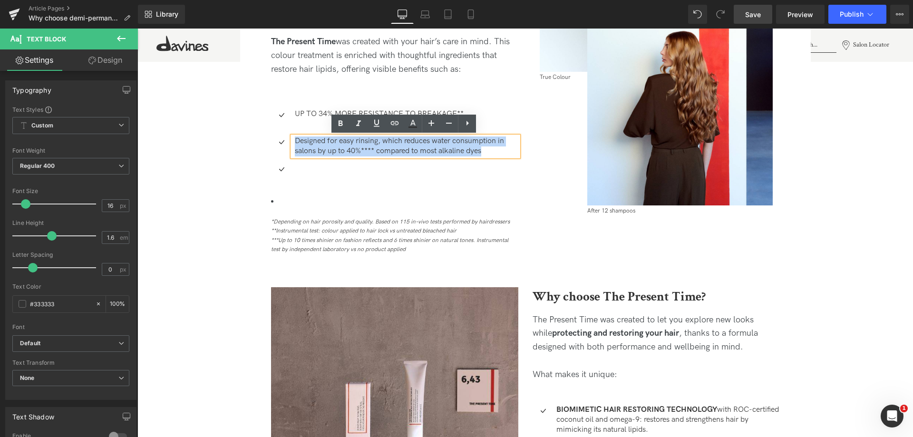
click at [342, 145] on p "Designed for easy rinsing, which reduces water consumption in salons by up to 4…" at bounding box center [407, 147] width 224 height 20
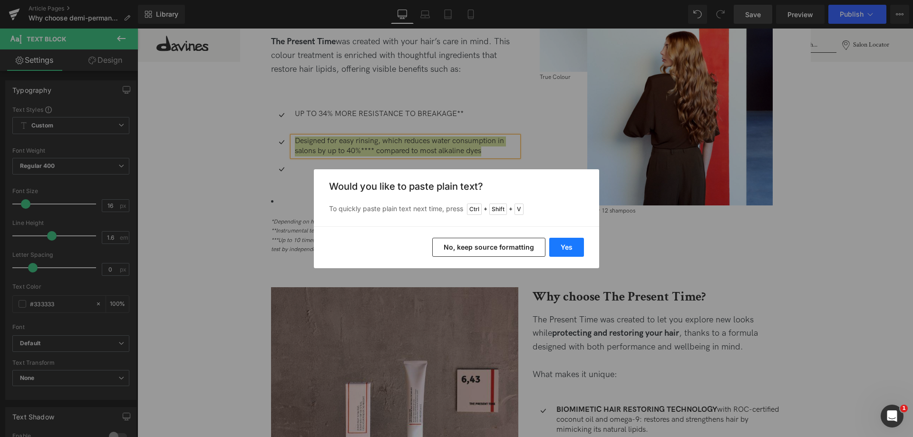
click at [557, 250] on button "Yes" at bounding box center [566, 247] width 35 height 19
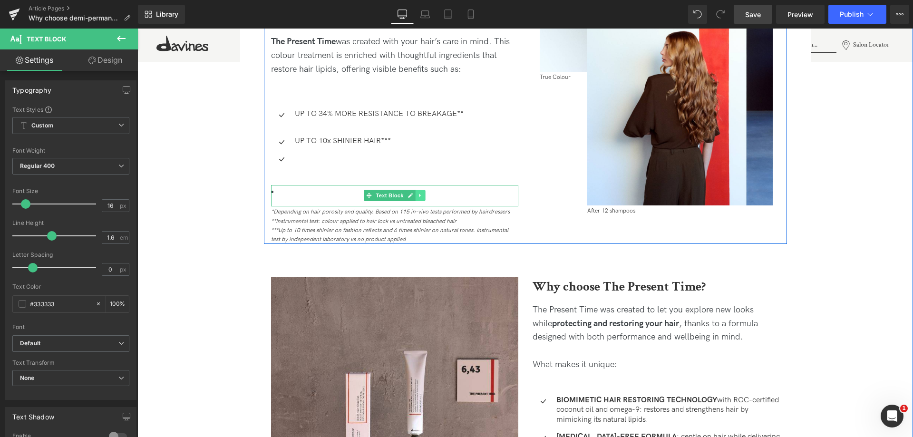
click at [420, 196] on icon at bounding box center [420, 196] width 5 height 6
click at [427, 197] on link at bounding box center [425, 195] width 10 height 11
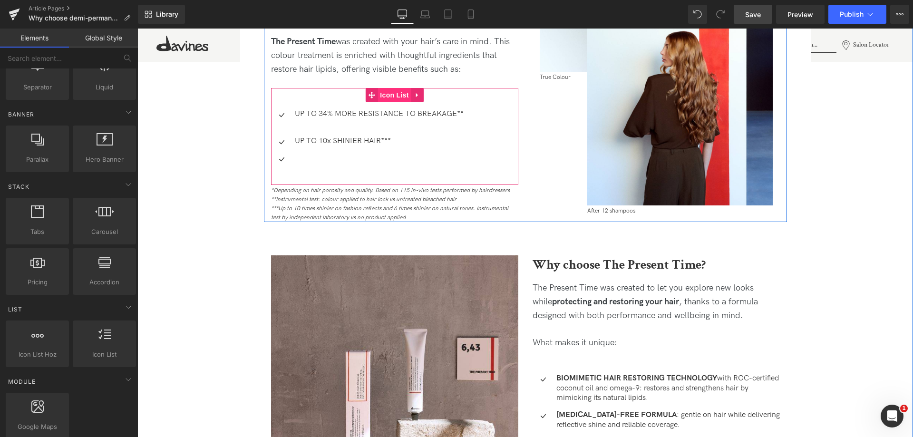
click at [390, 93] on span "Icon List" at bounding box center [394, 95] width 33 height 14
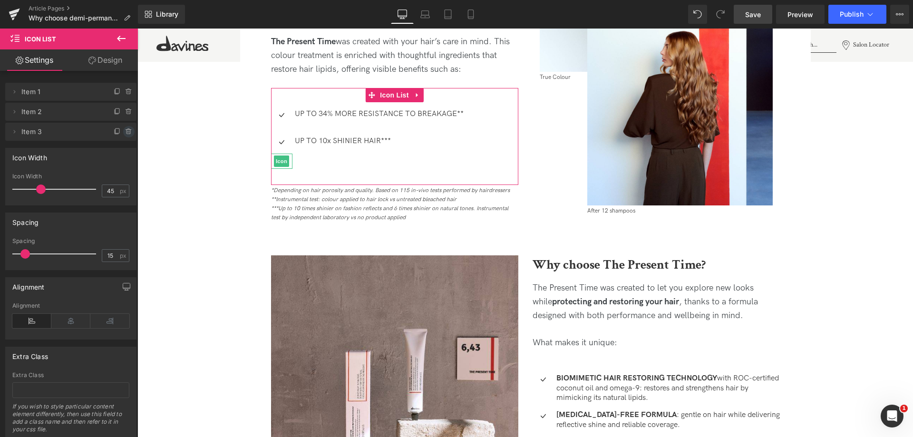
click at [127, 129] on icon at bounding box center [128, 129] width 2 height 1
click at [109, 132] on button "Delete" at bounding box center [119, 132] width 30 height 12
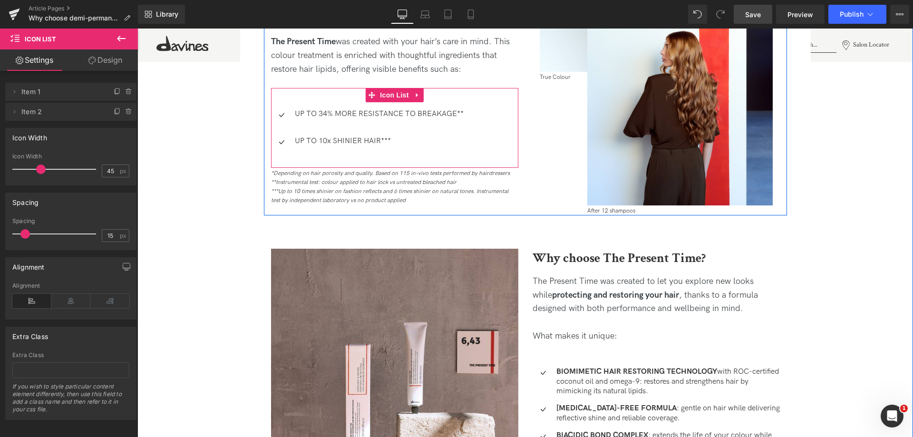
click at [359, 143] on span "Text Block" at bounding box center [372, 141] width 31 height 11
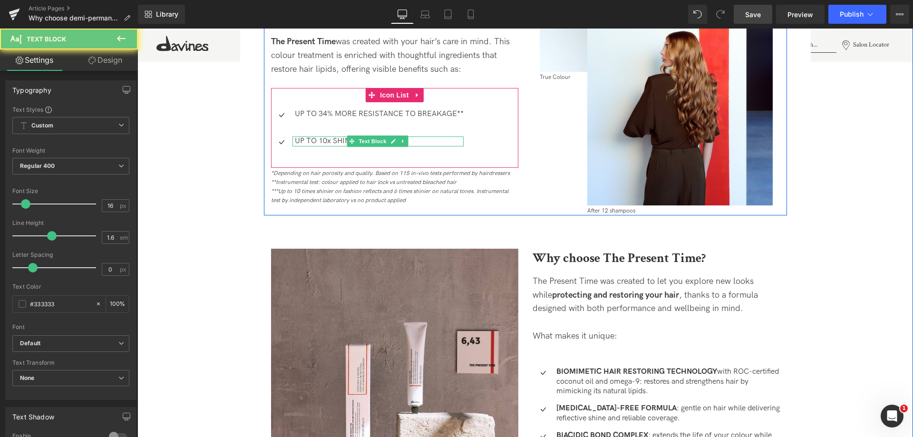
click at [359, 143] on span "Text Block" at bounding box center [372, 141] width 31 height 11
click at [328, 142] on p "UP TO 10x SHINIER HAIR***" at bounding box center [379, 142] width 169 height 10
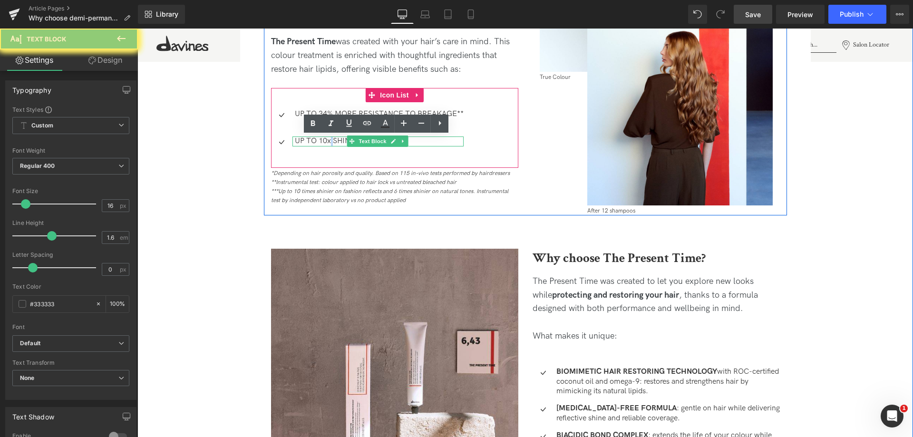
click at [328, 142] on p "UP TO 10x SHINIER HAIR***" at bounding box center [379, 142] width 169 height 10
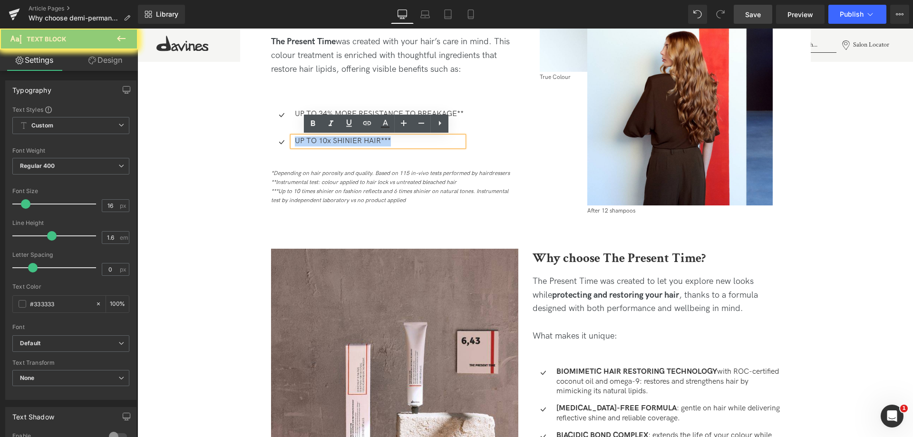
click at [328, 142] on p "UP TO 10x SHINIER HAIR***" at bounding box center [379, 142] width 169 height 10
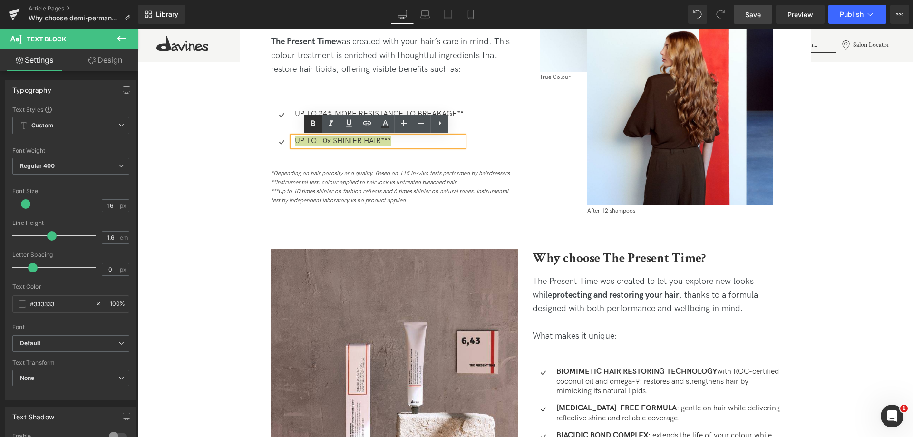
click at [315, 125] on icon at bounding box center [313, 123] width 4 height 6
click at [298, 115] on p "UP TO 34% MORE RESISTANCE TO BREAKAGE**" at bounding box center [379, 114] width 169 height 10
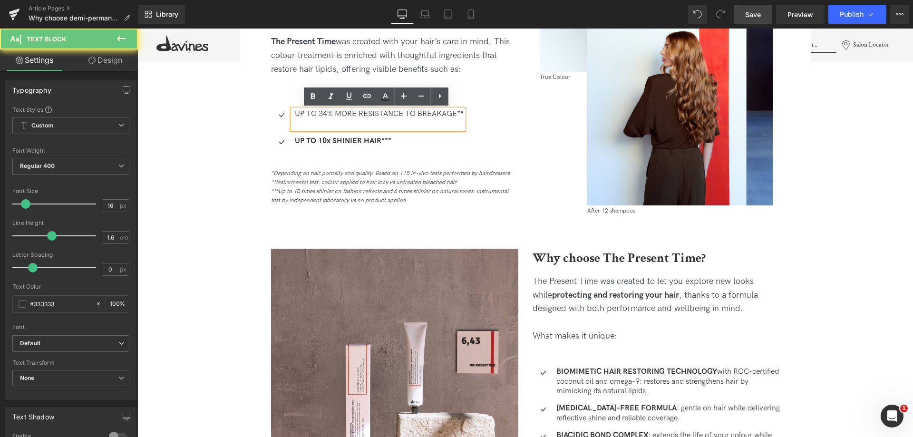
click at [298, 115] on p "UP TO 34% MORE RESISTANCE TO BREAKAGE**" at bounding box center [379, 114] width 169 height 10
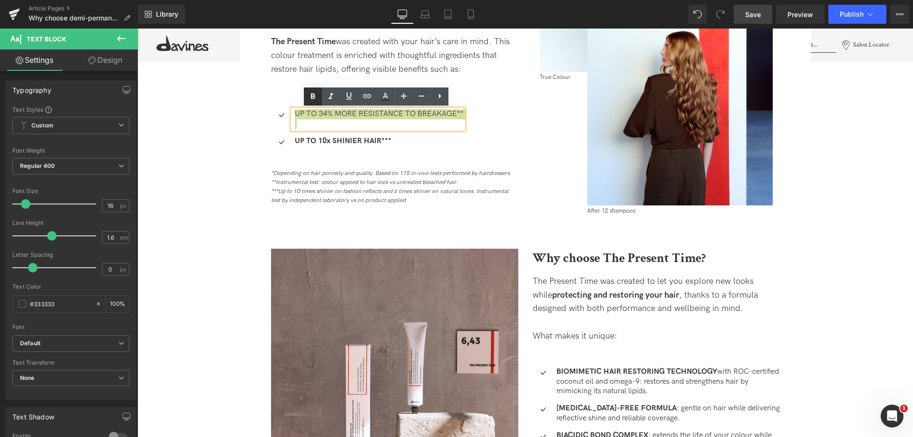
click at [315, 96] on icon at bounding box center [313, 97] width 4 height 6
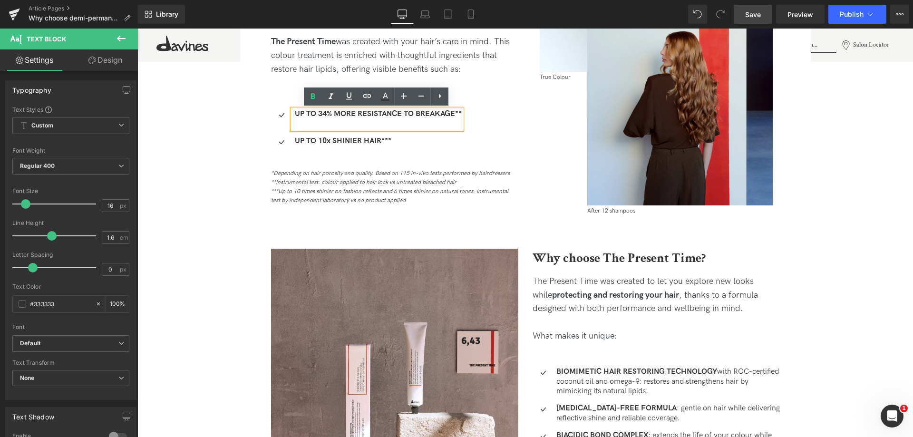
click at [656, 163] on img at bounding box center [680, 113] width 186 height 186
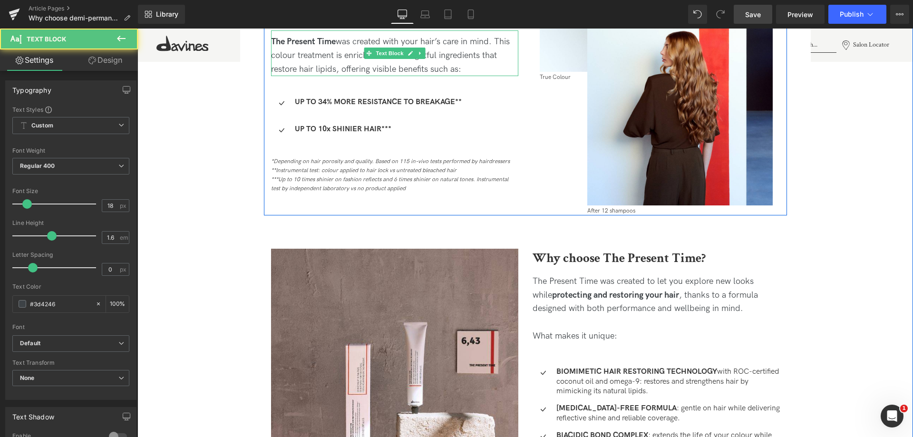
drag, startPoint x: 340, startPoint y: 87, endPoint x: 338, endPoint y: 73, distance: 13.9
click at [338, 73] on div "The Present Time was created with your hair’s care in mind. This colour treatme…" at bounding box center [394, 53] width 247 height 46
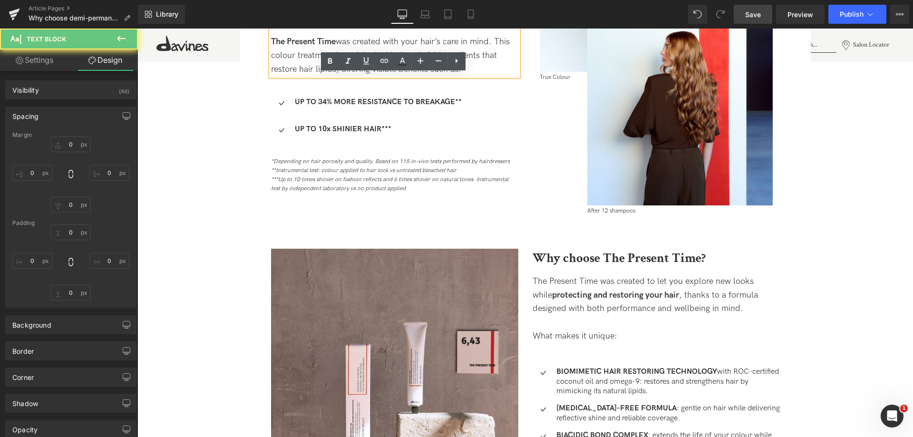
type input "0"
type input "10"
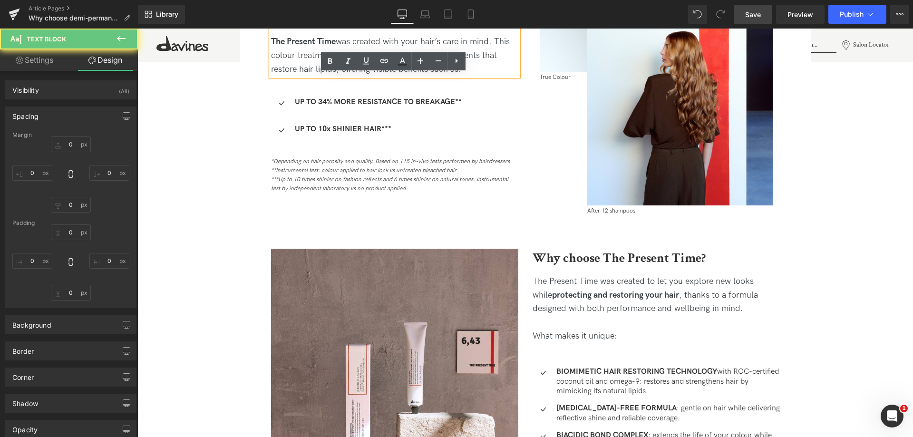
type input "0"
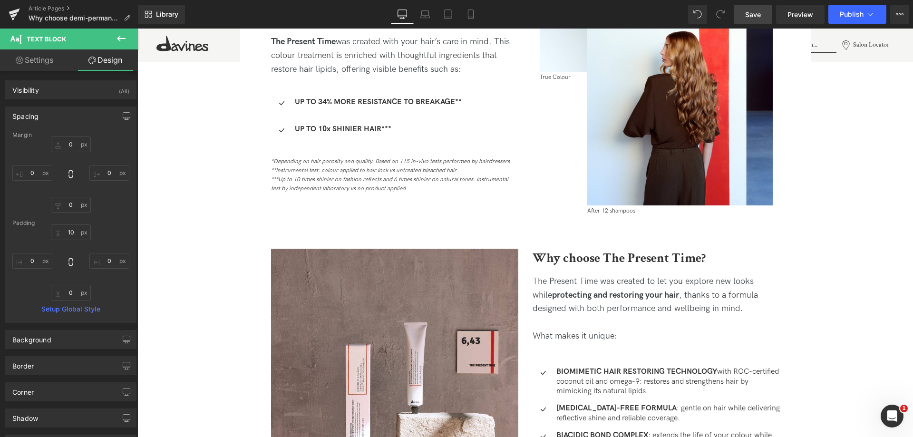
click at [755, 18] on span "Save" at bounding box center [753, 15] width 16 height 10
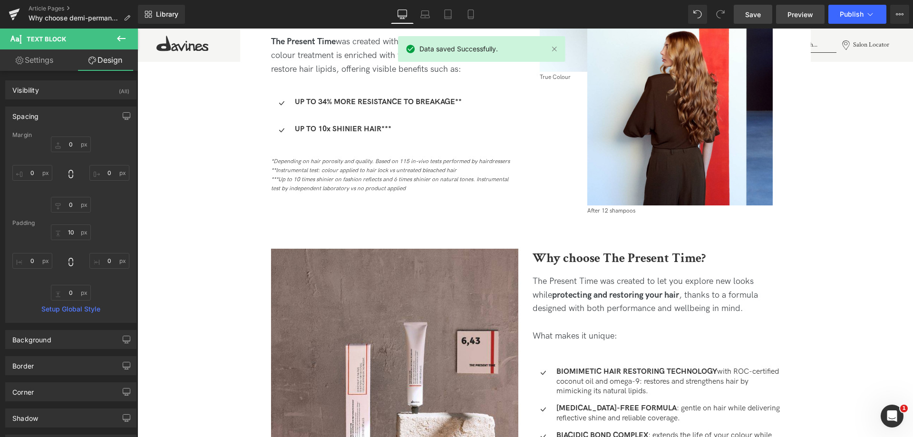
click at [792, 15] on span "Preview" at bounding box center [801, 15] width 26 height 10
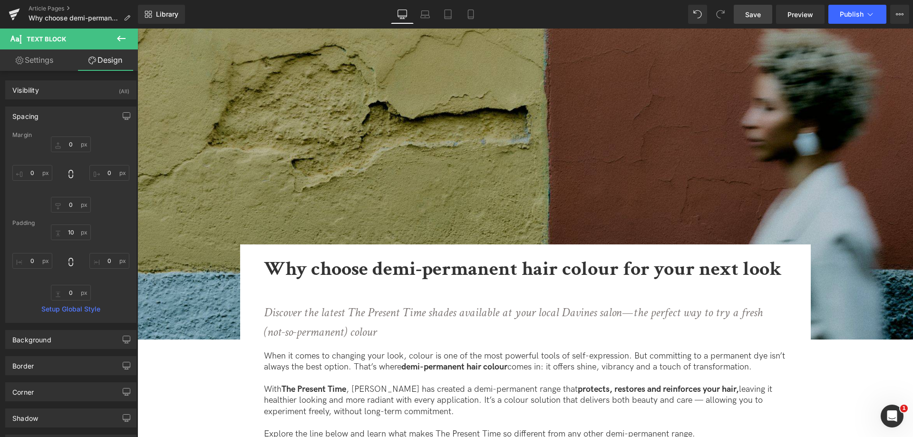
scroll to position [190, 0]
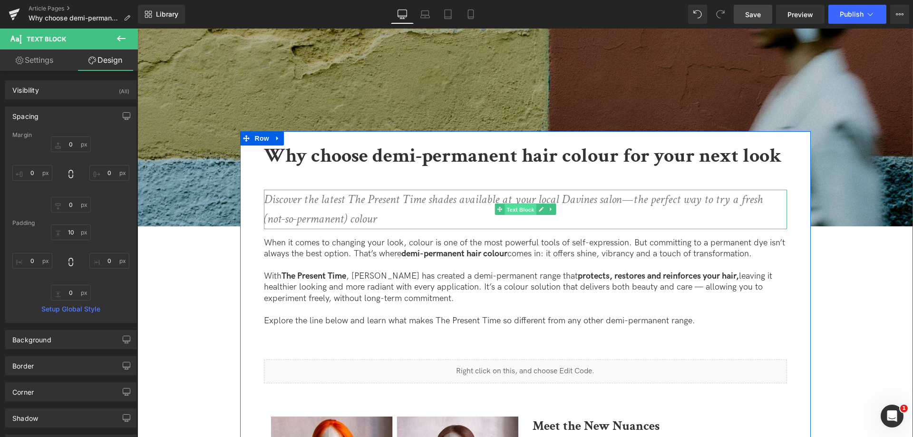
click at [515, 209] on span "Text Block" at bounding box center [520, 209] width 31 height 11
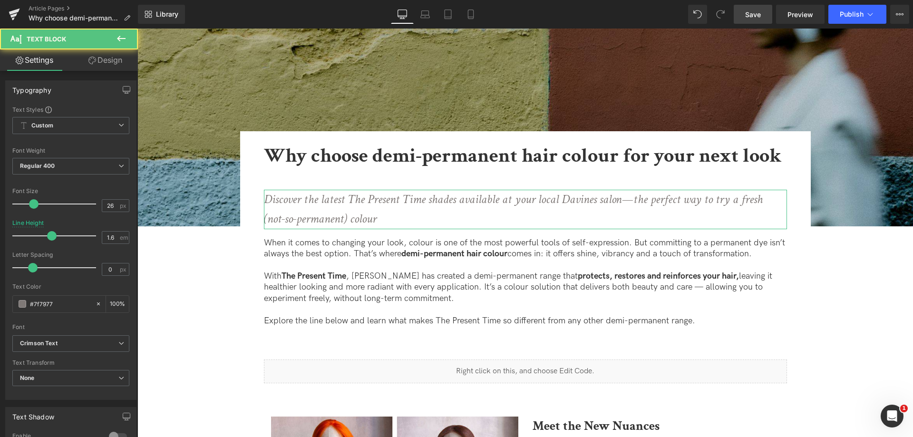
click at [109, 64] on link "Design" at bounding box center [105, 59] width 69 height 21
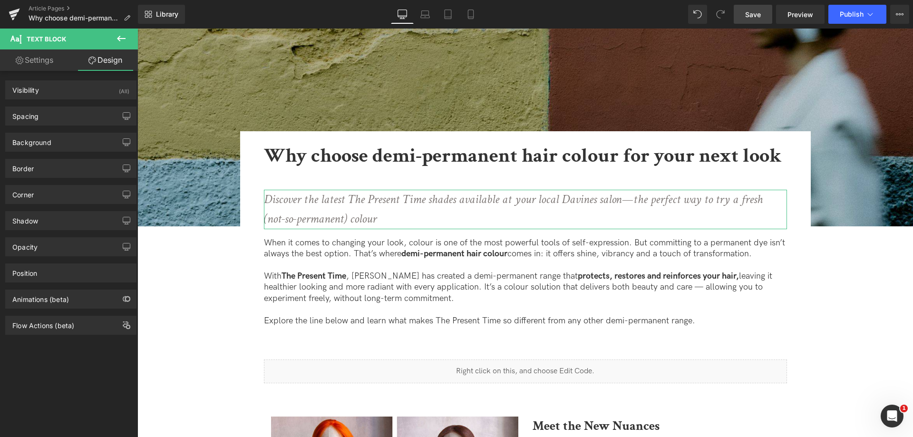
click at [70, 126] on div "Background Color & Image color transparent Color transparent 0 % Image Replace …" at bounding box center [71, 139] width 142 height 26
click at [72, 114] on div "Spacing" at bounding box center [71, 116] width 130 height 18
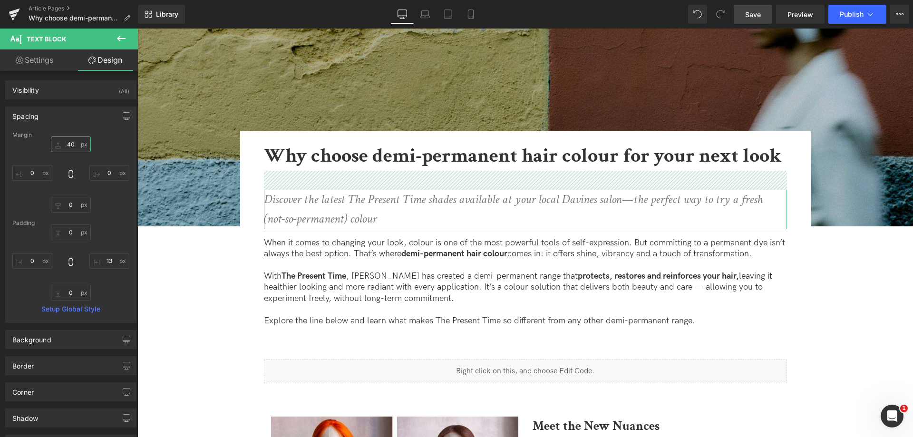
click at [74, 143] on input "40" at bounding box center [71, 145] width 40 height 16
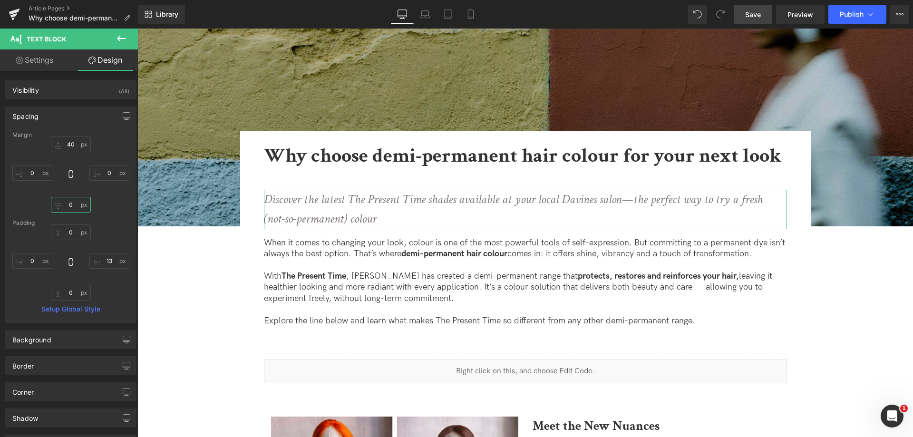
click at [65, 204] on input "0" at bounding box center [71, 205] width 40 height 16
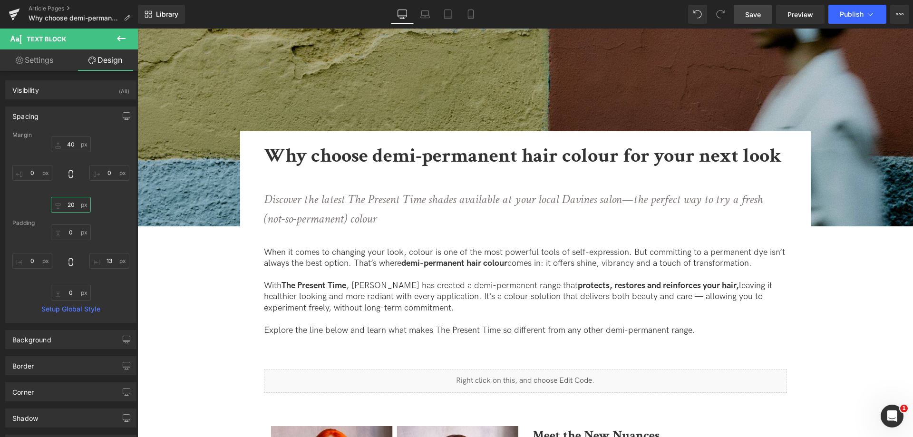
type input "20"
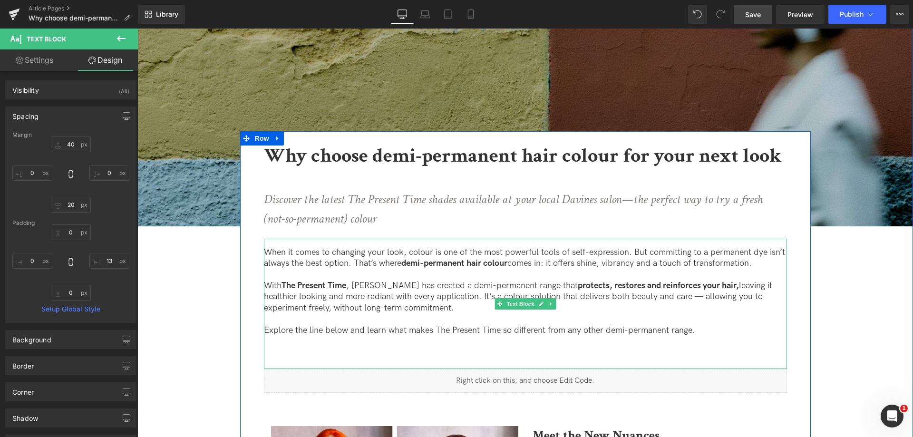
click at [408, 344] on div "When it comes to changing your look, colour is one of the most powerful tools o…" at bounding box center [525, 304] width 523 height 130
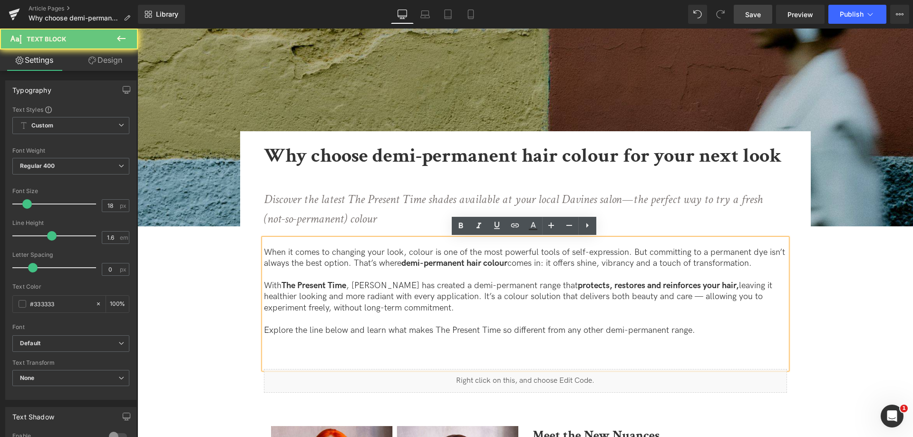
click at [397, 356] on div "When it comes to changing your look, colour is one of the most powerful tools o…" at bounding box center [525, 304] width 523 height 130
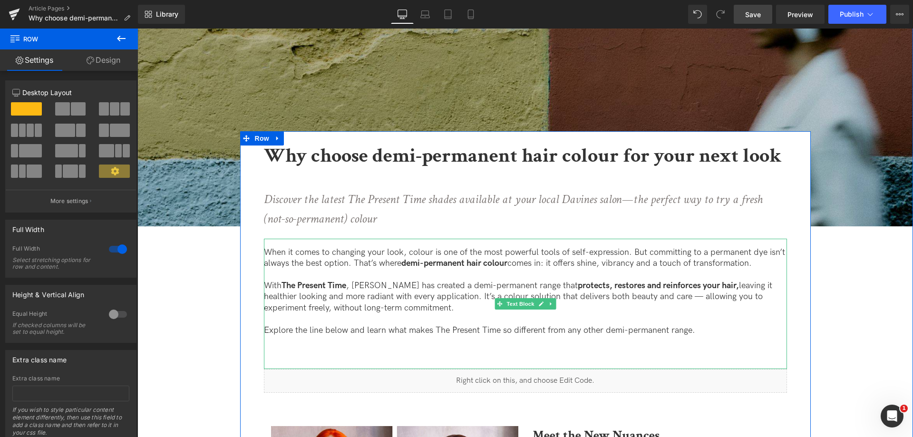
click at [749, 360] on div "When it comes to changing your look, colour is one of the most powerful tools o…" at bounding box center [525, 304] width 523 height 130
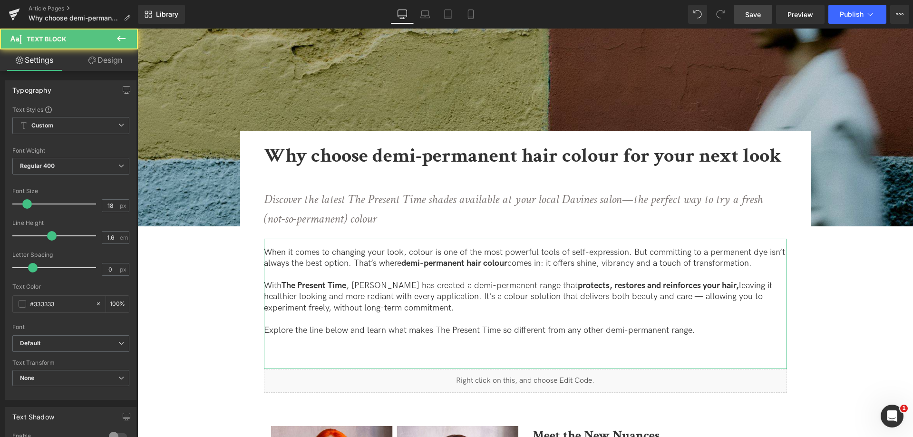
click at [83, 58] on link "Design" at bounding box center [105, 59] width 69 height 21
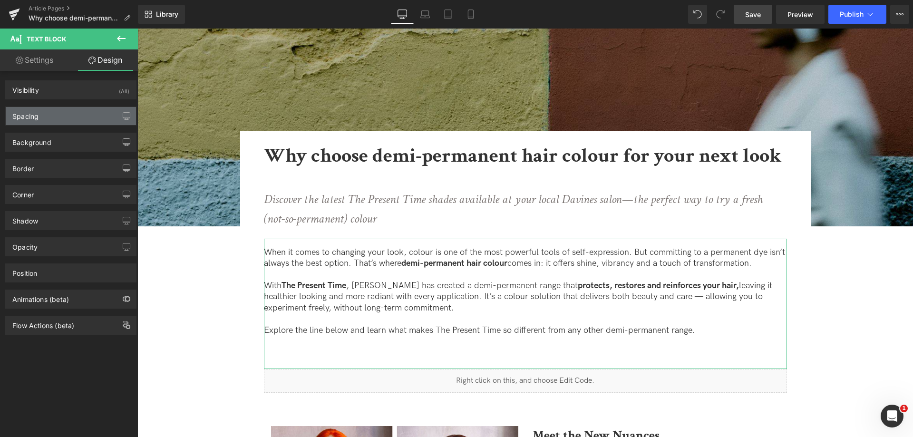
click at [54, 121] on div "Spacing" at bounding box center [71, 116] width 130 height 18
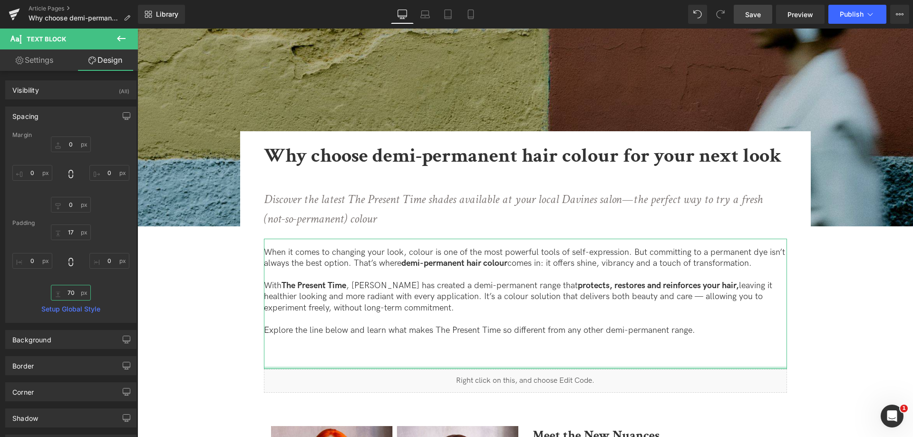
click at [72, 290] on input "70" at bounding box center [71, 293] width 40 height 16
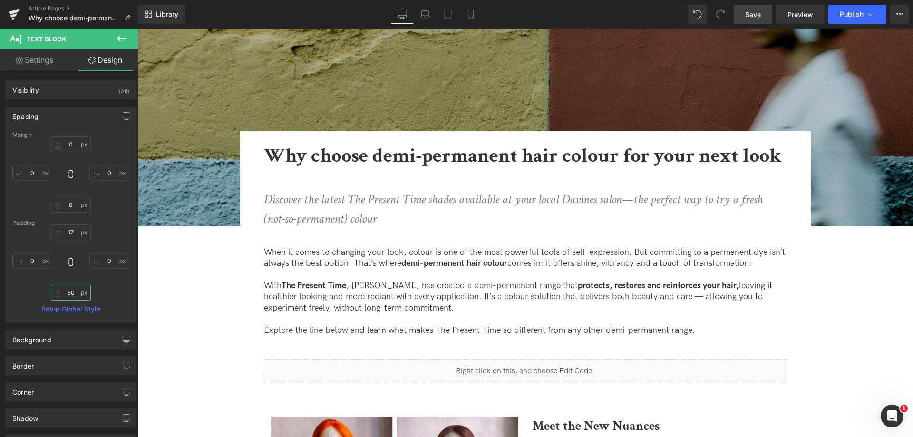
type input "50"
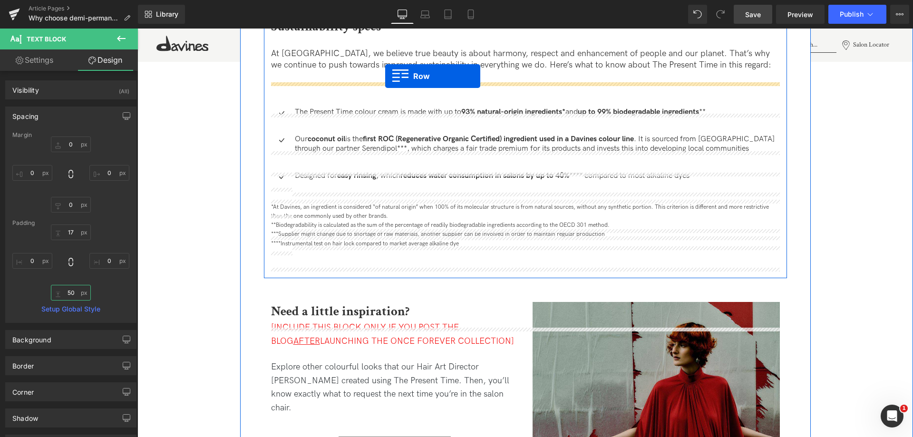
scroll to position [1332, 0]
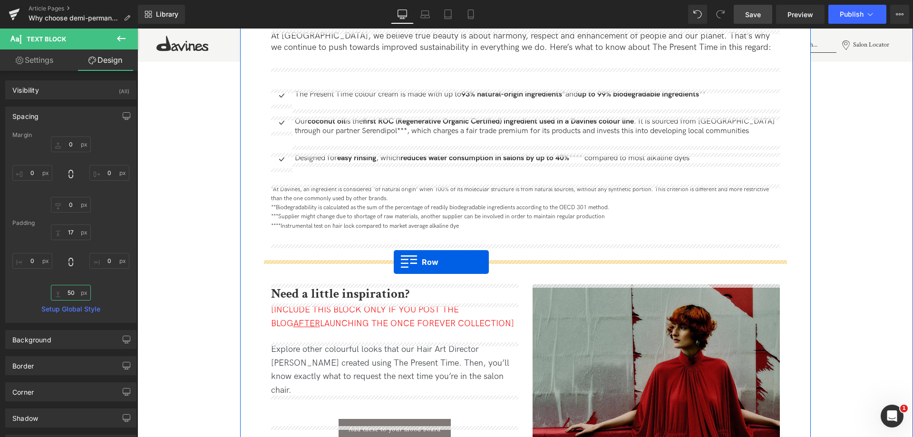
drag, startPoint x: 269, startPoint y: 155, endPoint x: 394, endPoint y: 262, distance: 164.6
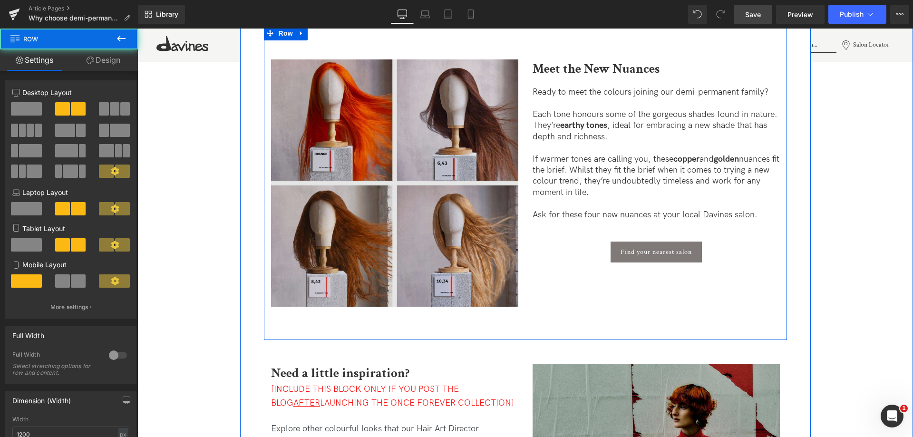
scroll to position [1546, 0]
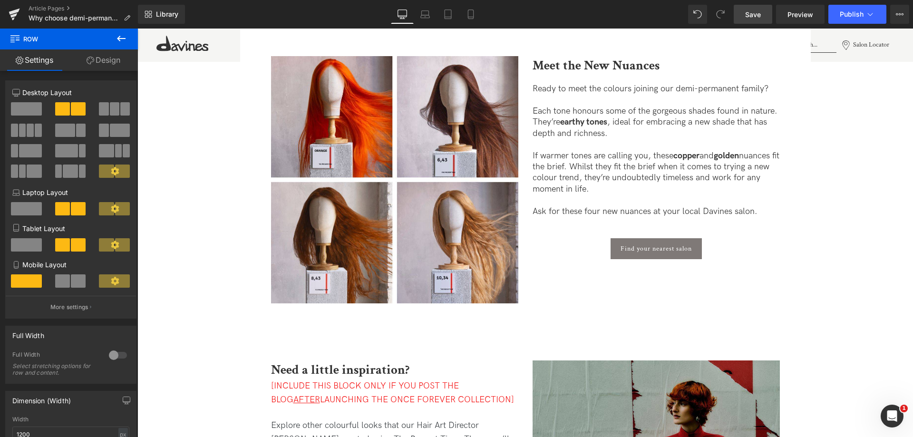
click at [765, 13] on link "Save" at bounding box center [753, 14] width 39 height 19
click at [759, 21] on link "Save" at bounding box center [753, 14] width 39 height 19
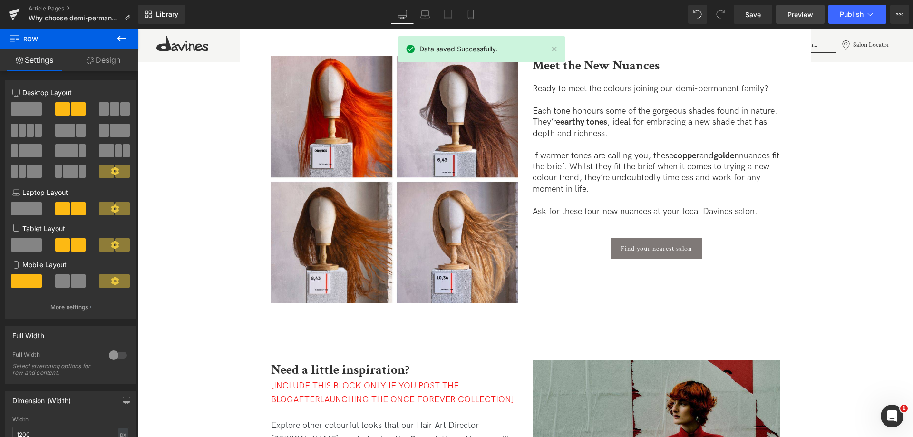
click at [792, 16] on span "Preview" at bounding box center [801, 15] width 26 height 10
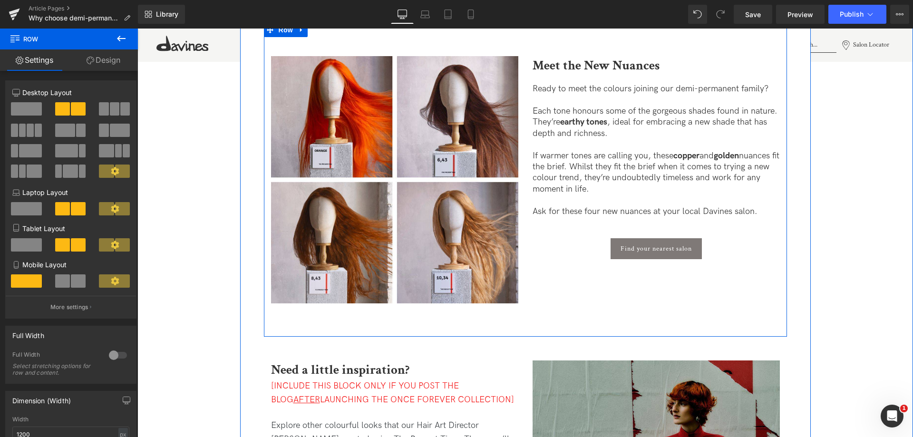
click at [527, 318] on div "Image Meet the New Nuances Heading Ready to meet the colours joining our demi-p…" at bounding box center [525, 180] width 523 height 314
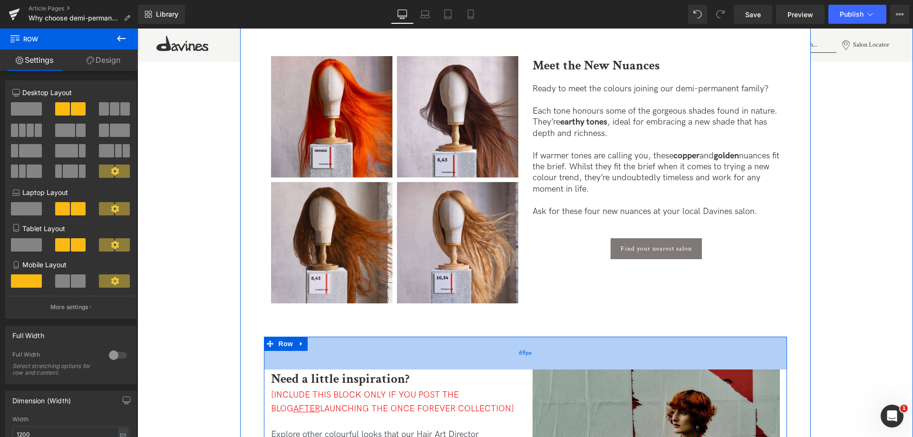
drag, startPoint x: 533, startPoint y: 335, endPoint x: 535, endPoint y: 352, distance: 16.3
click at [535, 352] on div "69px" at bounding box center [525, 353] width 523 height 33
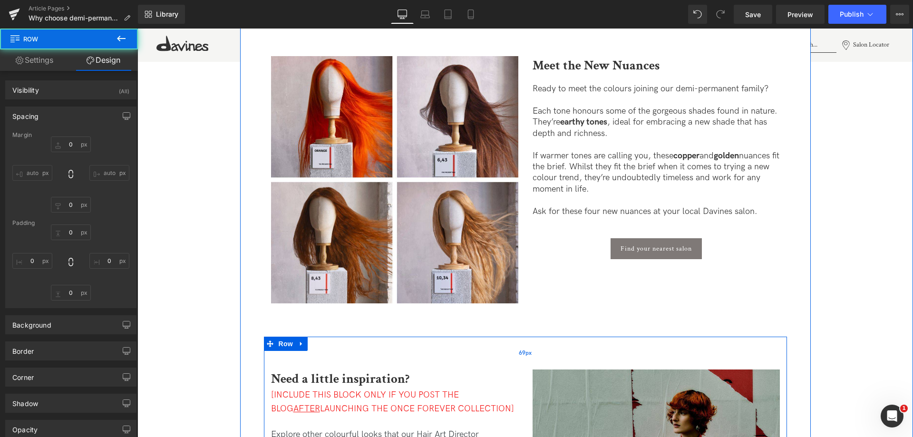
type input "0"
type input "69"
type input "0"
type input "72"
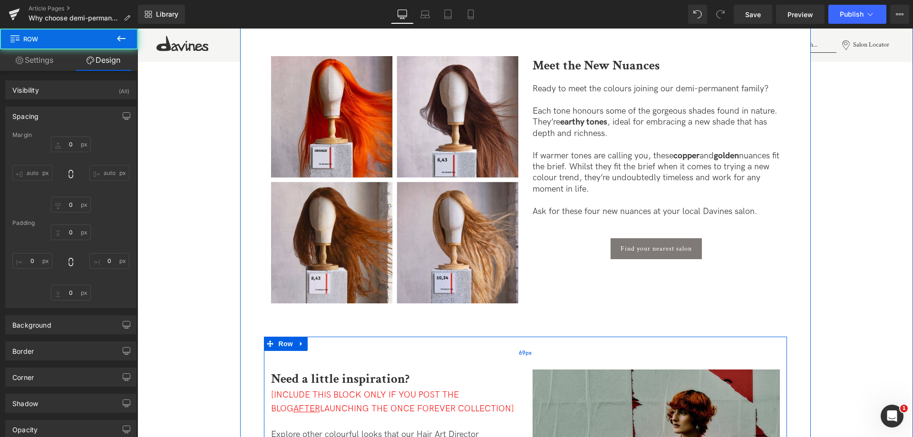
type input "0"
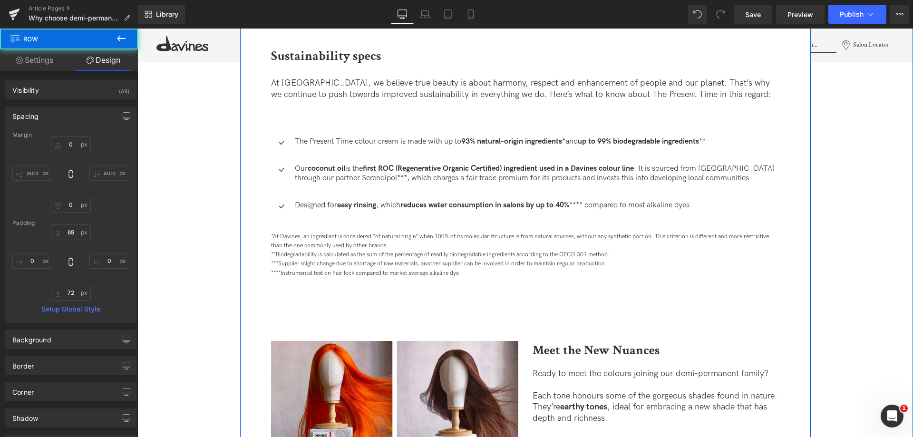
scroll to position [1261, 0]
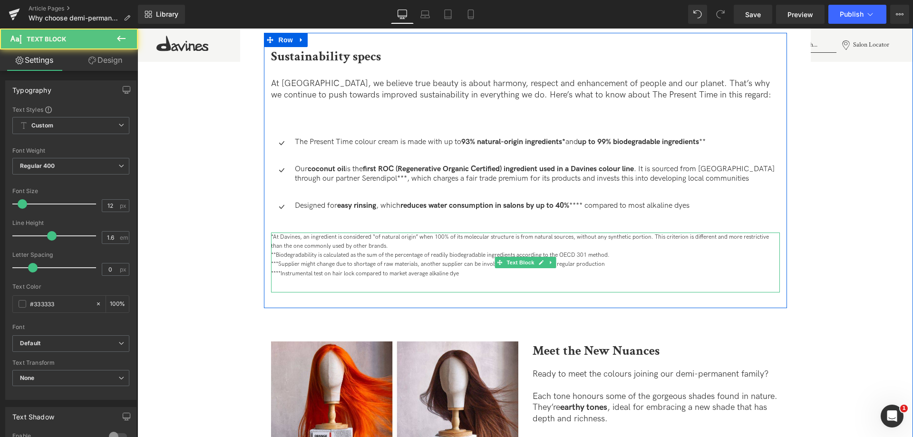
click at [522, 288] on div "*At Davines, an ingredient is considered “of natural origin” when 100% of its m…" at bounding box center [525, 263] width 509 height 60
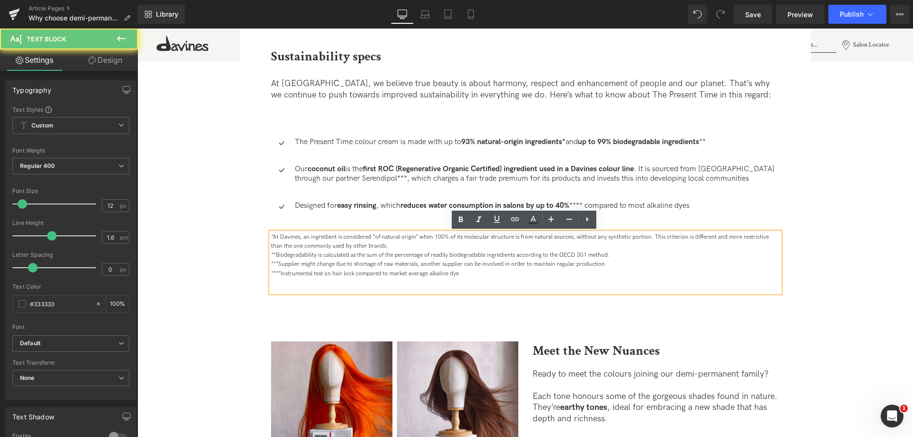
click at [522, 292] on div "*At Davines, an ingredient is considered “of natural origin” when 100% of its m…" at bounding box center [525, 263] width 509 height 60
click at [826, 291] on div "Image Image Why choose demi-permanent hair colour for your next look Heading Di…" at bounding box center [525, 286] width 776 height 3036
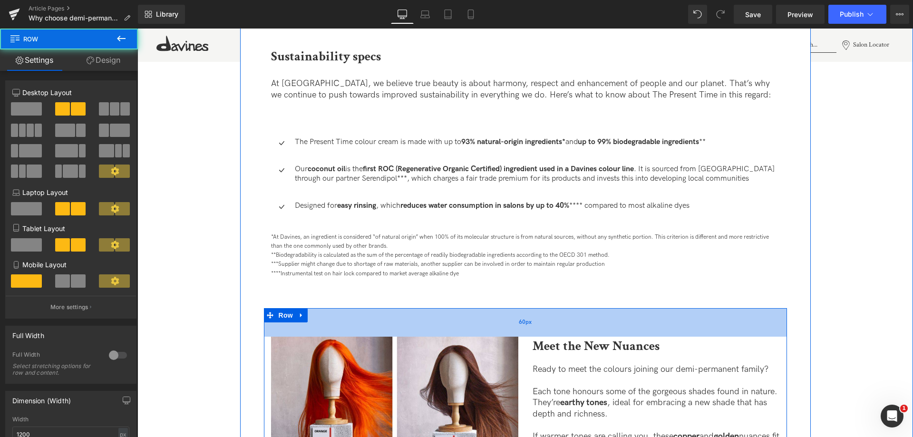
drag, startPoint x: 520, startPoint y: 313, endPoint x: 519, endPoint y: 308, distance: 4.9
click at [519, 308] on div "60px" at bounding box center [525, 322] width 523 height 29
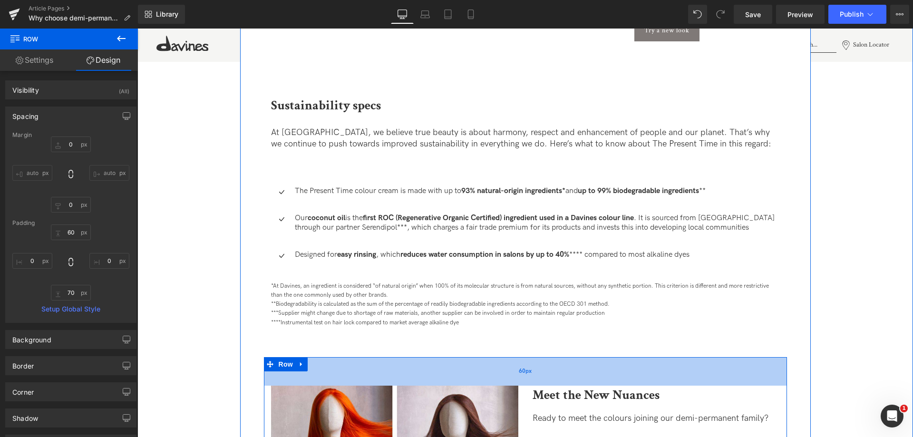
scroll to position [1118, 0]
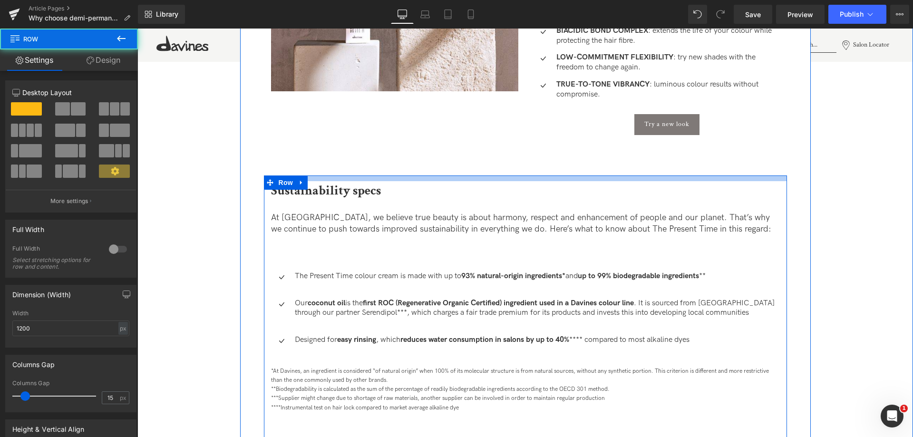
drag, startPoint x: 551, startPoint y: 182, endPoint x: 549, endPoint y: 174, distance: 8.8
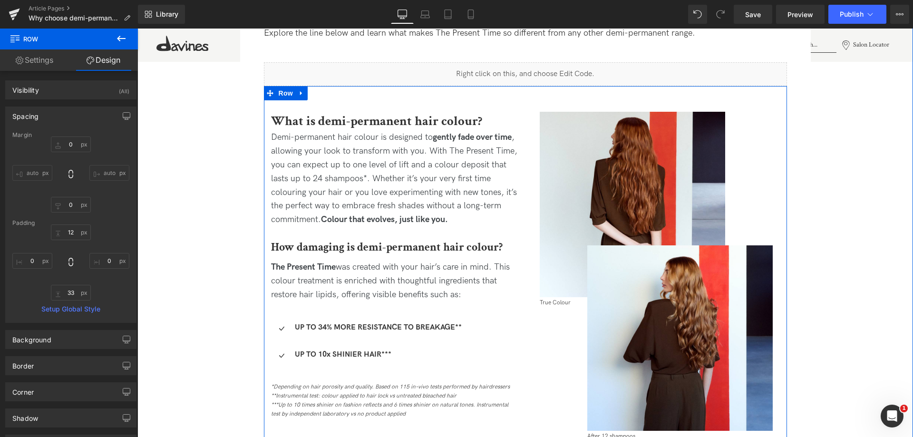
scroll to position [642, 0]
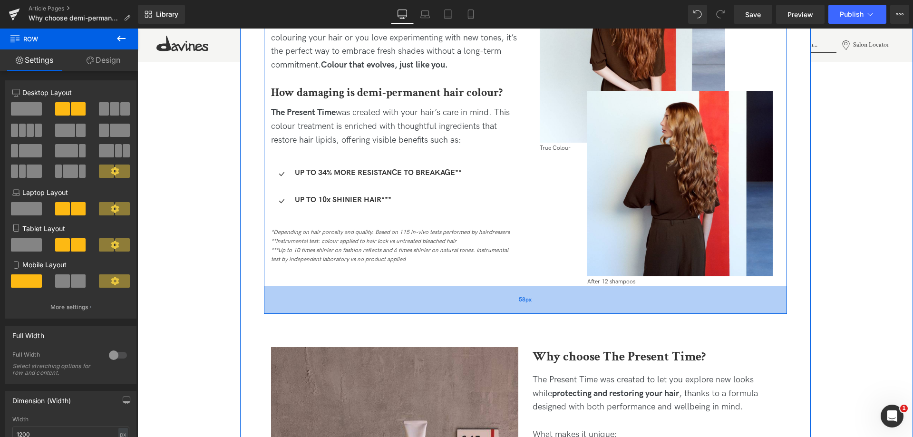
drag, startPoint x: 504, startPoint y: 285, endPoint x: 508, endPoint y: 313, distance: 27.9
click at [508, 313] on div "58px" at bounding box center [525, 300] width 523 height 28
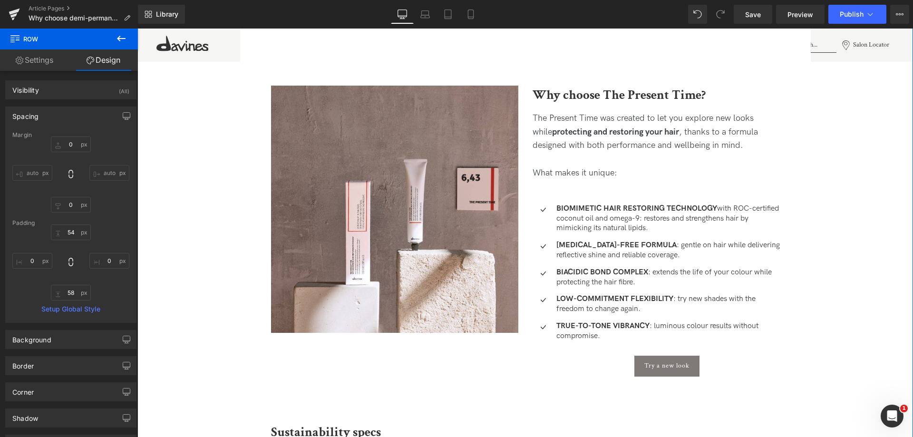
scroll to position [1023, 0]
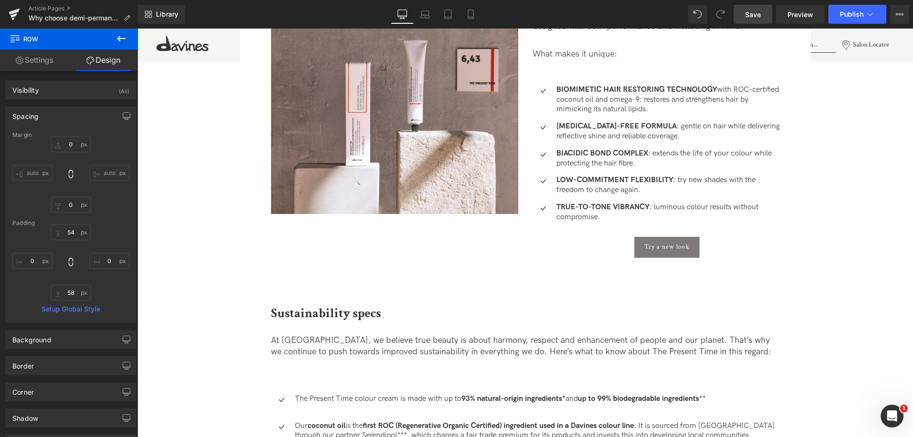
click at [759, 19] on span "Save" at bounding box center [753, 15] width 16 height 10
